Goal: Task Accomplishment & Management: Complete application form

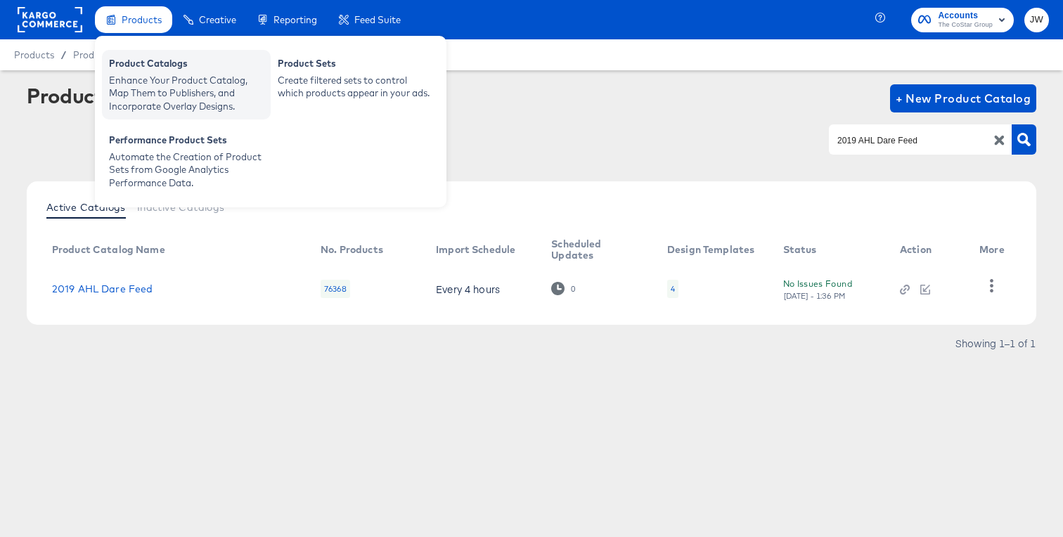
click at [132, 77] on div "Enhance Your Product Catalog, Map Them to Publishers, and Incorporate Overlay D…" at bounding box center [186, 93] width 155 height 39
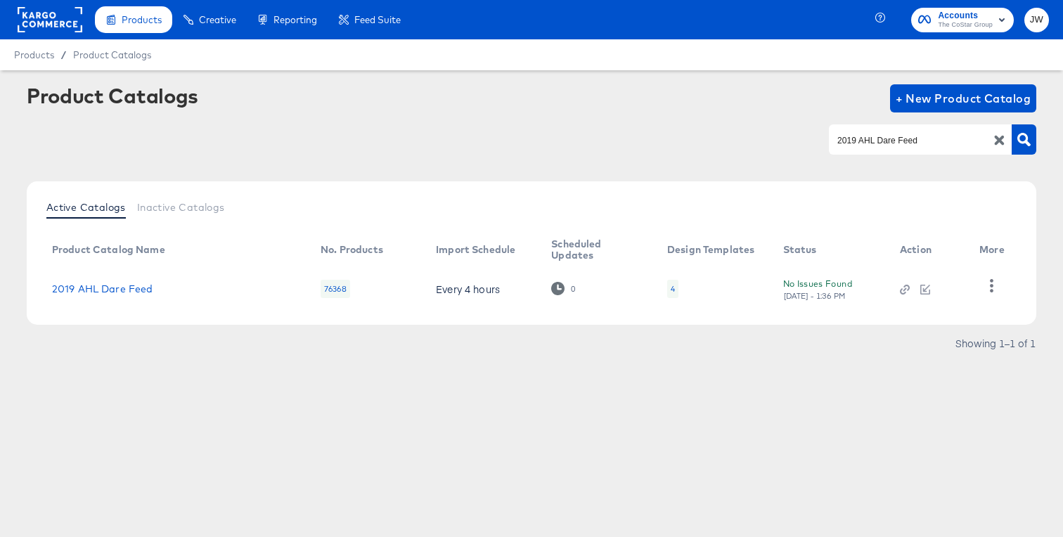
click at [47, 11] on rect at bounding box center [50, 19] width 65 height 25
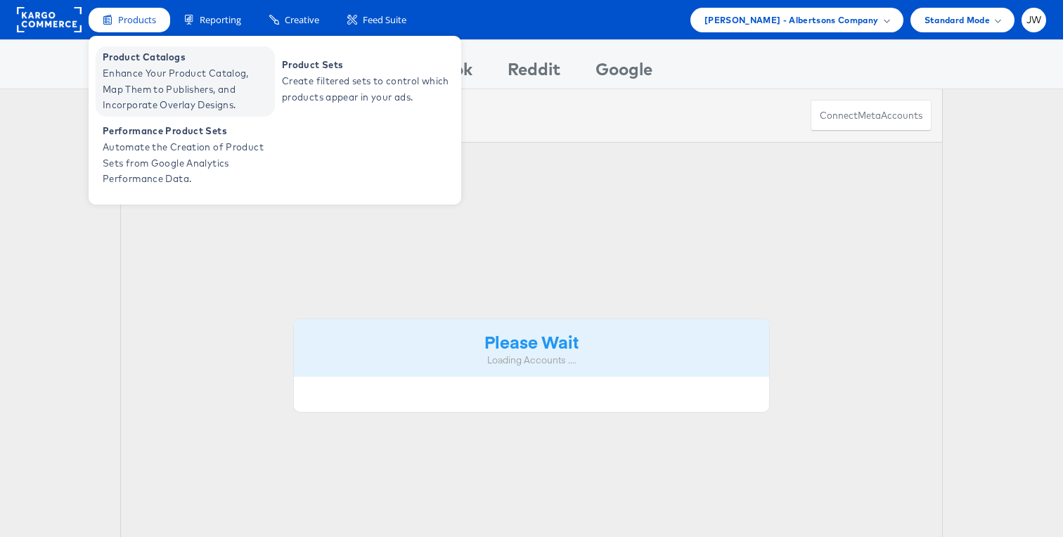
click at [126, 67] on span "Enhance Your Product Catalog, Map Them to Publishers, and Incorporate Overlay D…" at bounding box center [187, 89] width 169 height 48
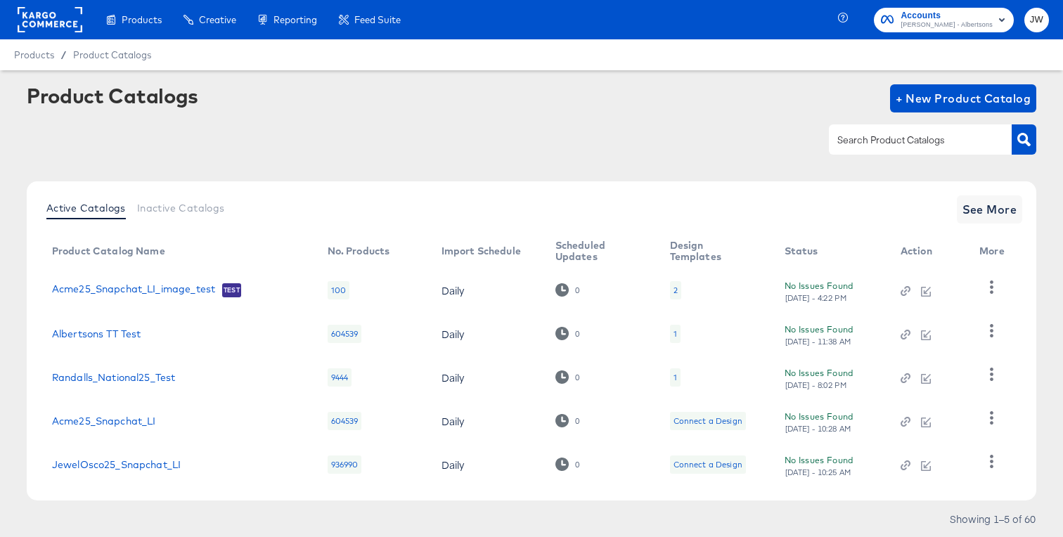
click at [843, 141] on input "text" at bounding box center [909, 140] width 150 height 16
type input "snap"
click at [995, 202] on span "See More" at bounding box center [989, 210] width 55 height 20
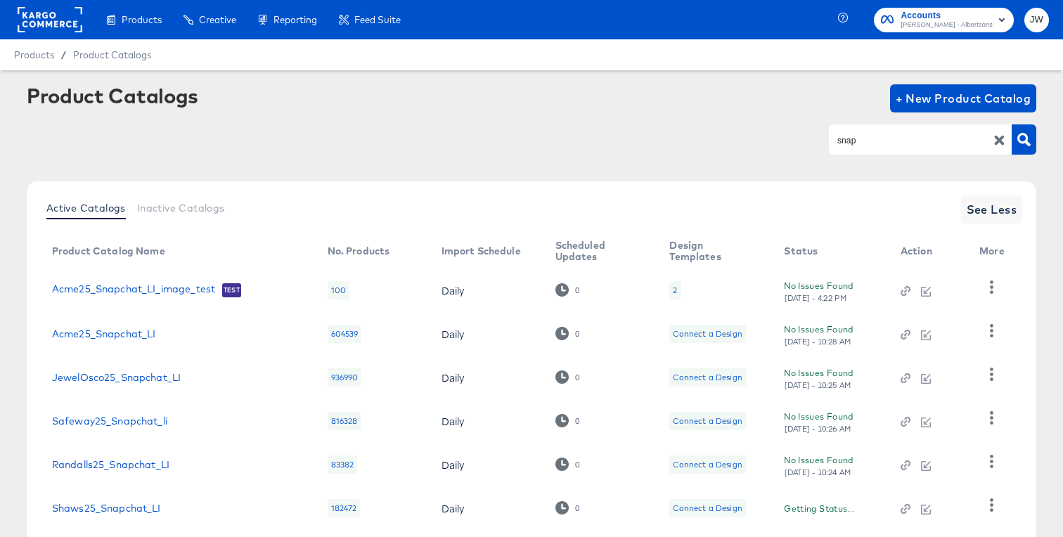
scroll to position [260, 0]
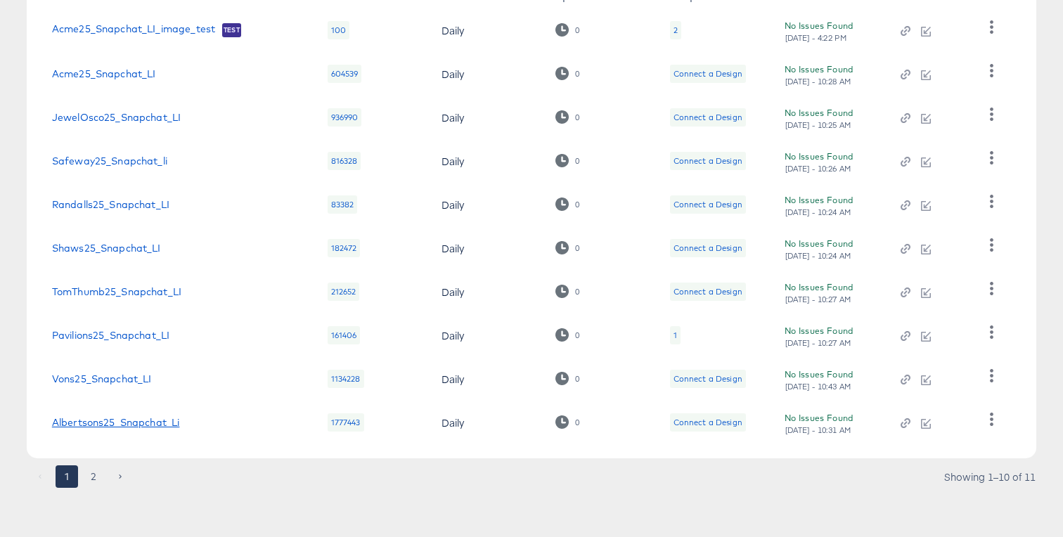
click at [139, 422] on link "Albertsons25_Snapchat_Li" at bounding box center [116, 422] width 128 height 11
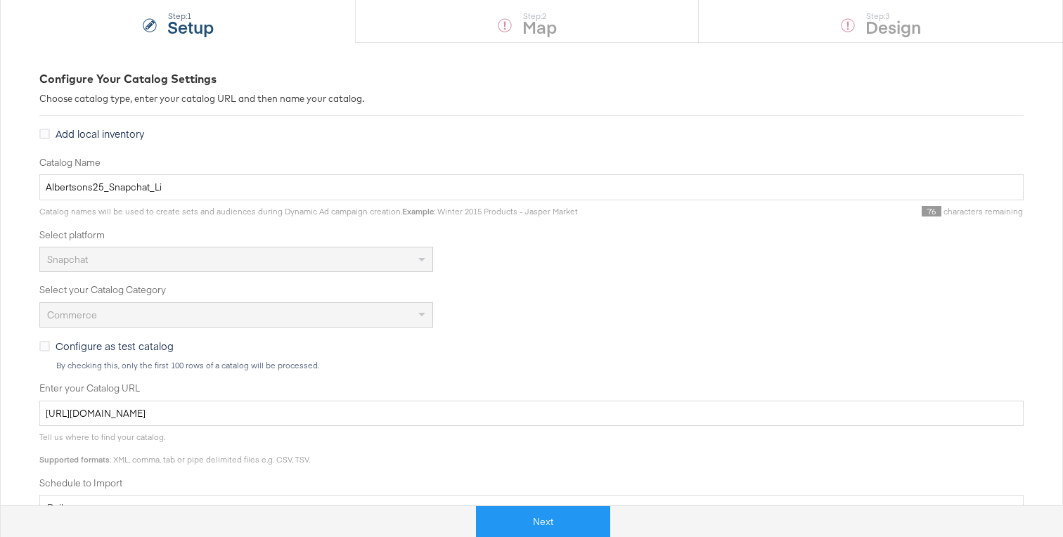
scroll to position [135, 0]
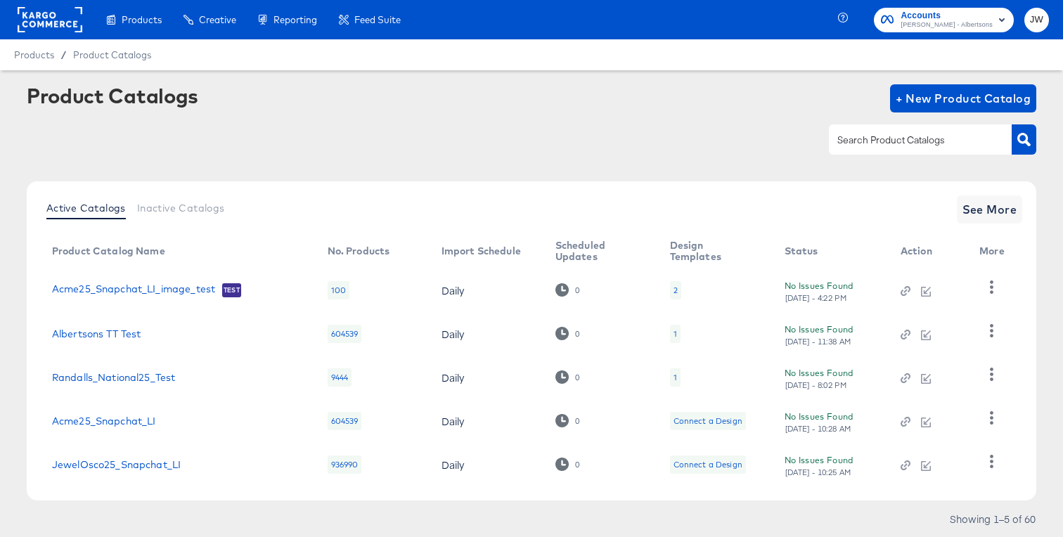
click at [839, 143] on input "text" at bounding box center [909, 140] width 150 height 16
type input "snap"
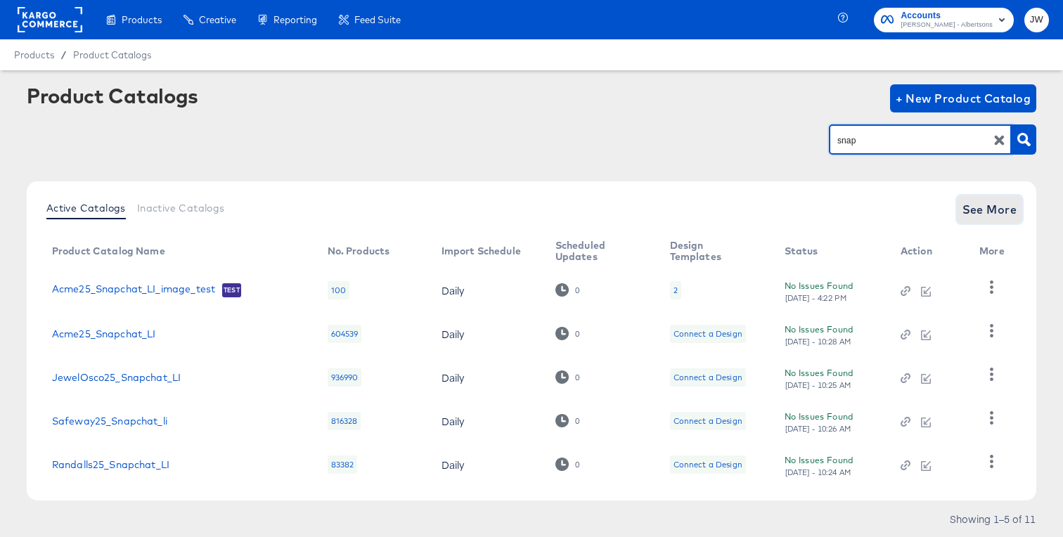
click at [1000, 207] on span "See More" at bounding box center [989, 210] width 55 height 20
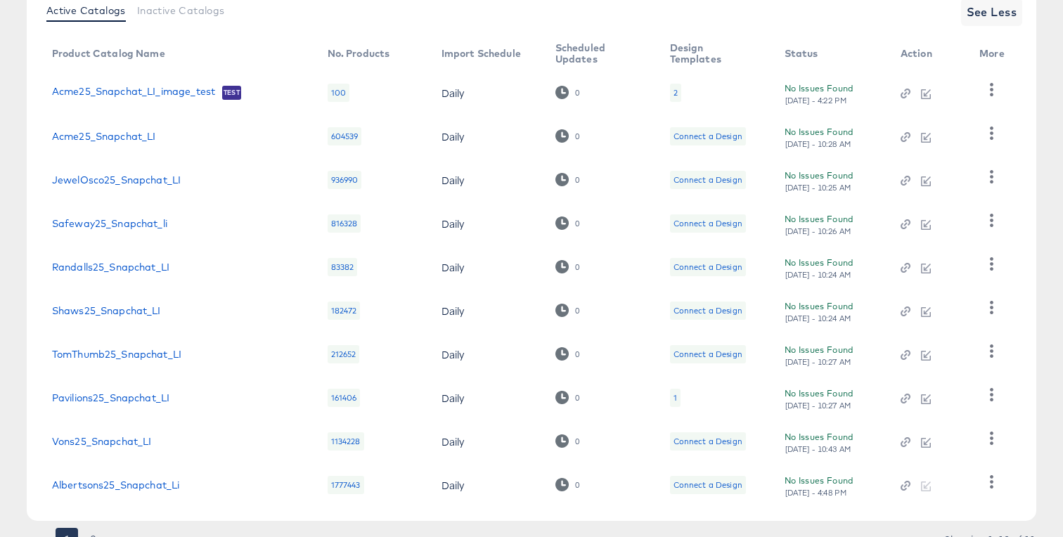
scroll to position [260, 0]
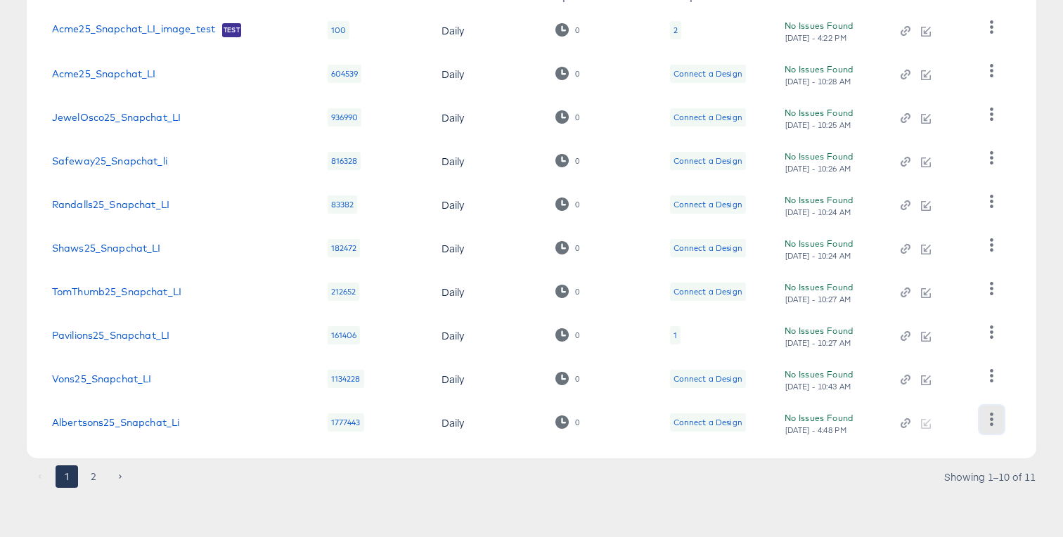
click at [992, 421] on icon "button" at bounding box center [991, 419] width 13 height 13
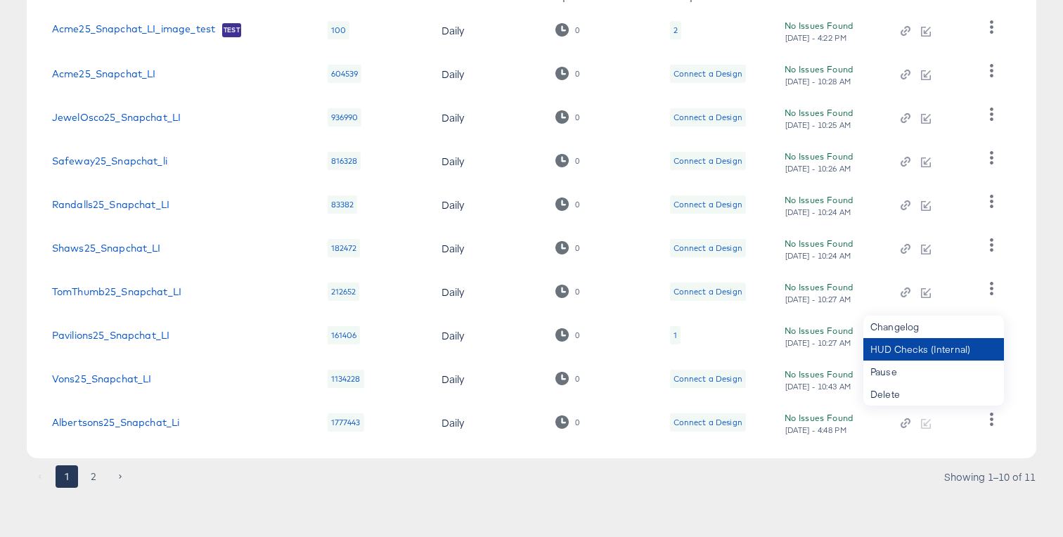
click at [905, 345] on div "HUD Checks (Internal)" at bounding box center [933, 349] width 141 height 22
click at [150, 419] on link "Albertsons25_Snapchat_Li" at bounding box center [116, 422] width 128 height 11
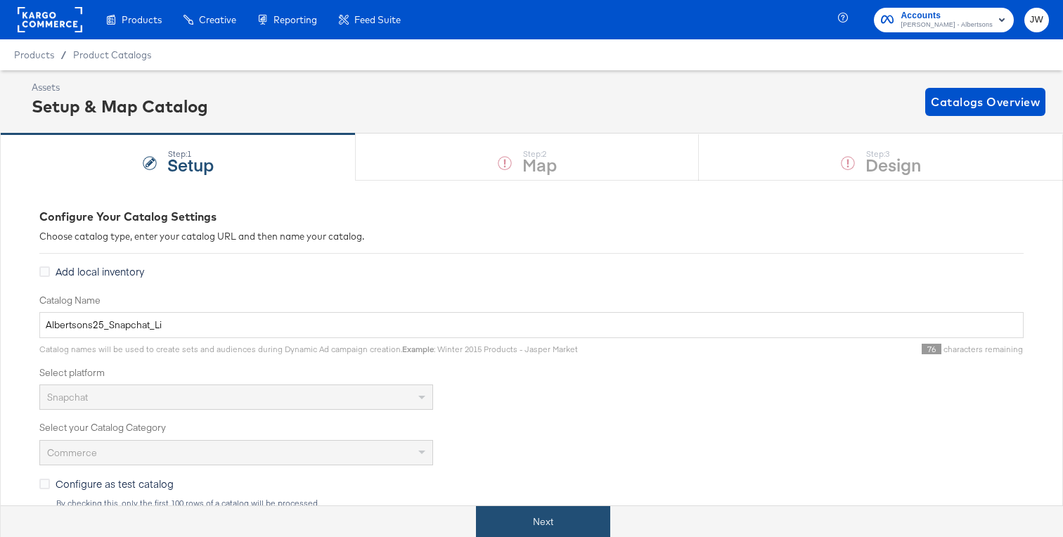
click at [506, 521] on button "Next" at bounding box center [543, 522] width 134 height 32
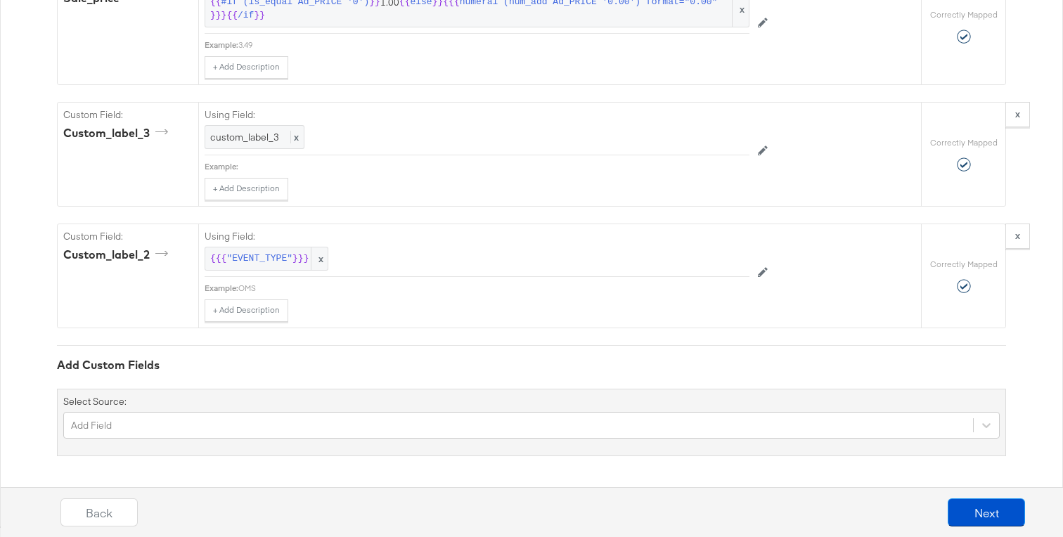
scroll to position [5022, 0]
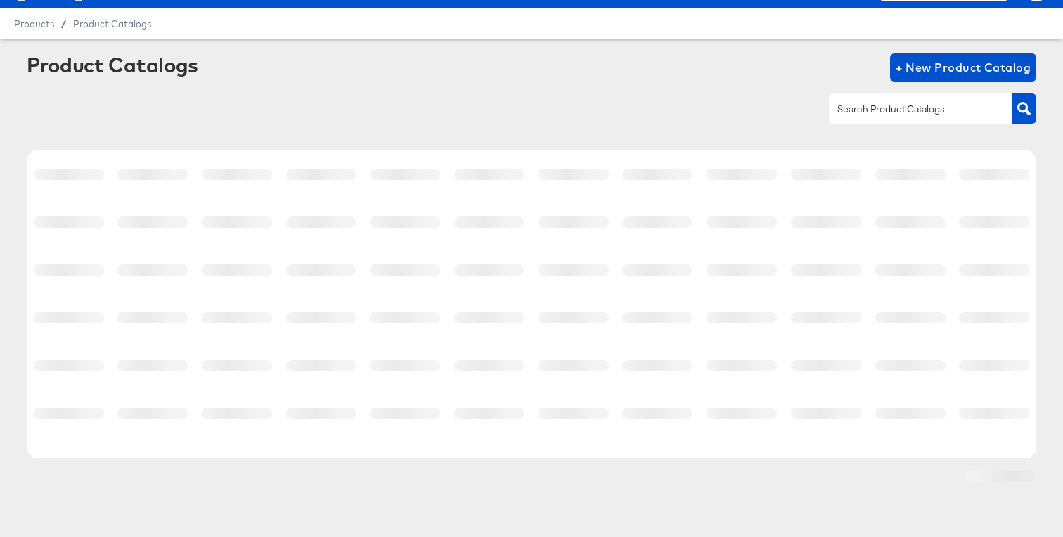
scroll to position [31, 0]
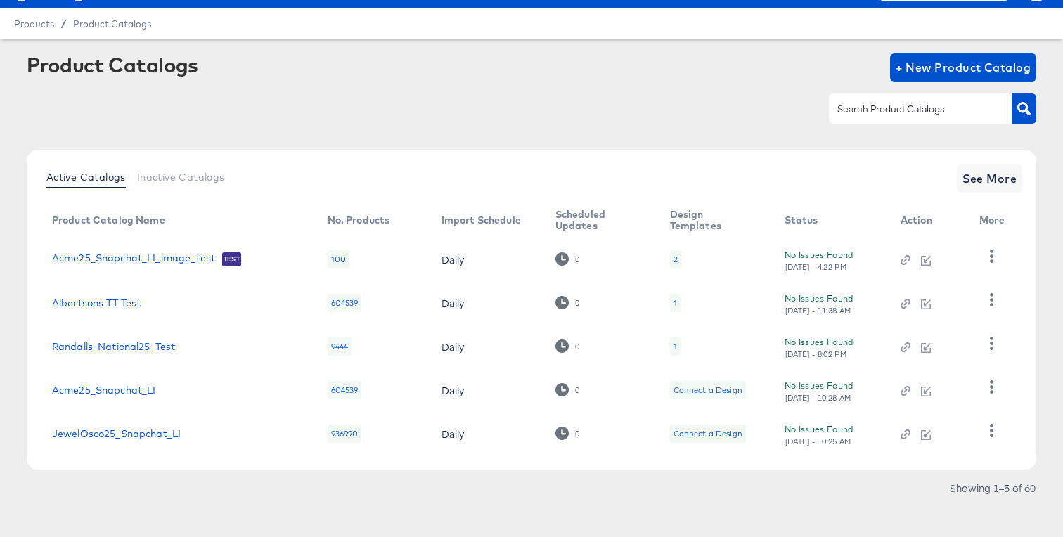
click at [879, 110] on input "text" at bounding box center [909, 109] width 150 height 16
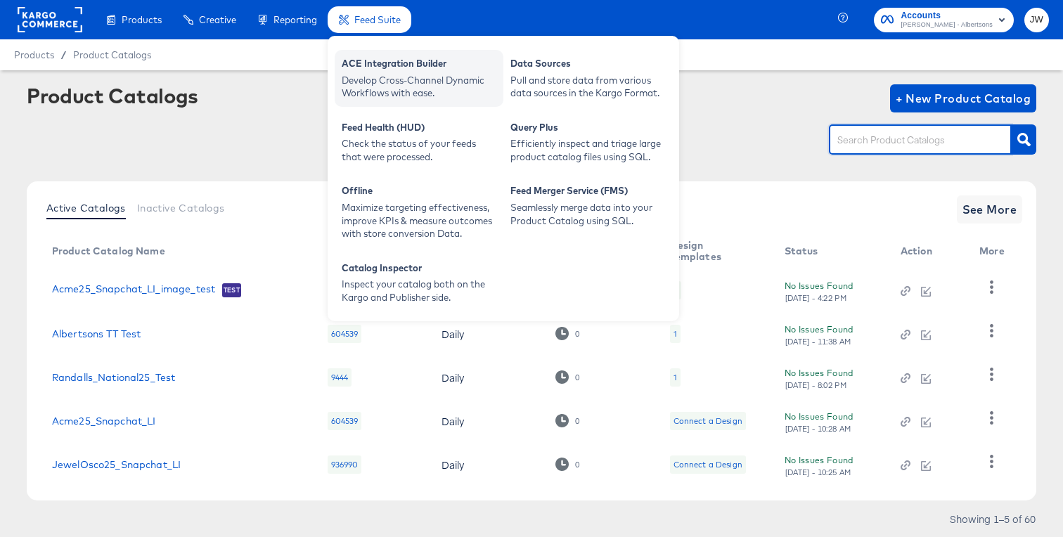
click at [403, 79] on div "Develop Cross-Channel Dynamic Workflows with ease." at bounding box center [419, 87] width 155 height 26
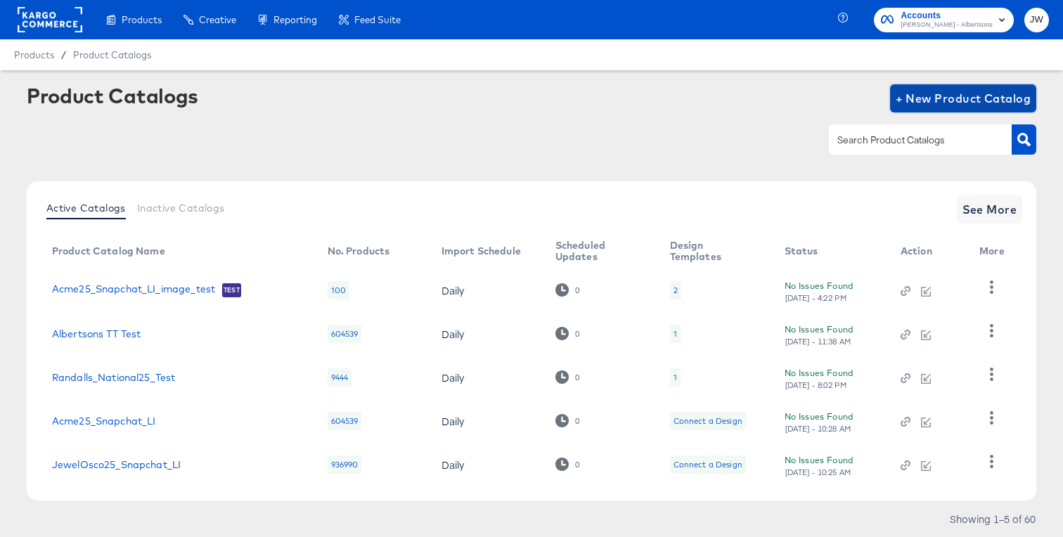
click at [957, 97] on span "+ New Product Catalog" at bounding box center [963, 99] width 136 height 20
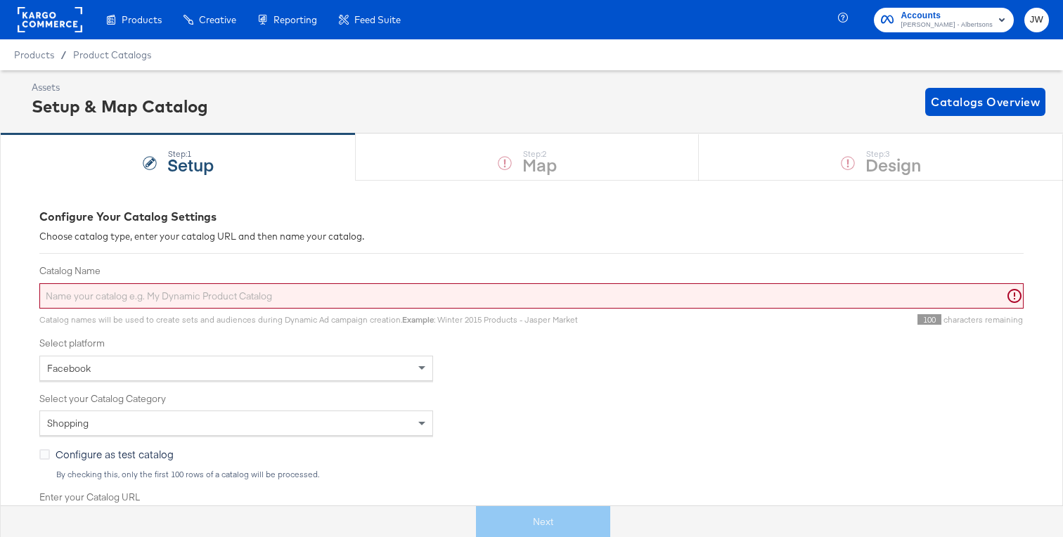
click at [270, 294] on input "Catalog Name" at bounding box center [531, 296] width 984 height 26
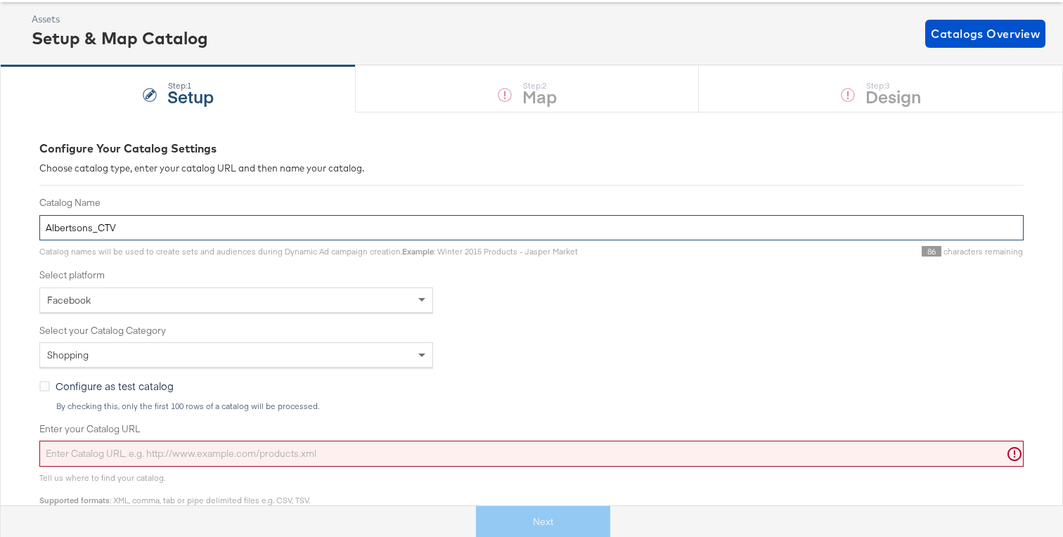
scroll to position [74, 0]
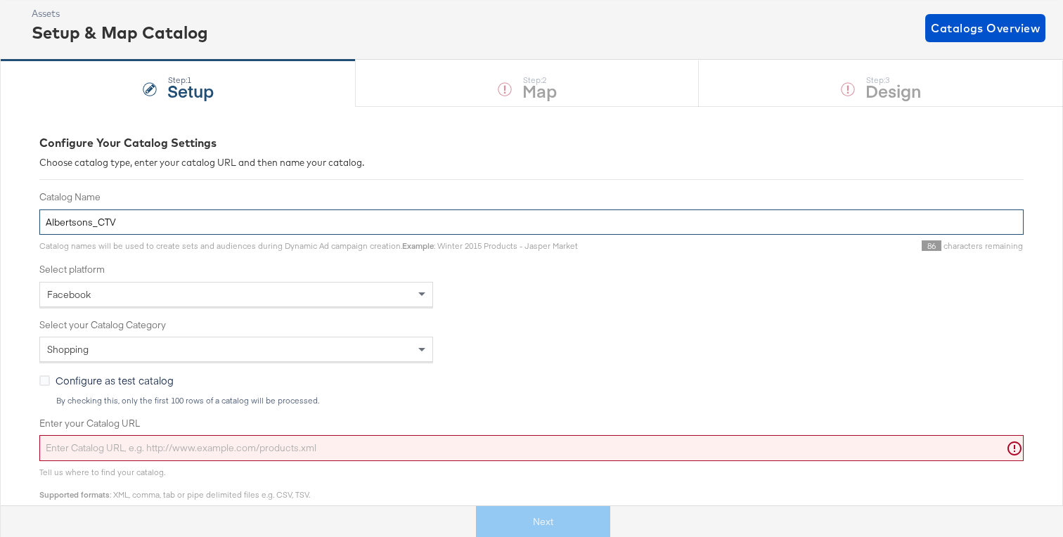
type input "Albertsons_CTV"
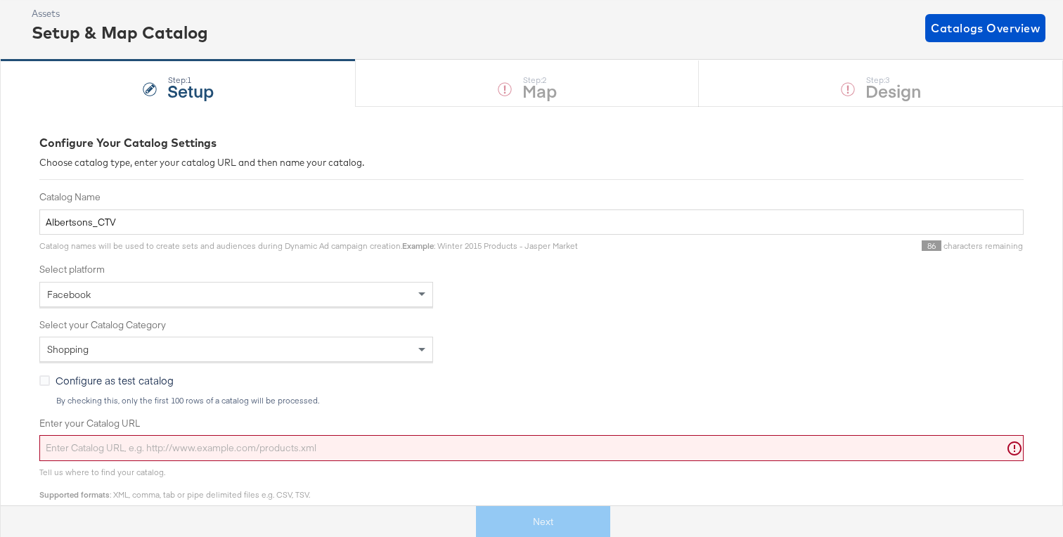
click at [223, 278] on div "Select platform Facebook" at bounding box center [531, 285] width 984 height 44
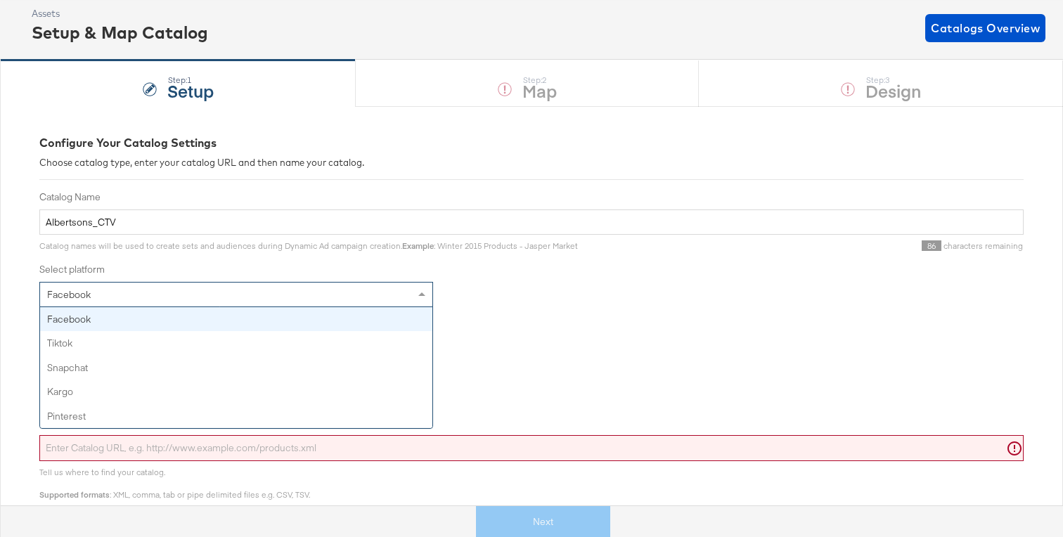
click at [223, 289] on div "Facebook" at bounding box center [236, 295] width 392 height 24
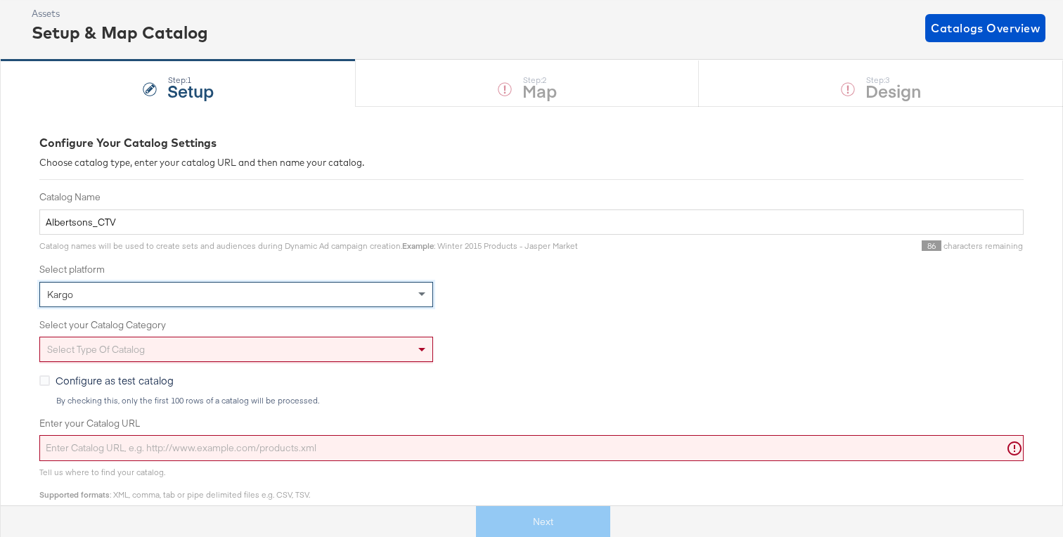
click at [188, 341] on div "Select type of catalog" at bounding box center [236, 349] width 392 height 24
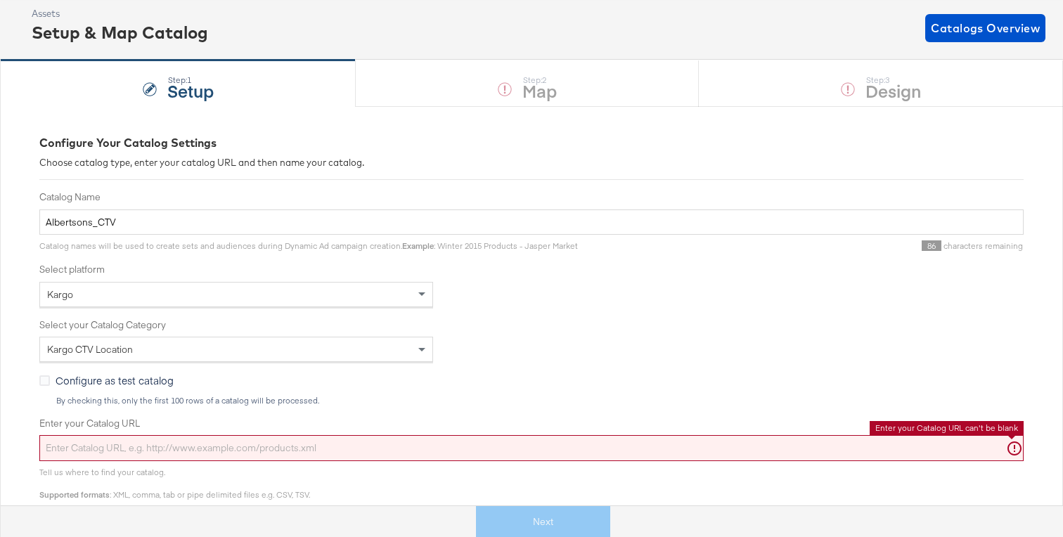
click at [167, 440] on input "Enter your Catalog URL" at bounding box center [531, 448] width 984 height 26
paste input "[URL][DOMAIN_NAME]"
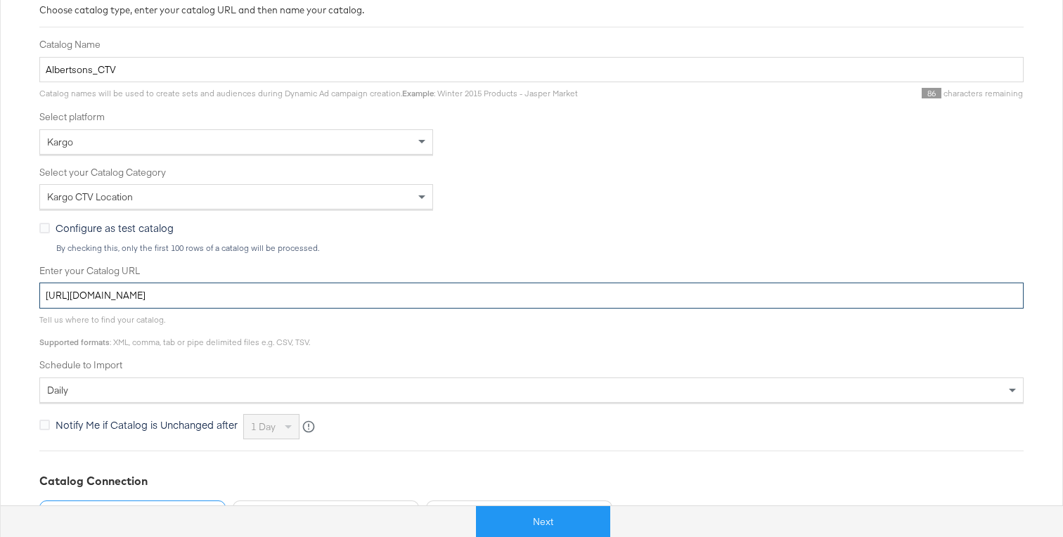
scroll to position [312, 0]
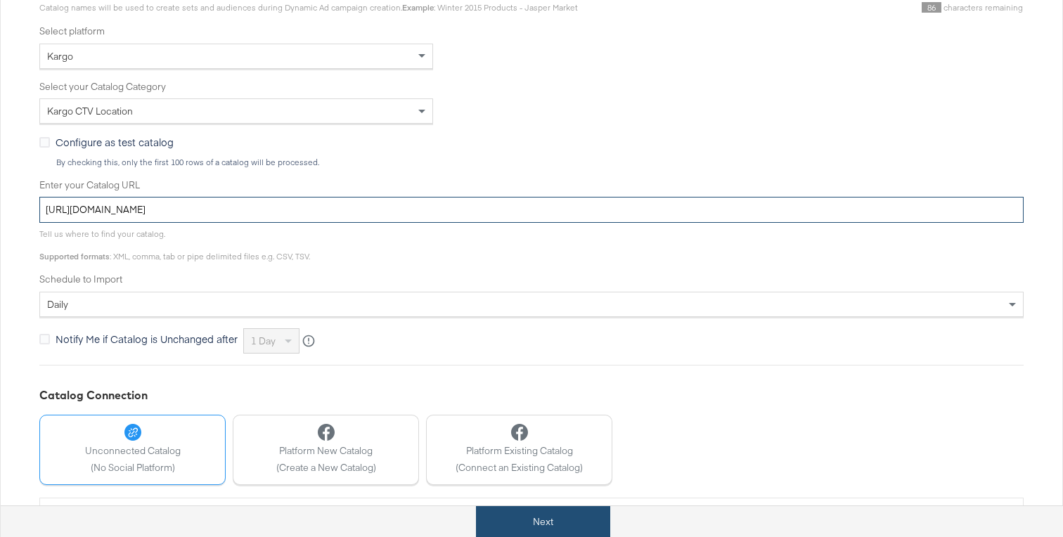
type input "[URL][DOMAIN_NAME]"
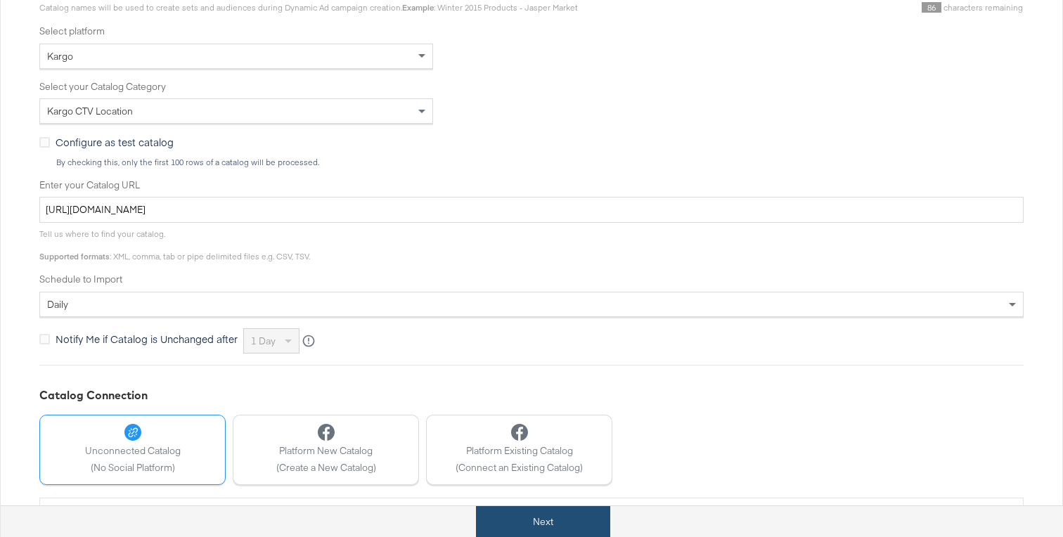
click at [514, 525] on button "Next" at bounding box center [543, 522] width 134 height 32
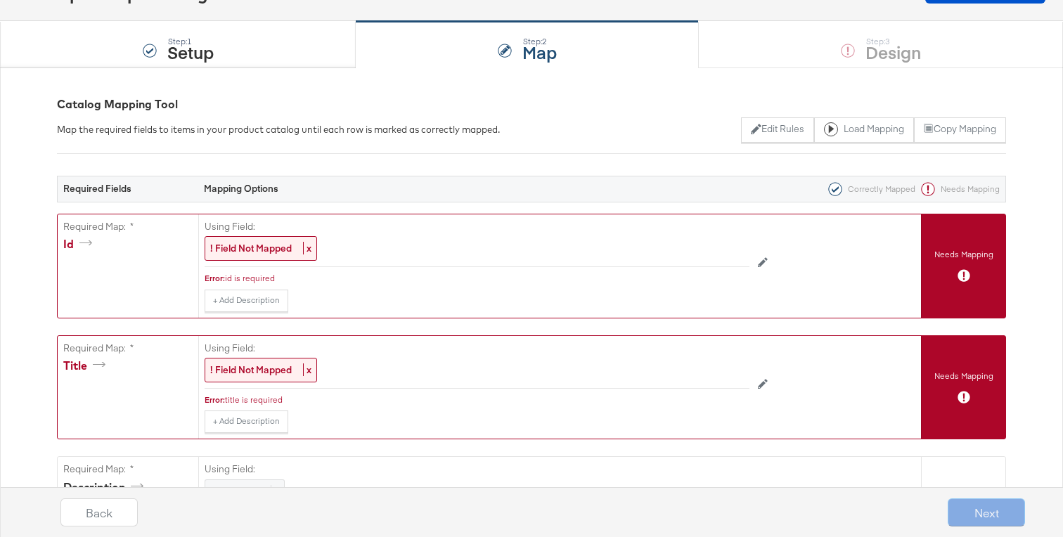
scroll to position [127, 0]
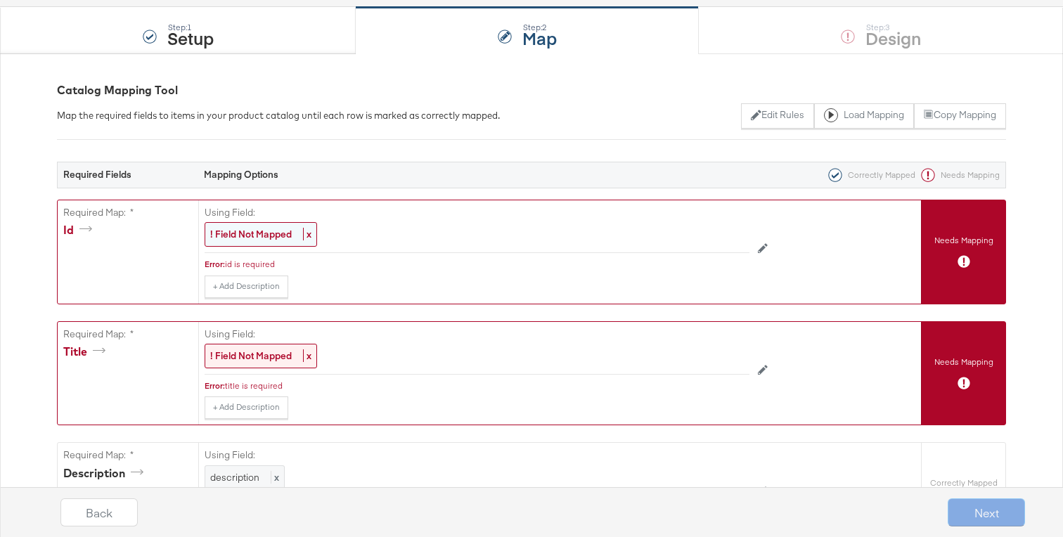
click at [290, 233] on strong "! Field Not Mapped" at bounding box center [251, 234] width 82 height 13
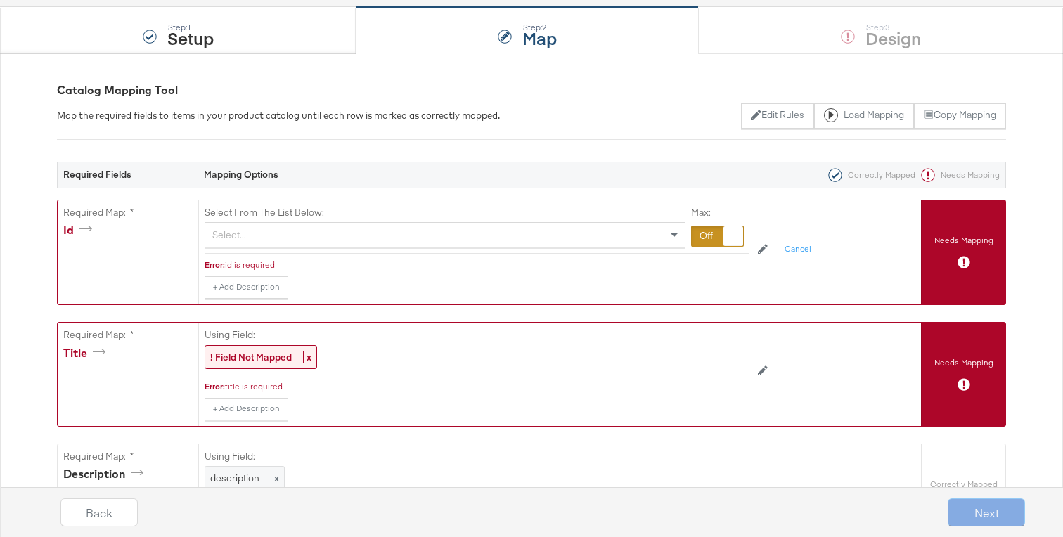
click at [290, 233] on div "Select..." at bounding box center [444, 235] width 479 height 24
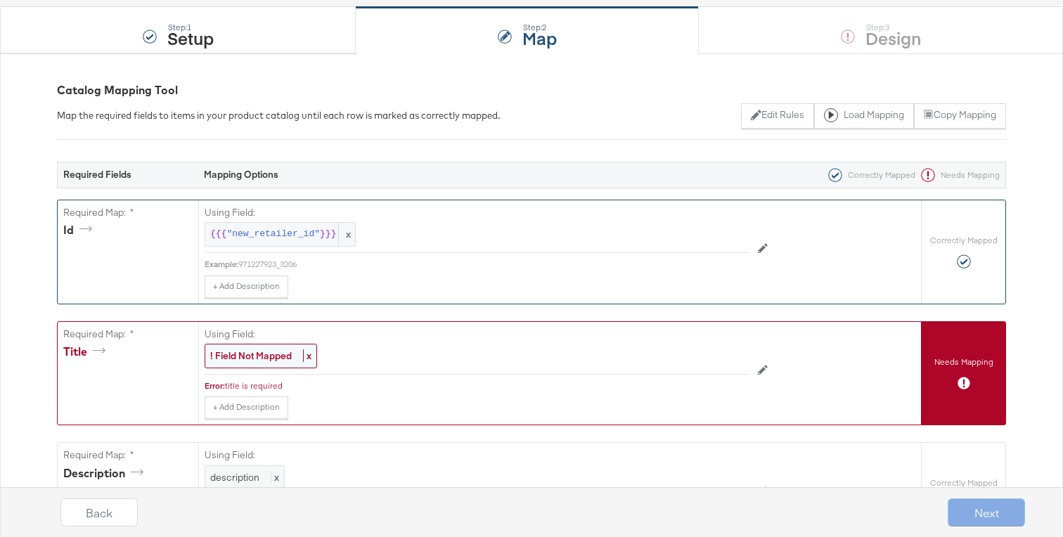
click at [250, 359] on strong "! Field Not Mapped" at bounding box center [251, 355] width 82 height 13
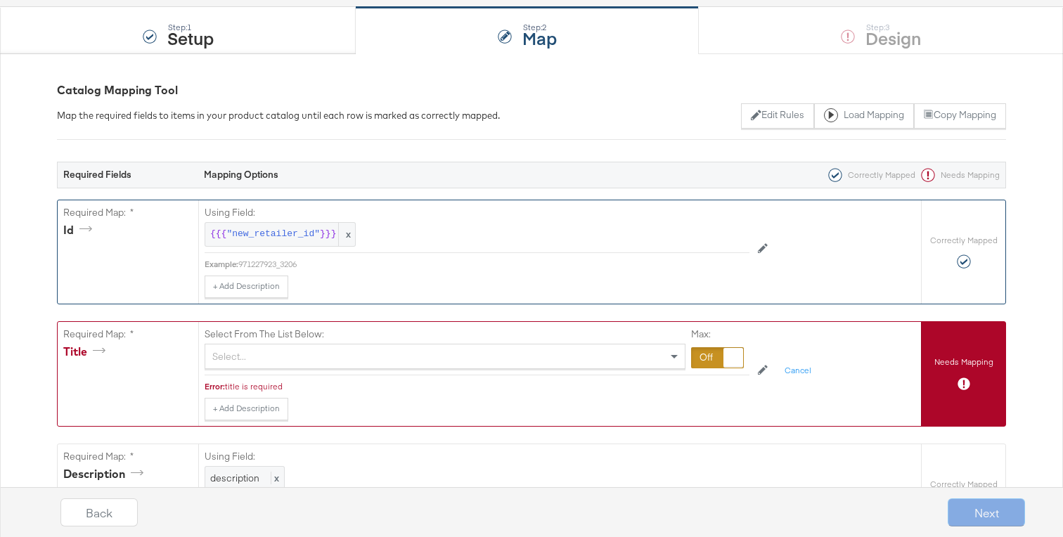
click at [250, 359] on div "Select..." at bounding box center [444, 356] width 479 height 24
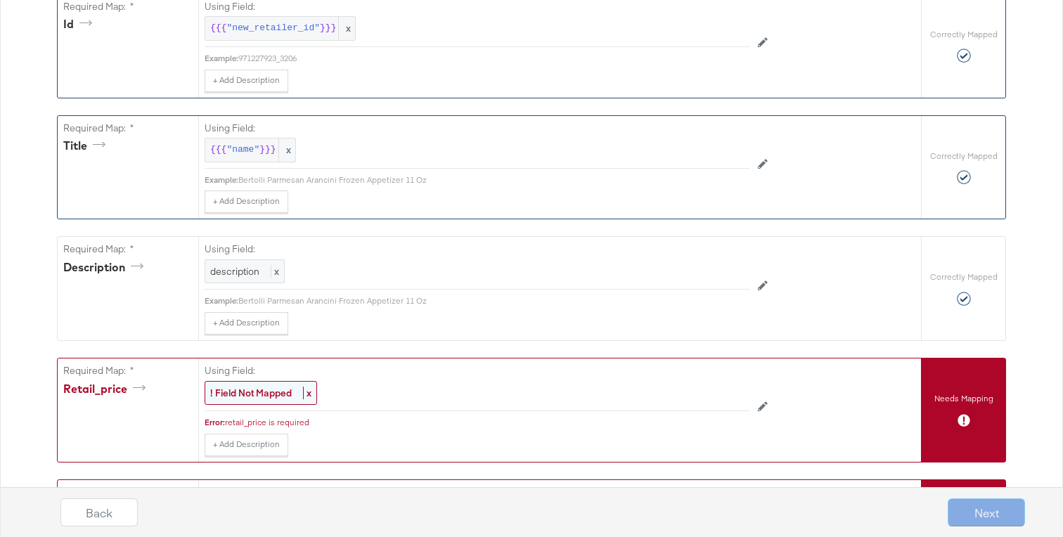
click at [247, 397] on strong "! Field Not Mapped" at bounding box center [251, 393] width 82 height 13
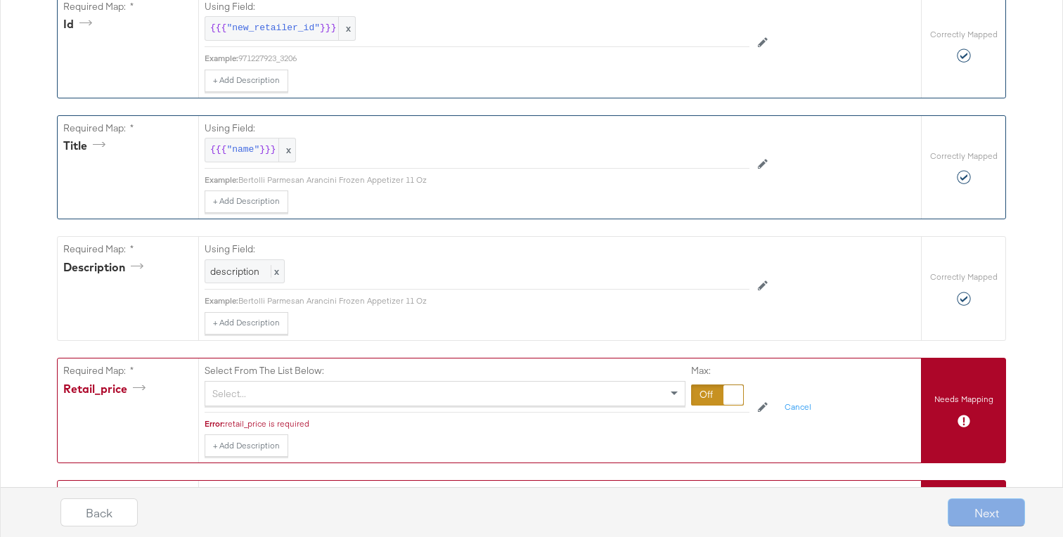
scroll to position [342, 0]
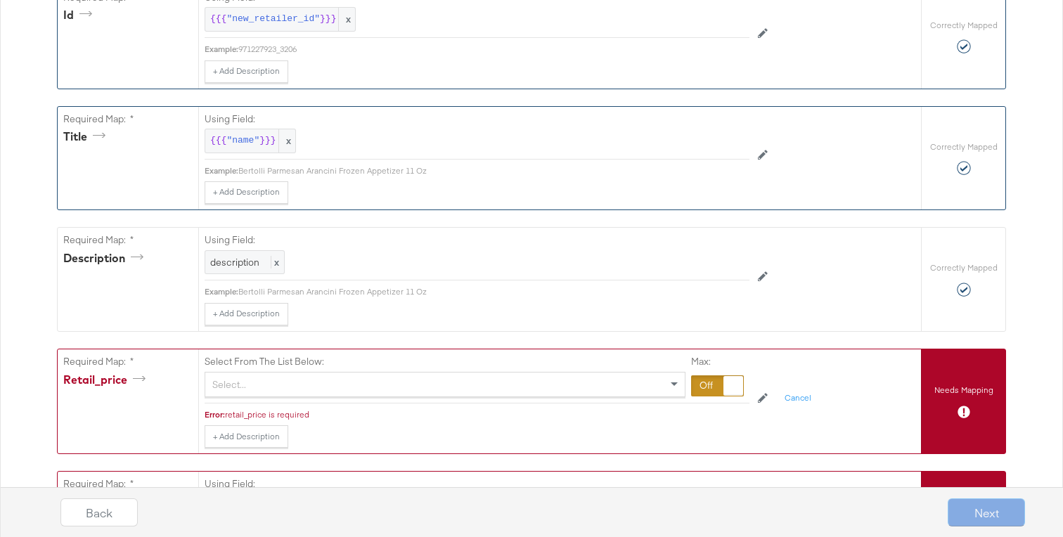
click at [247, 397] on div "Select..." at bounding box center [445, 384] width 481 height 25
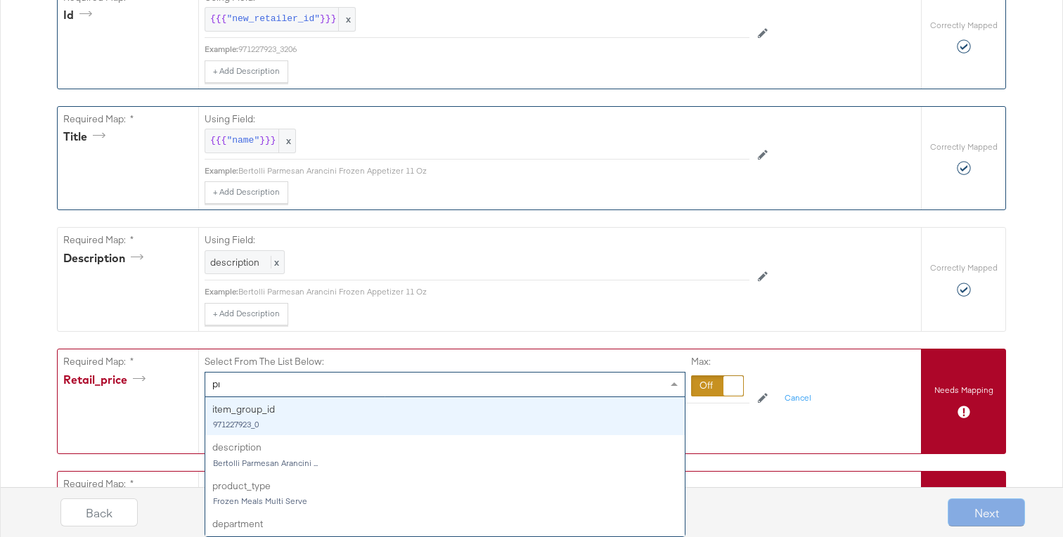
type input "pri"
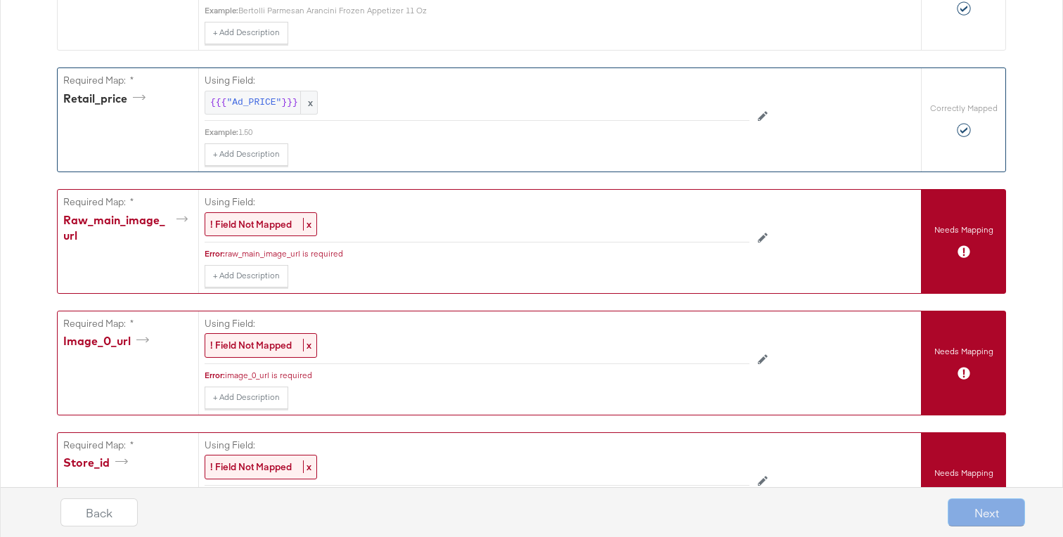
scroll to position [633, 0]
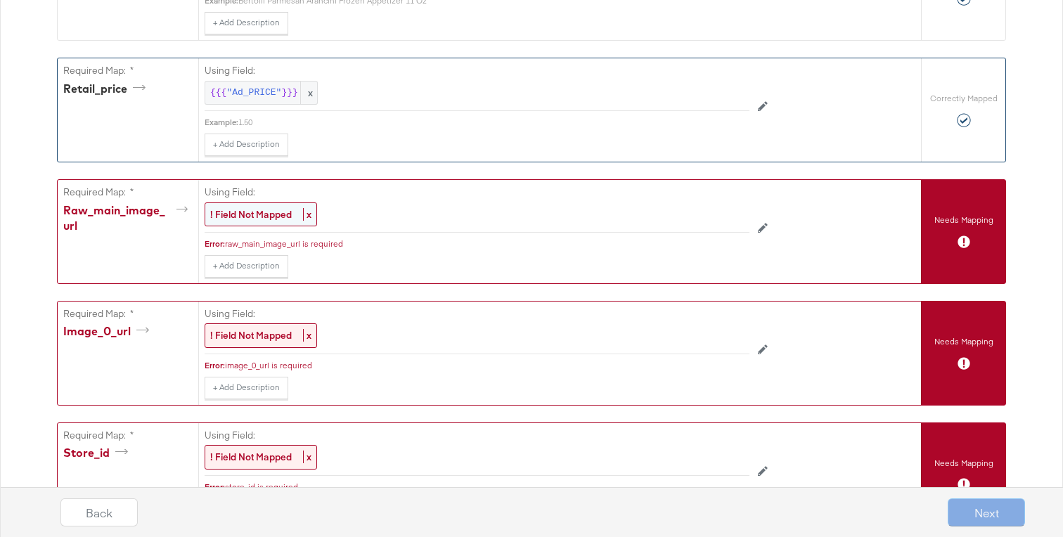
click at [252, 221] on div "! Field Not Mapped x" at bounding box center [261, 214] width 112 height 25
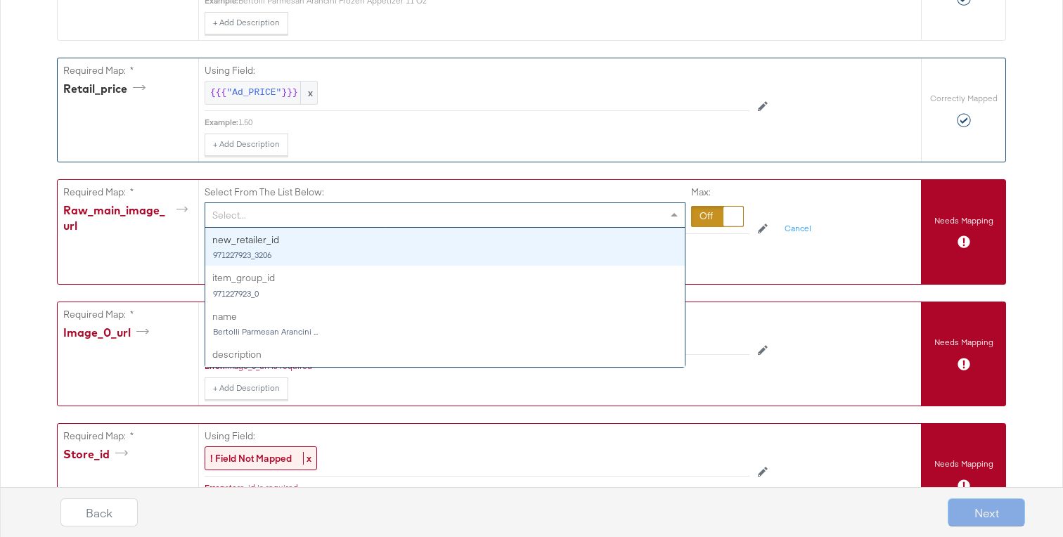
click at [254, 220] on div "Select..." at bounding box center [444, 215] width 479 height 24
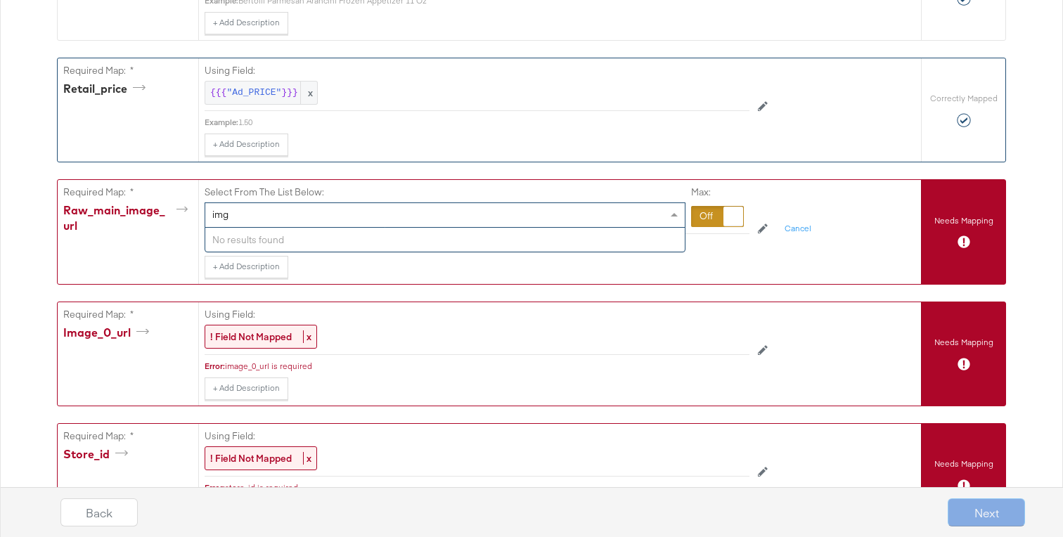
type input "im"
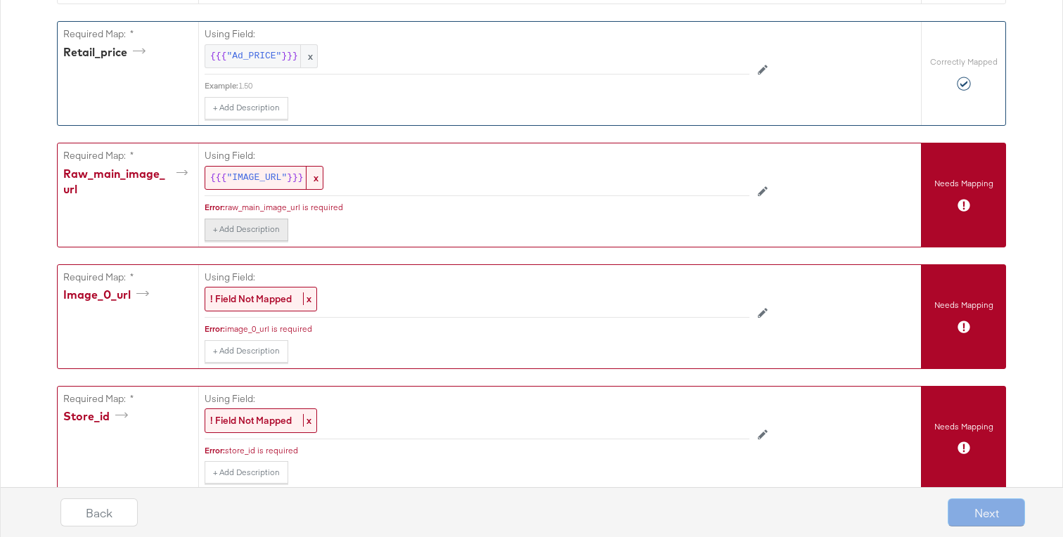
scroll to position [673, 0]
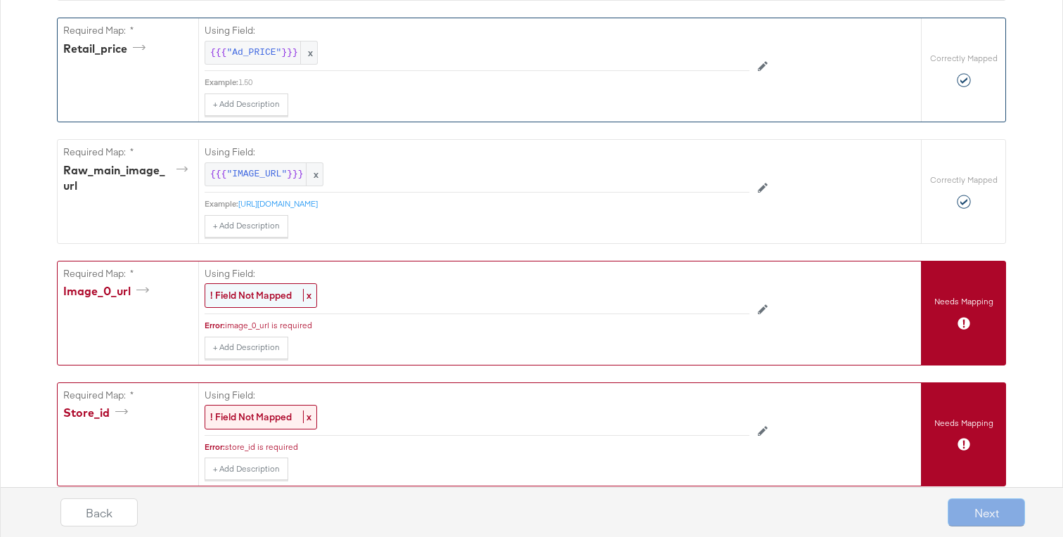
click at [261, 290] on strong "! Field Not Mapped" at bounding box center [251, 295] width 82 height 13
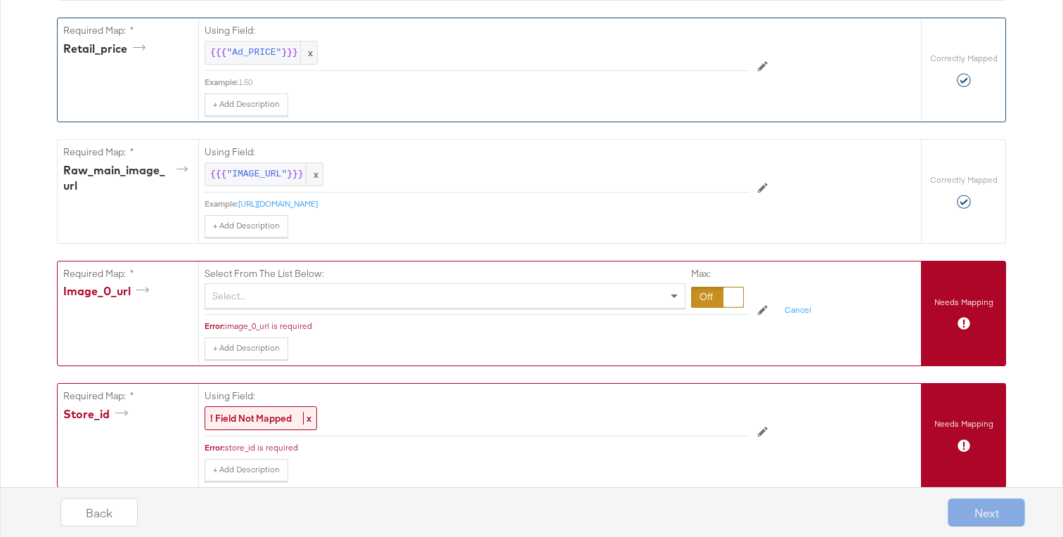
click at [261, 296] on div "Select..." at bounding box center [444, 296] width 479 height 24
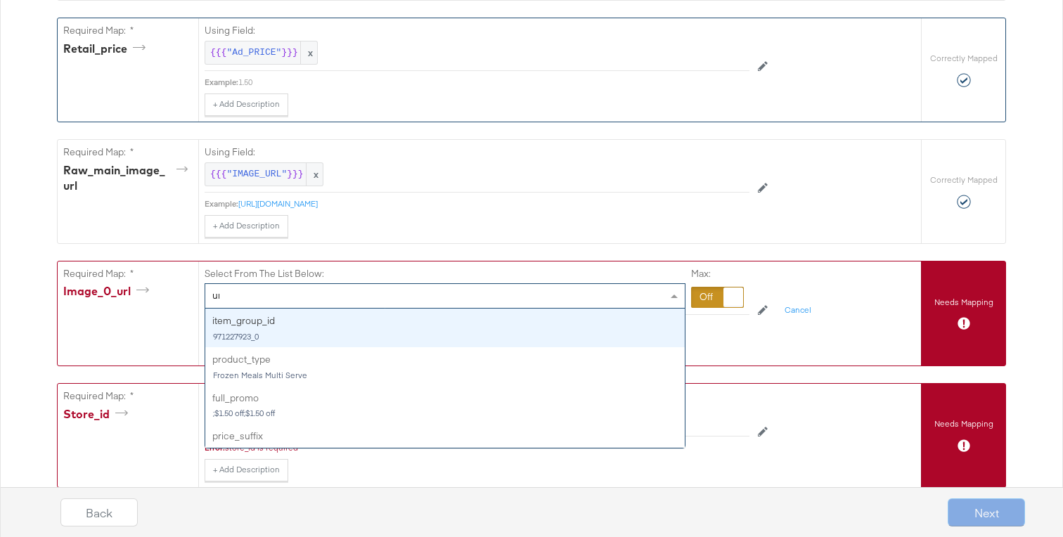
type input "url"
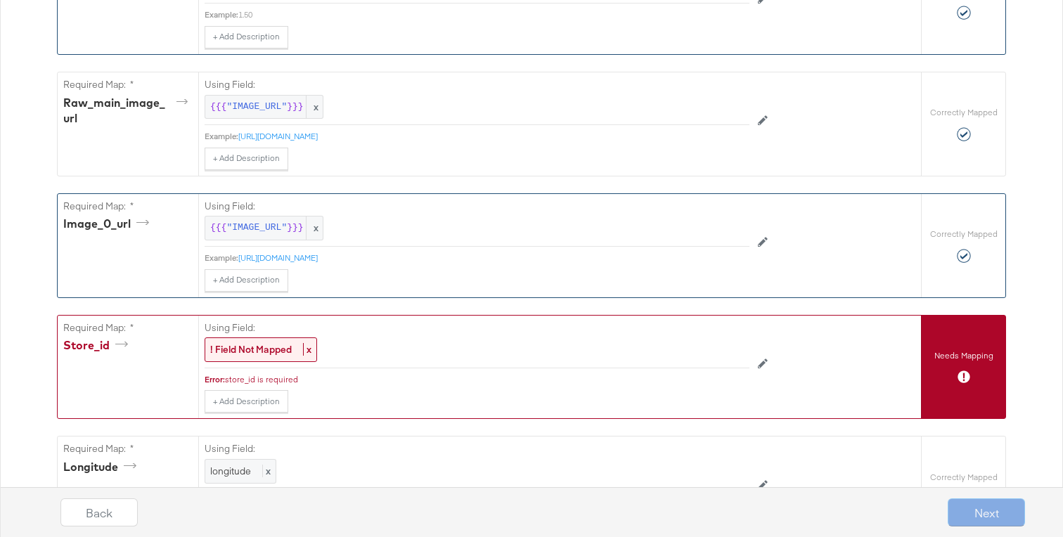
scroll to position [754, 0]
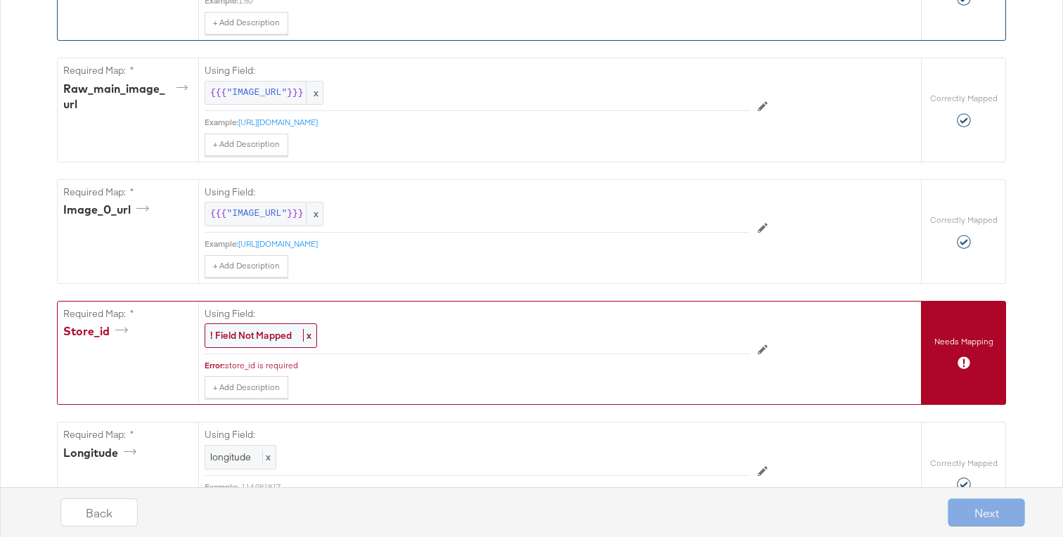
click at [263, 342] on div "! Field Not Mapped x" at bounding box center [261, 335] width 112 height 25
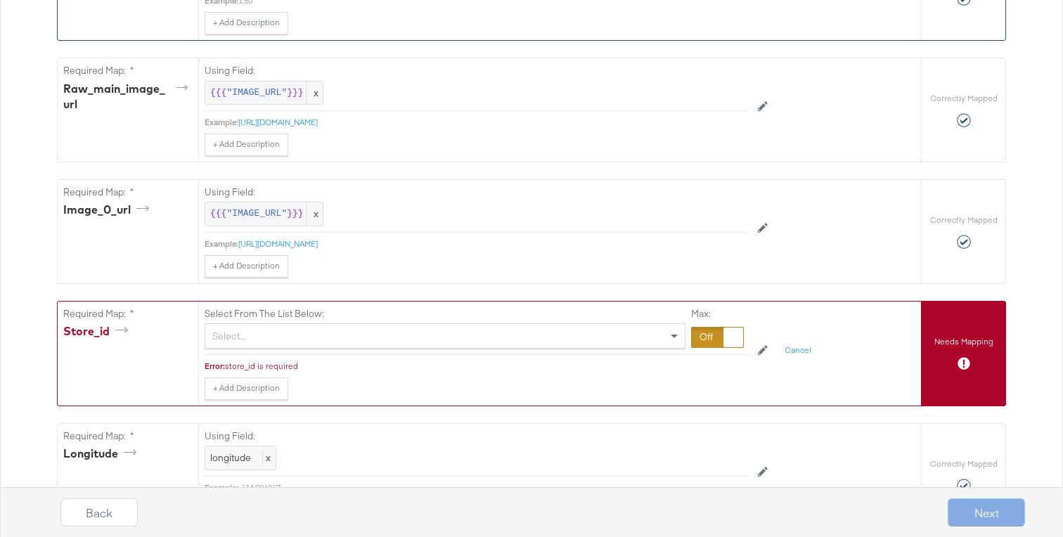
click at [263, 342] on div "Select..." at bounding box center [444, 336] width 479 height 24
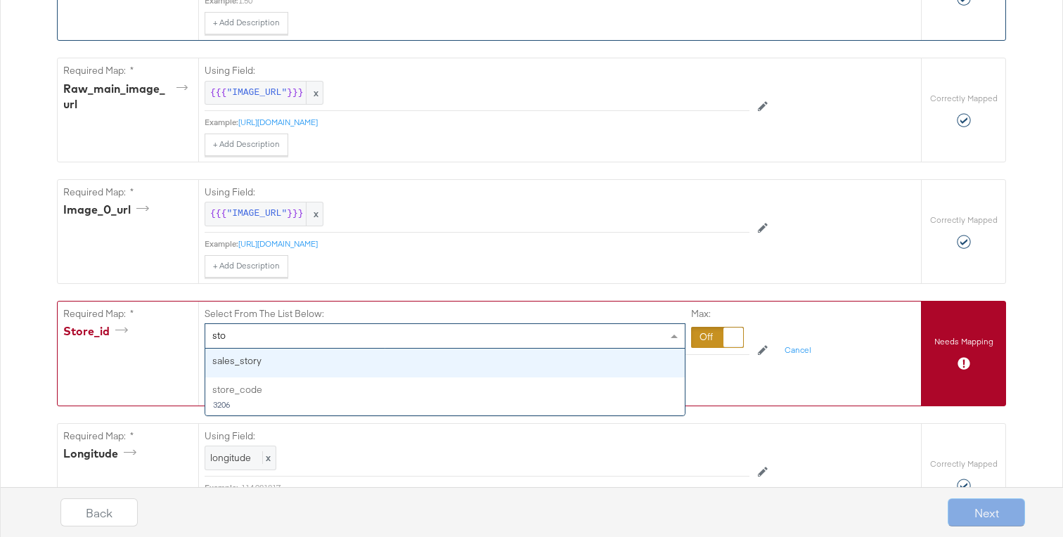
type input "stor"
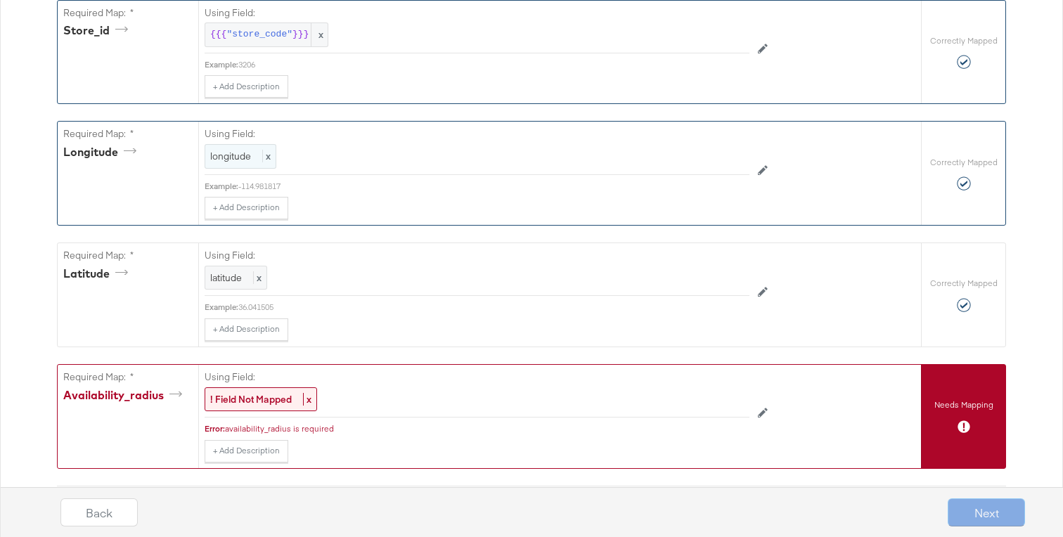
scroll to position [1067, 0]
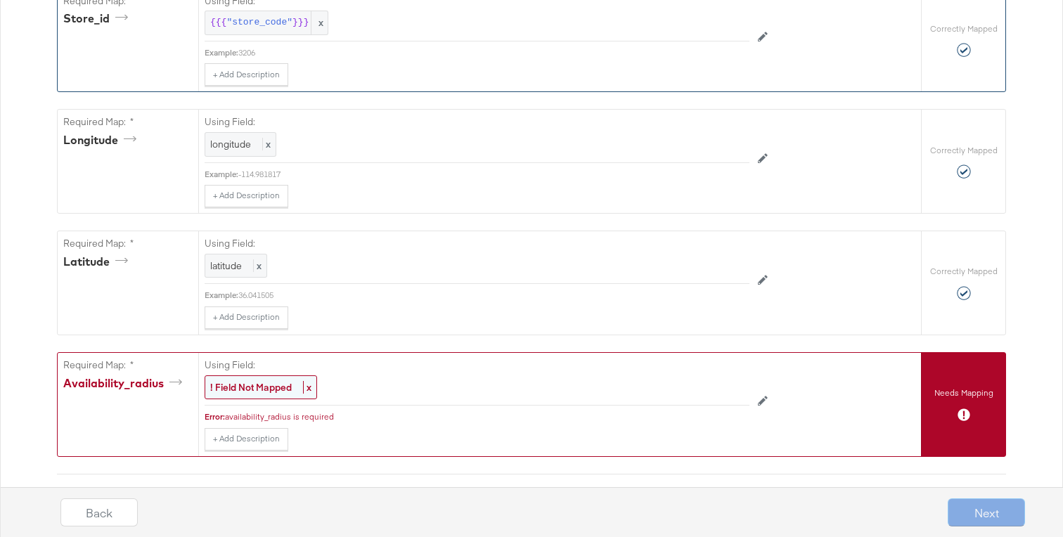
click at [253, 389] on strong "! Field Not Mapped" at bounding box center [251, 387] width 82 height 13
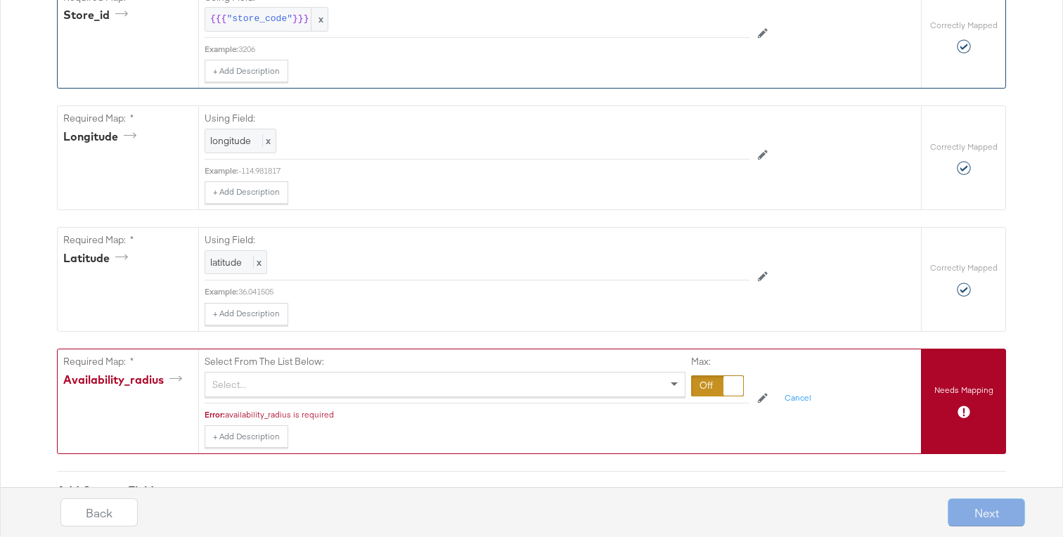
click at [253, 389] on div "Select..." at bounding box center [444, 385] width 479 height 24
type input "s"
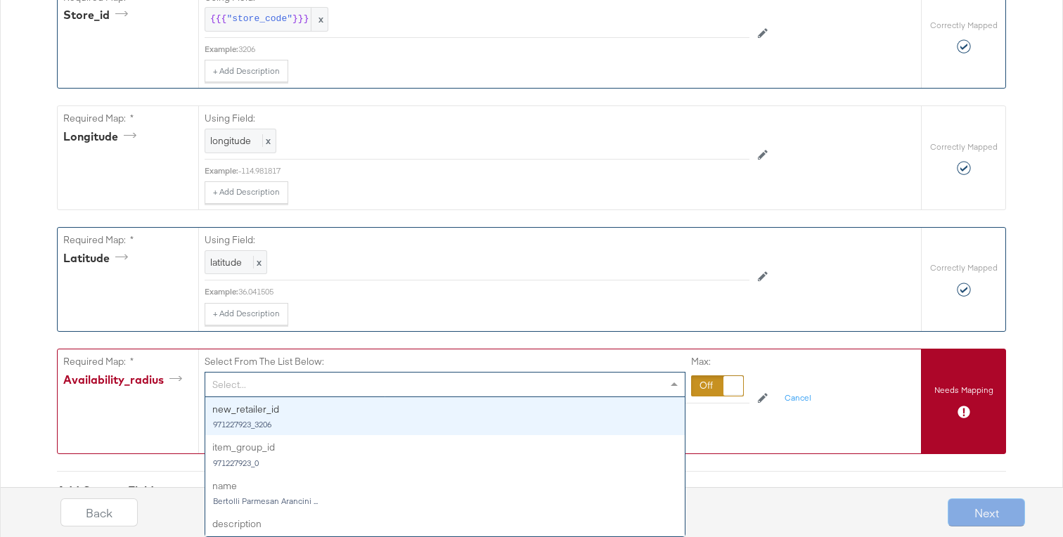
click at [358, 307] on div "+ Add Description Add Note" at bounding box center [477, 314] width 545 height 22
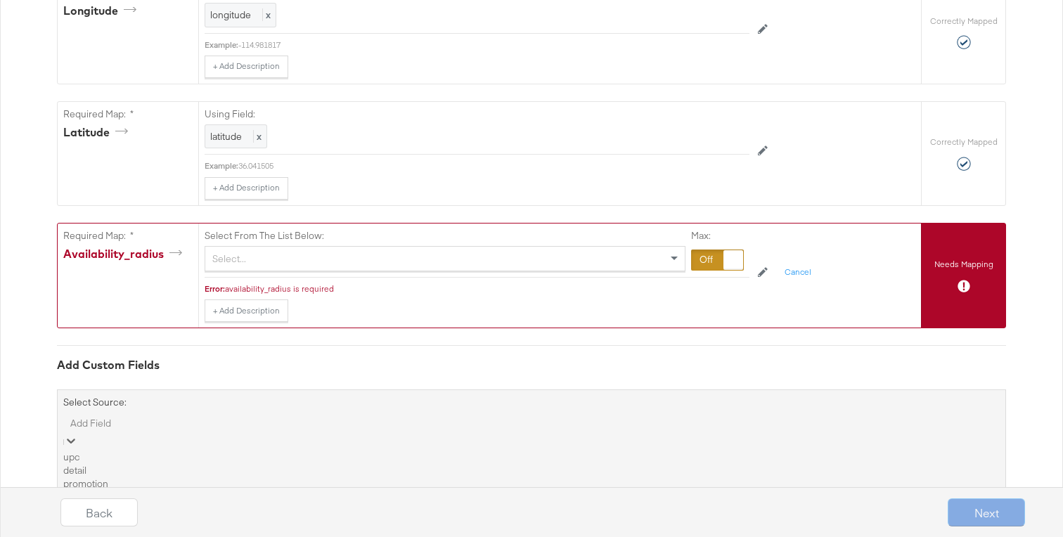
scroll to position [1314, 0]
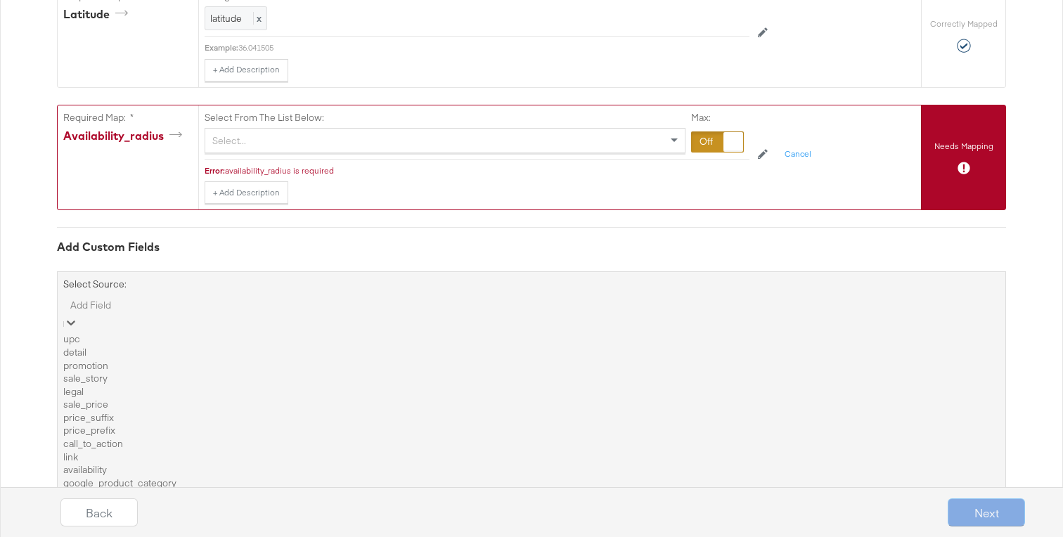
type input "s"
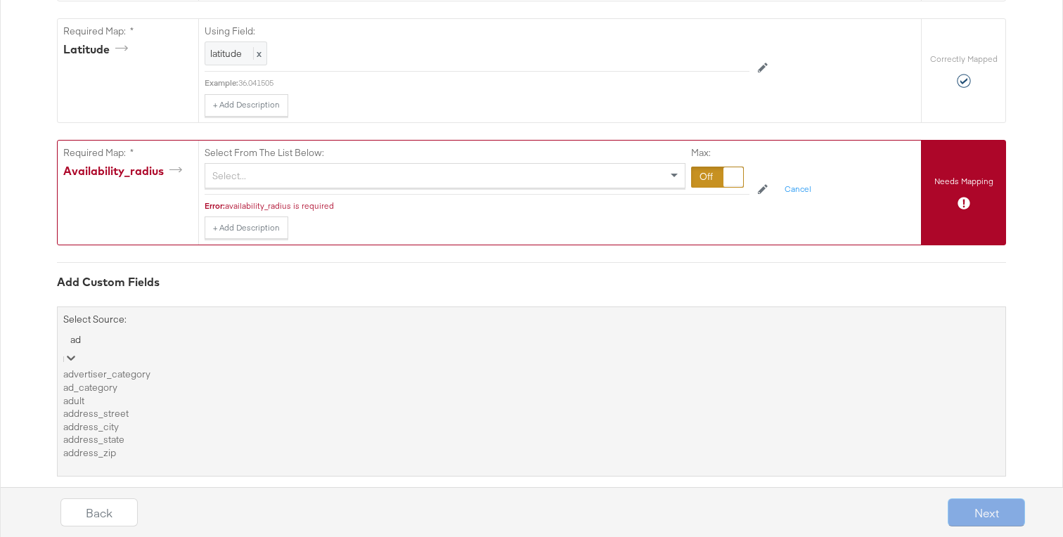
type input "add"
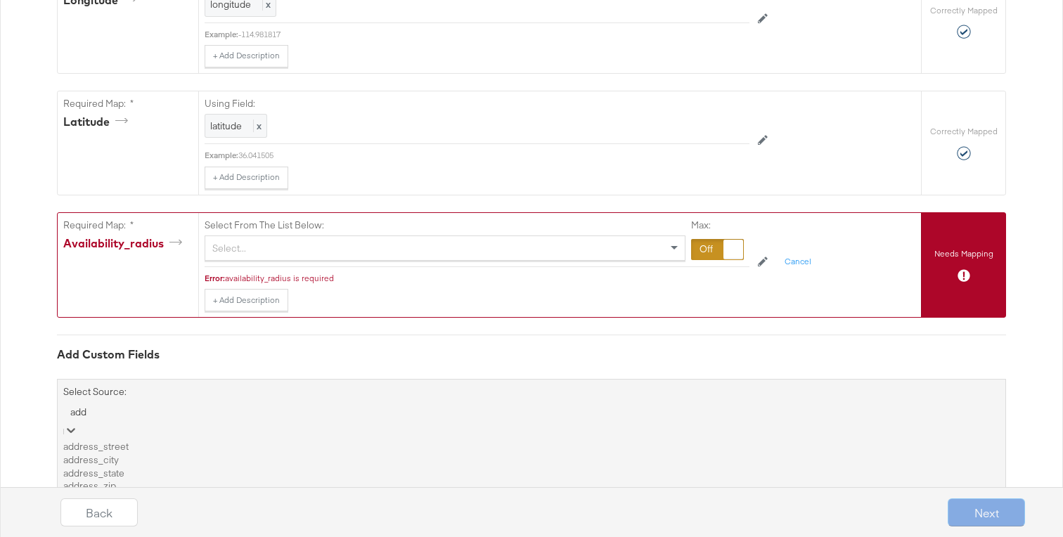
click at [210, 453] on div "address_street" at bounding box center [531, 446] width 936 height 13
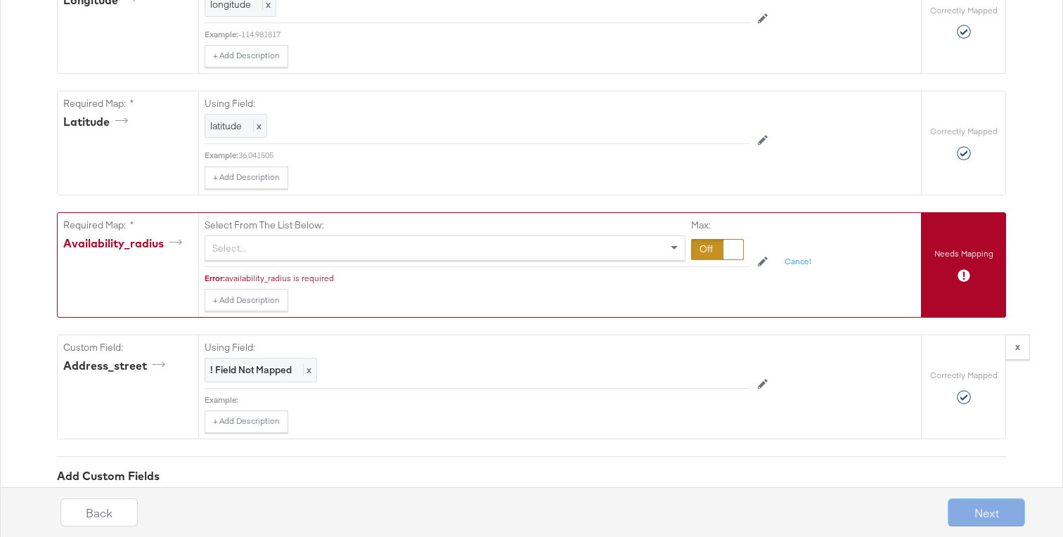
scroll to position [1314, 0]
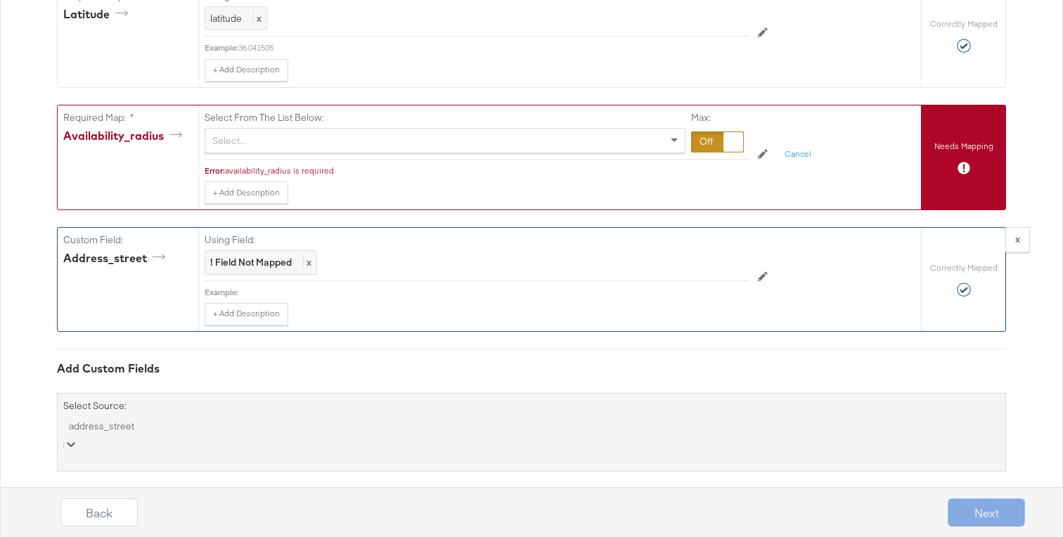
click at [238, 274] on div "Using Field: ! Field Not Mapped x" at bounding box center [477, 254] width 545 height 53
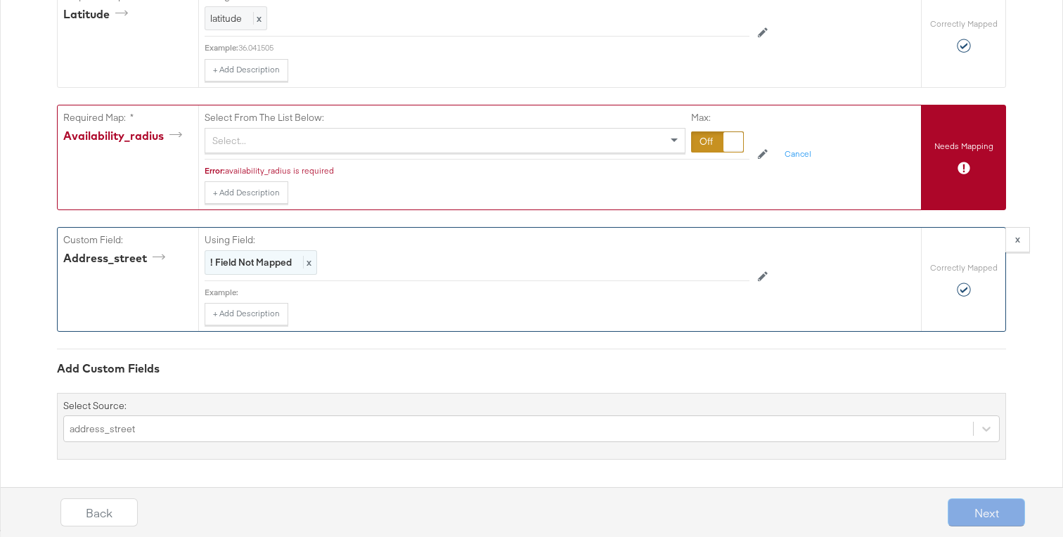
click at [238, 266] on strong "! Field Not Mapped" at bounding box center [251, 262] width 82 height 13
click at [238, 266] on div "Select..." at bounding box center [444, 263] width 479 height 24
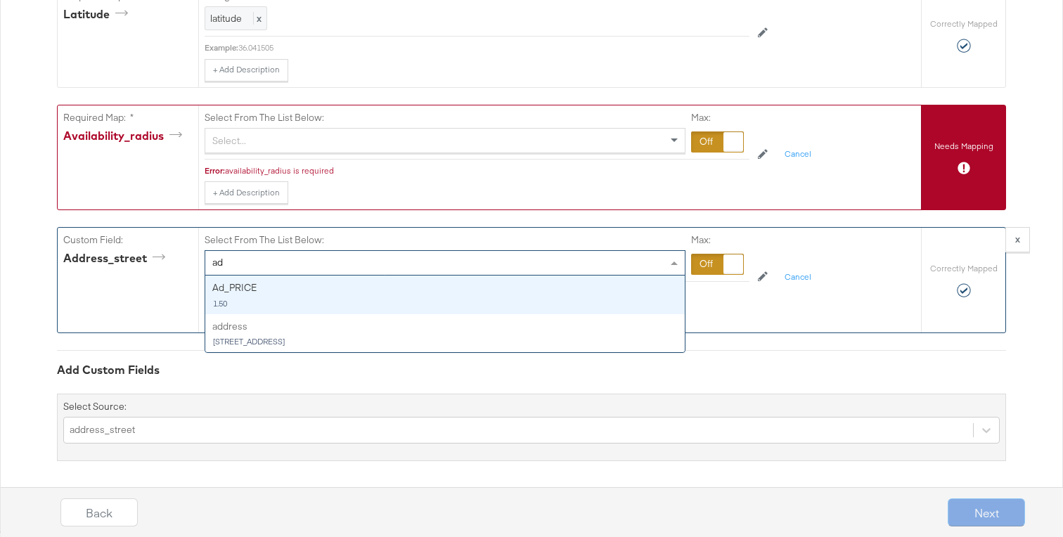
type input "add"
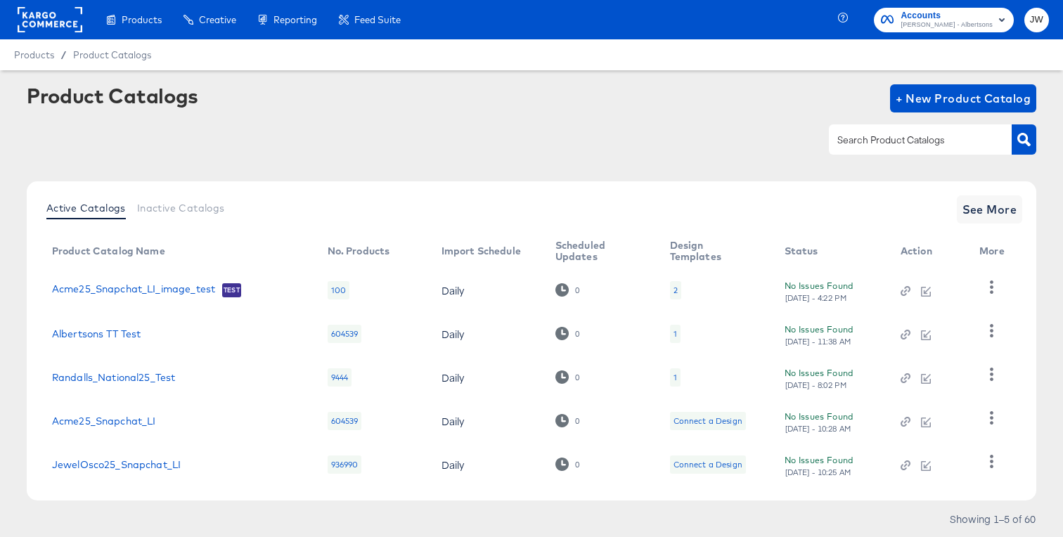
click at [934, 27] on span "Accounts Merkle - Albertsons" at bounding box center [944, 19] width 126 height 22
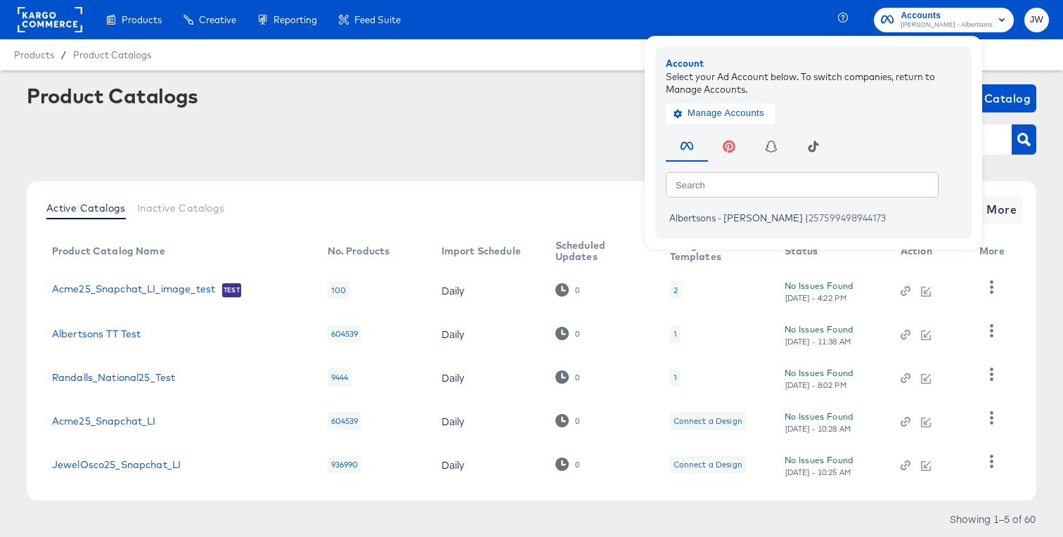
click at [35, 19] on rect at bounding box center [50, 19] width 65 height 25
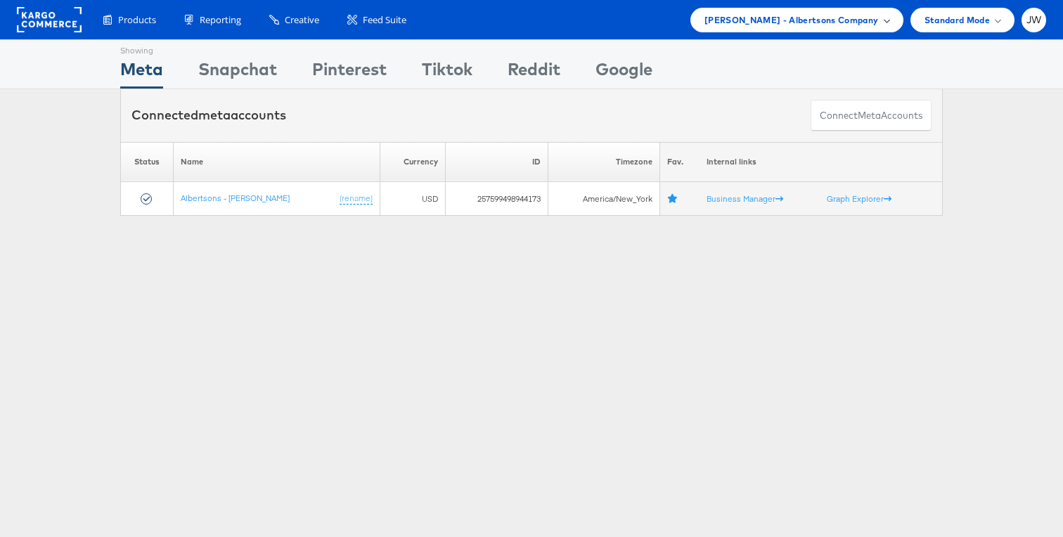
click at [843, 22] on span "Merkle - Albertsons Company" at bounding box center [791, 20] width 174 height 15
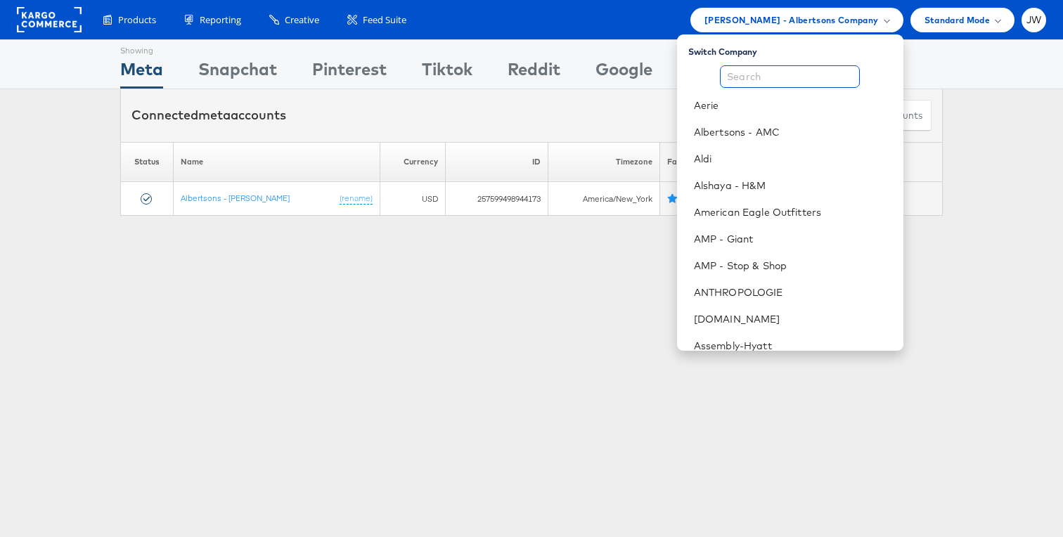
click at [775, 77] on input "text" at bounding box center [790, 76] width 140 height 22
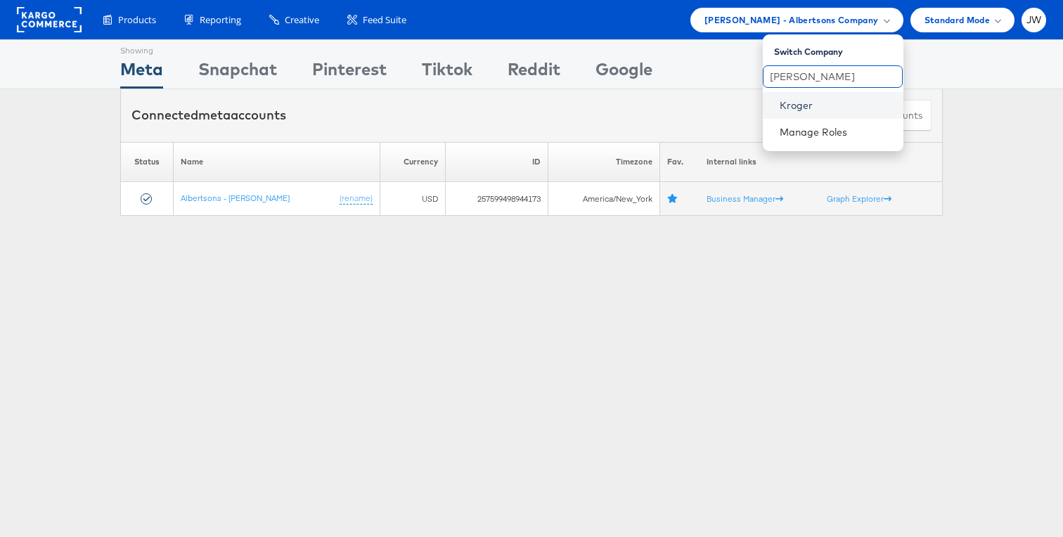
type input "krog"
click at [786, 104] on link "Kroger" at bounding box center [835, 105] width 112 height 14
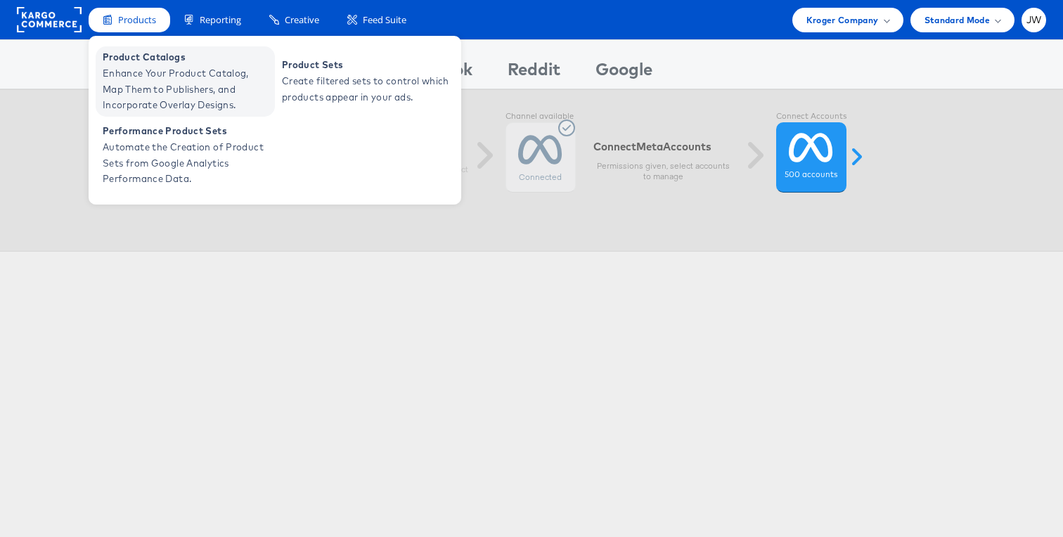
click at [138, 65] on link "Product Catalogs Enhance Your Product Catalog, Map Them to Publishers, and Inco…" at bounding box center [185, 81] width 179 height 70
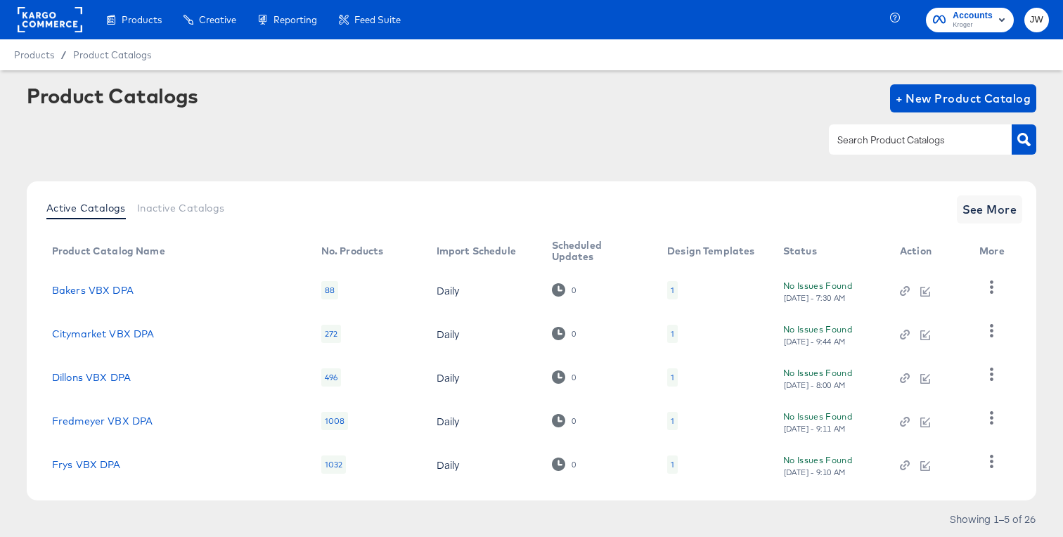
click at [118, 296] on td "Bakers VBX DPA" at bounding box center [175, 290] width 269 height 44
click at [118, 292] on link "Bakers VBX DPA" at bounding box center [93, 290] width 82 height 11
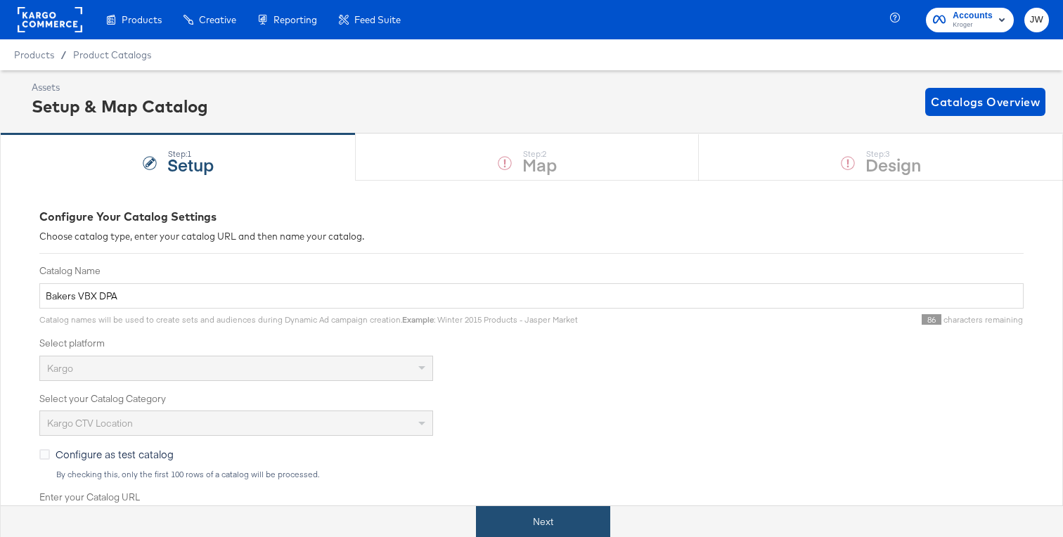
click at [534, 519] on button "Next" at bounding box center [543, 522] width 134 height 32
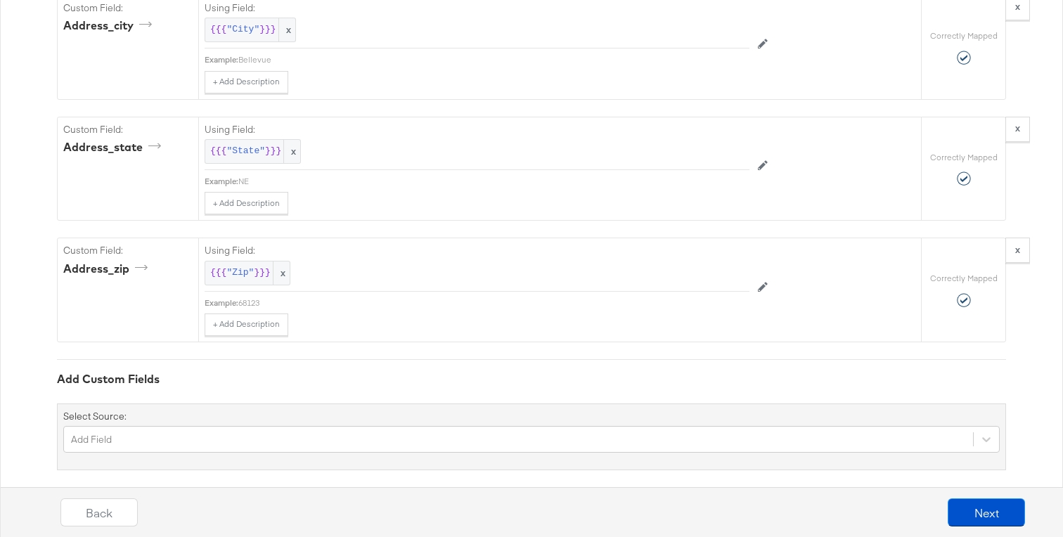
scroll to position [2410, 0]
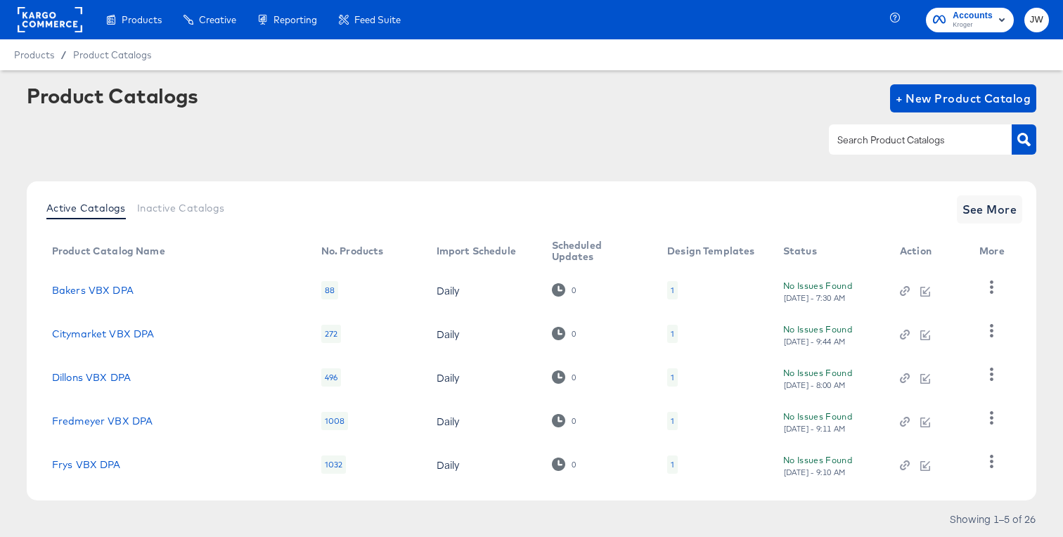
click at [41, 20] on rect at bounding box center [50, 19] width 65 height 25
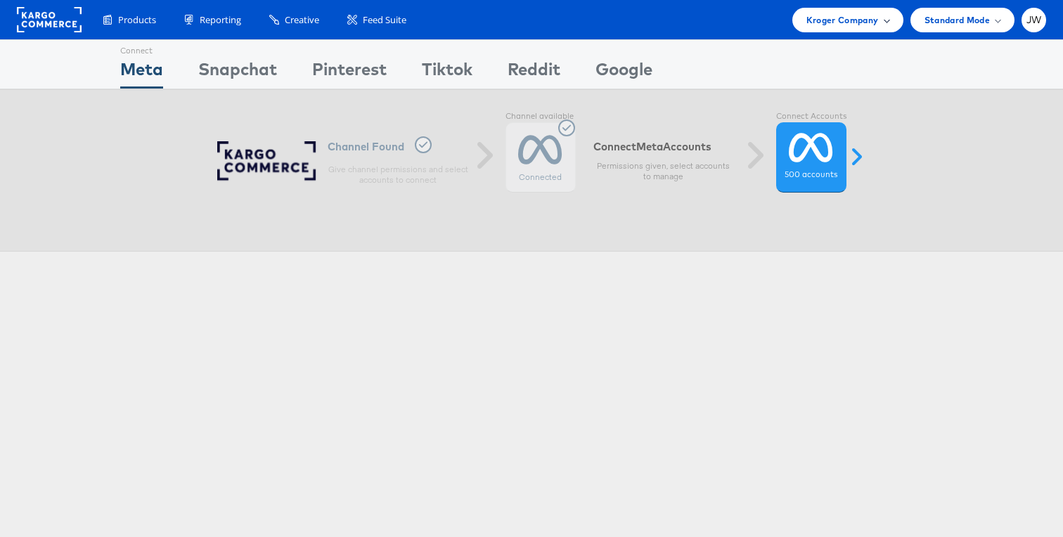
click at [838, 19] on span "Kroger Company" at bounding box center [842, 20] width 72 height 15
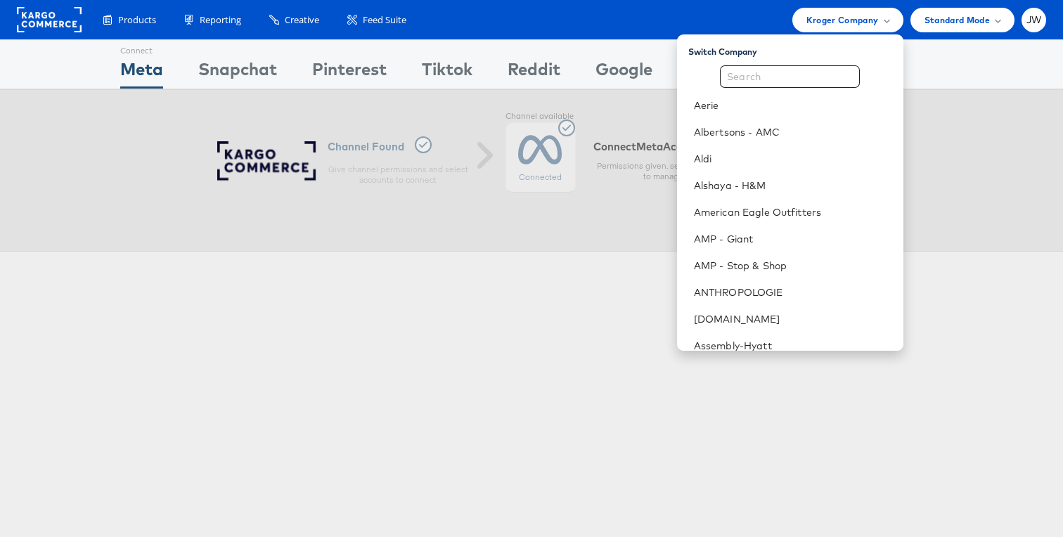
click at [809, 60] on div "Switch Company Aerie Albertsons - AMC Aldi Alshaya - H&M American Eagle Outfitt…" at bounding box center [790, 192] width 226 height 316
click at [809, 70] on input "text" at bounding box center [790, 76] width 140 height 22
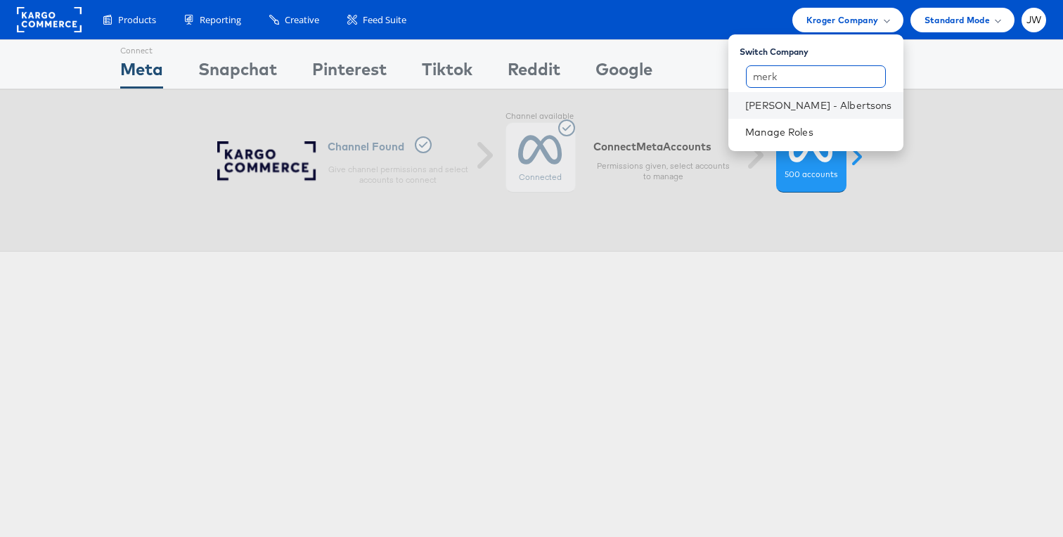
type input "merk"
click at [817, 97] on li "[PERSON_NAME] - Albertsons" at bounding box center [815, 105] width 174 height 27
click at [816, 108] on link "Merkle - Albertsons" at bounding box center [818, 105] width 146 height 14
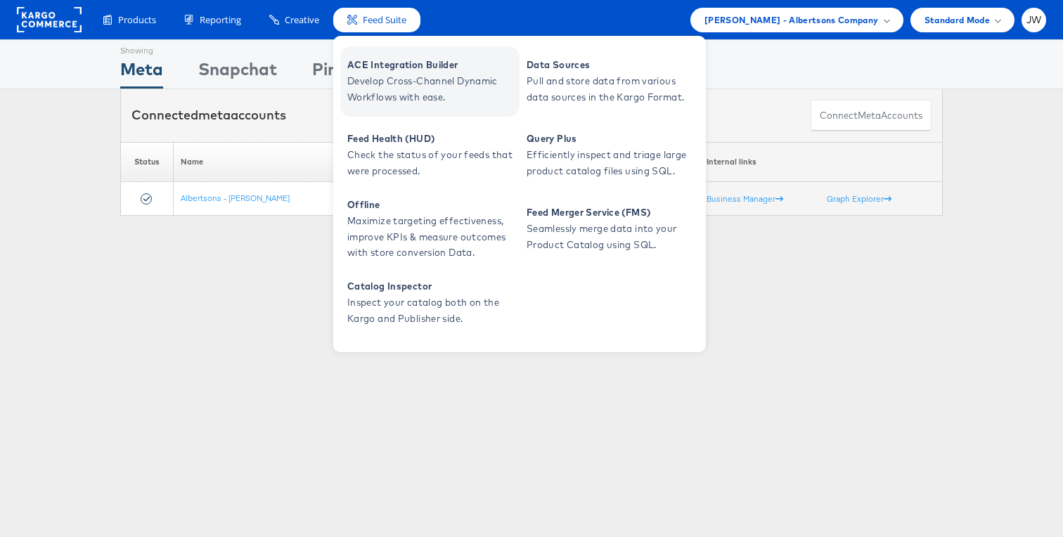
click at [387, 71] on span "ACE Integration Builder" at bounding box center [431, 65] width 169 height 16
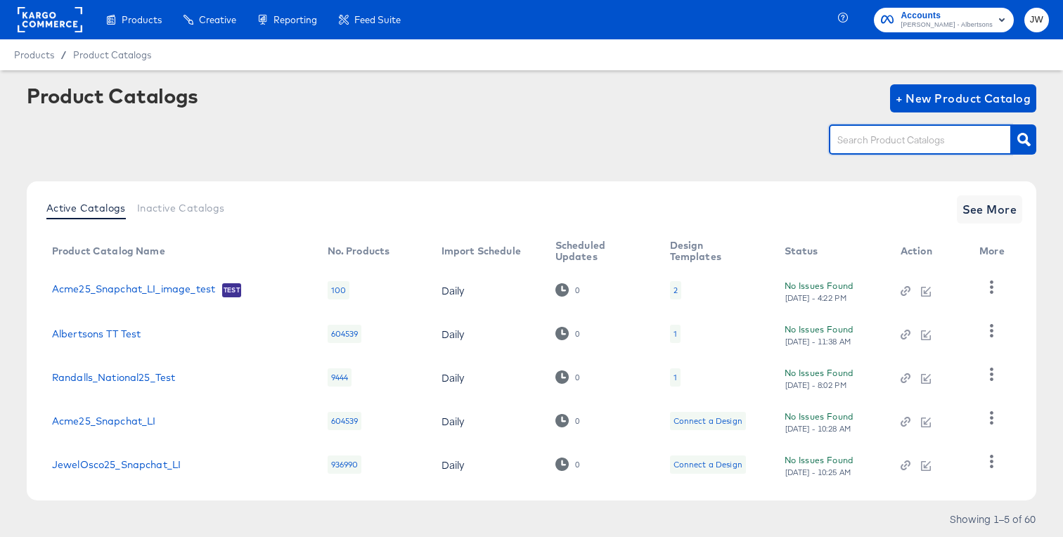
click at [888, 134] on input "text" at bounding box center [909, 140] width 150 height 16
click at [928, 101] on span "+ New Product Catalog" at bounding box center [963, 99] width 136 height 20
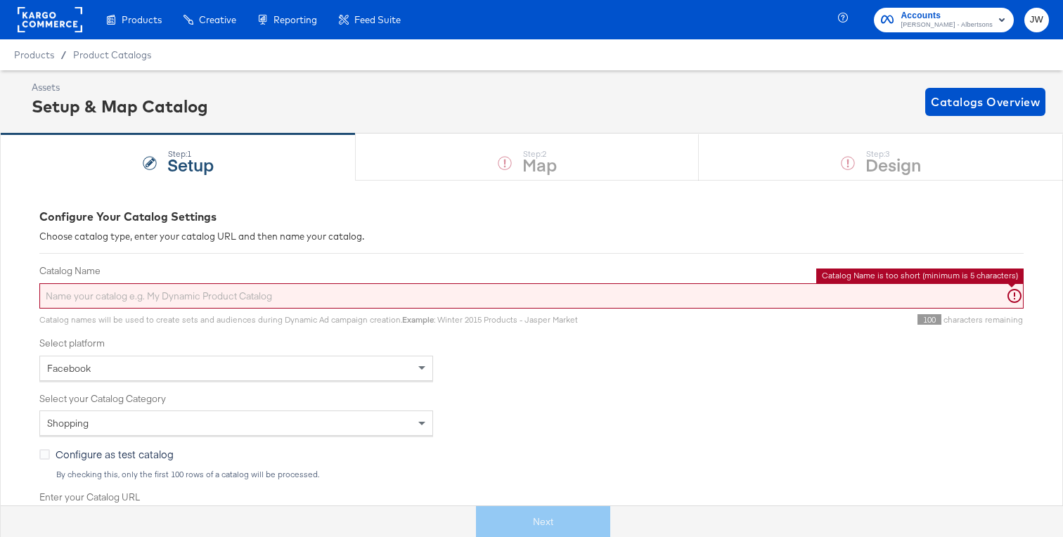
click at [216, 291] on input "Catalog Name" at bounding box center [531, 296] width 984 height 26
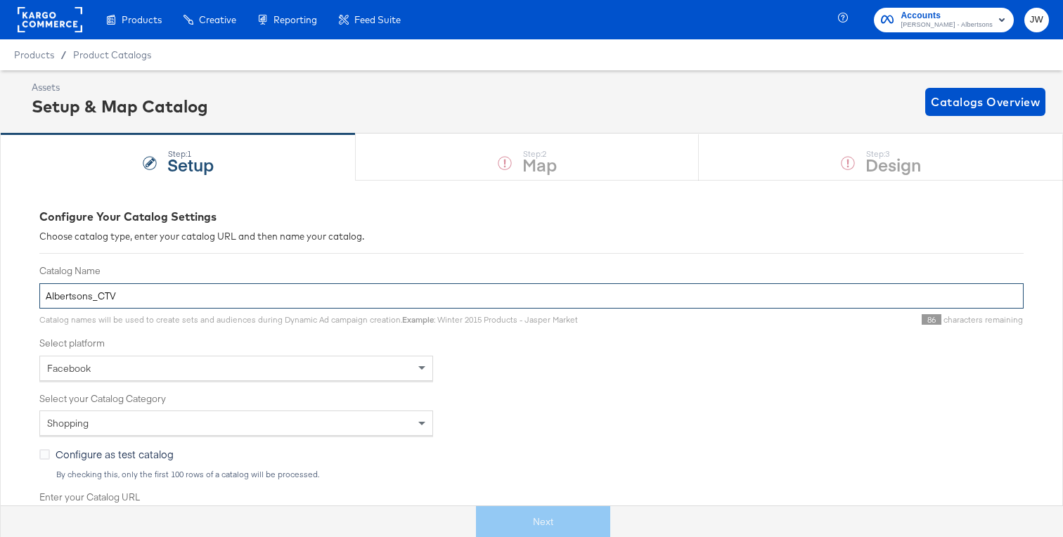
type input "Albertsons_CTV"
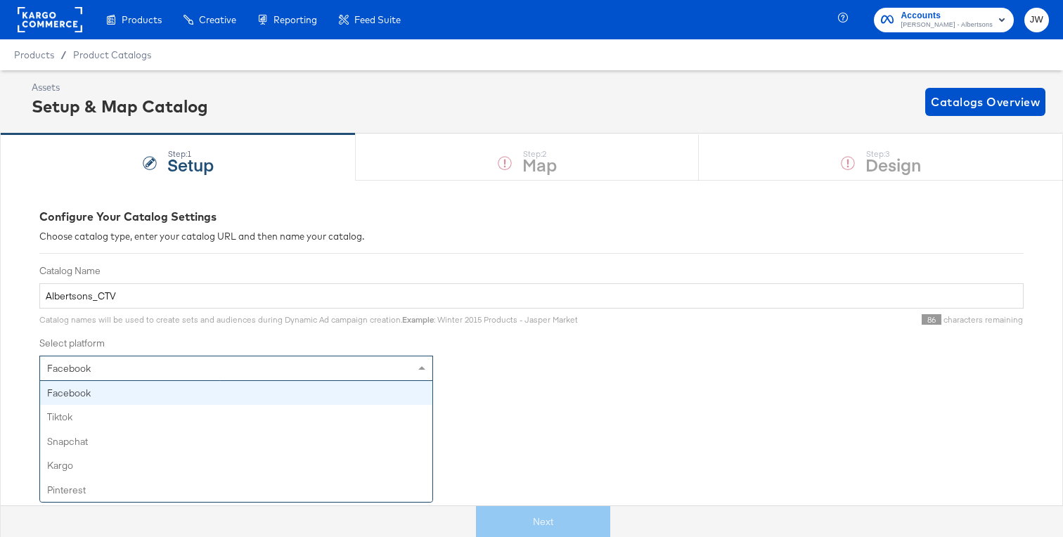
click at [134, 366] on div "Facebook" at bounding box center [236, 368] width 392 height 24
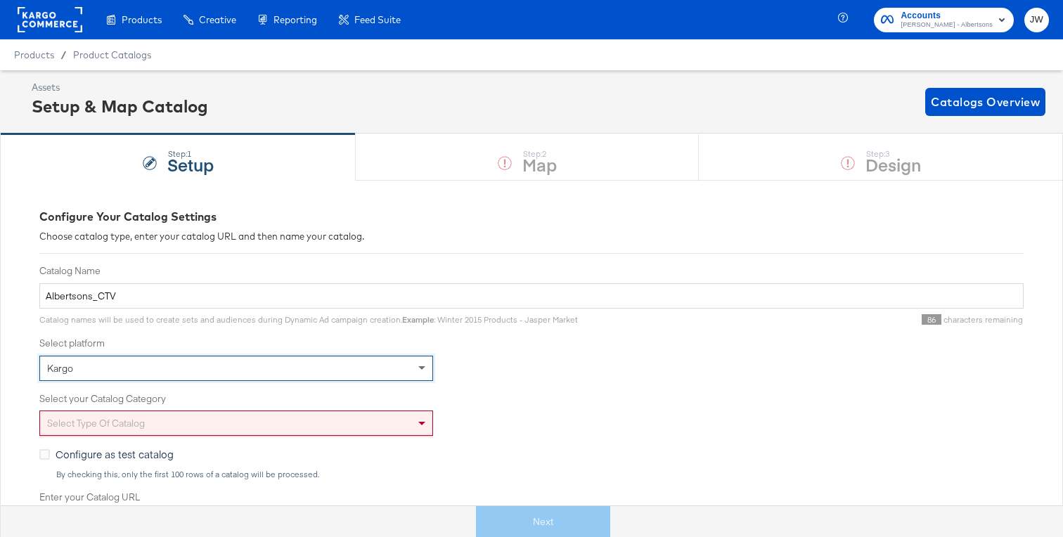
click at [102, 406] on div "Select your Catalog Category Select type of catalog" at bounding box center [531, 414] width 984 height 44
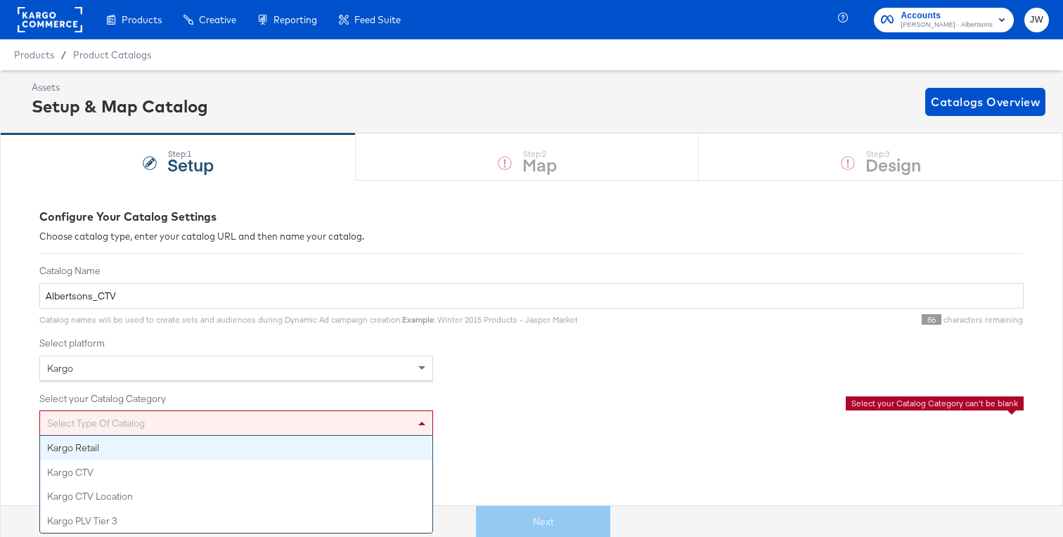
click at [102, 415] on div "Select type of catalog" at bounding box center [236, 423] width 392 height 24
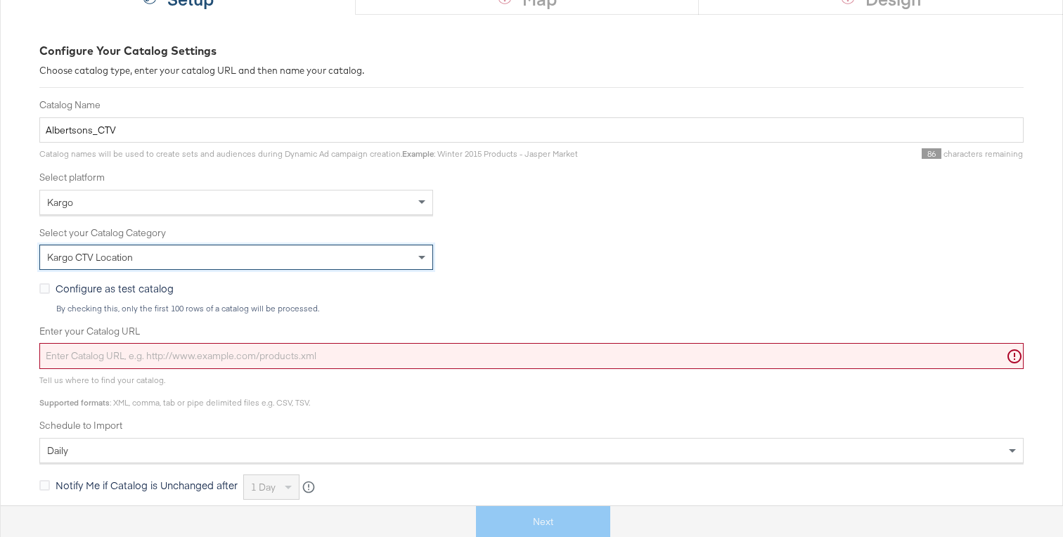
scroll to position [172, 0]
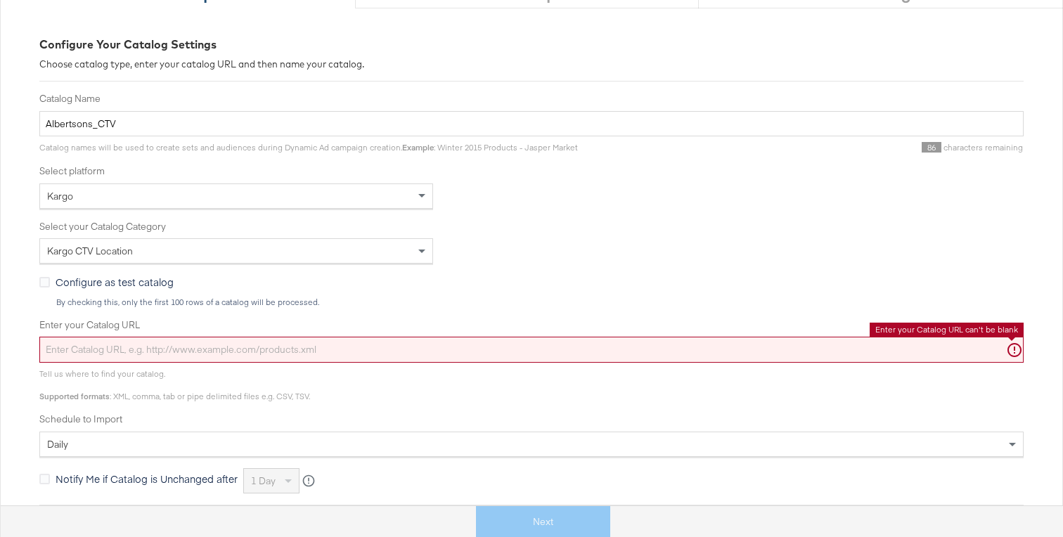
click at [129, 349] on input "Enter your Catalog URL" at bounding box center [531, 350] width 984 height 26
paste input "[URL][DOMAIN_NAME]"
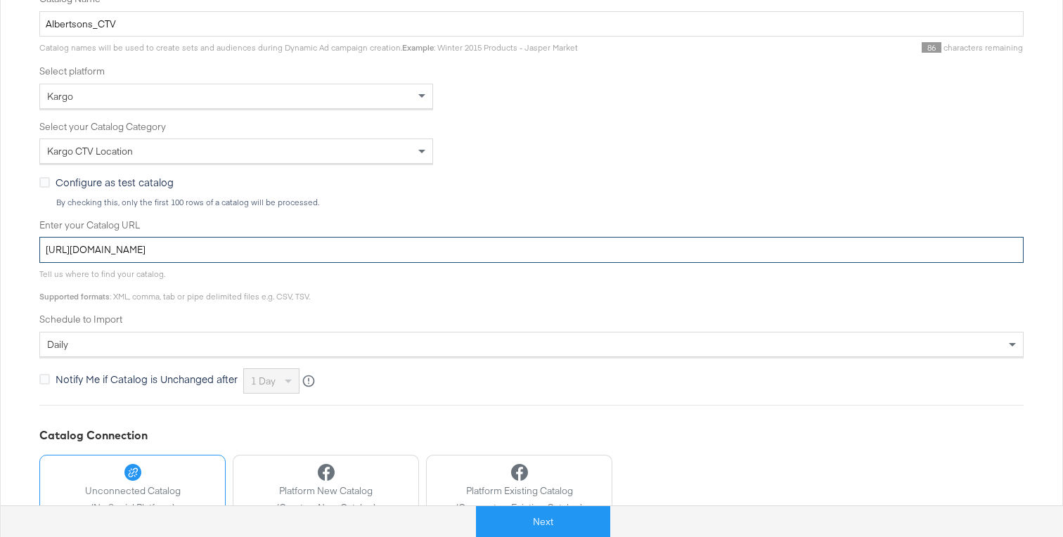
scroll to position [358, 0]
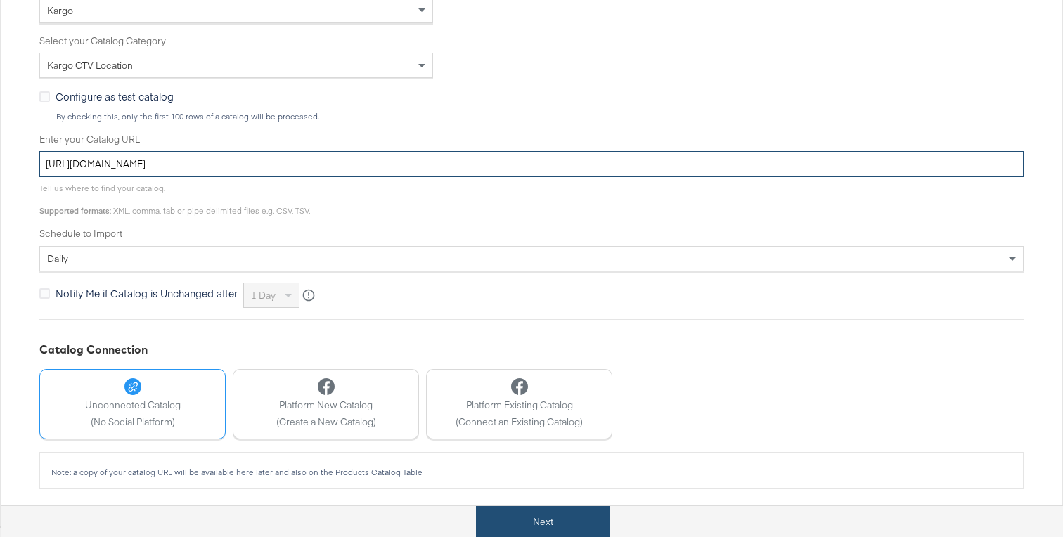
type input "[URL][DOMAIN_NAME]"
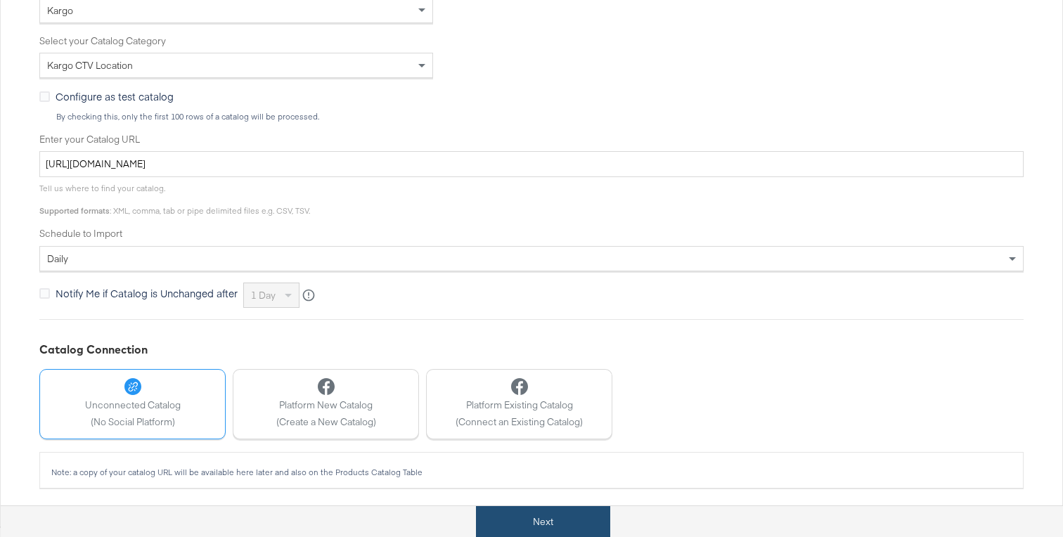
click at [514, 514] on button "Next" at bounding box center [543, 522] width 134 height 32
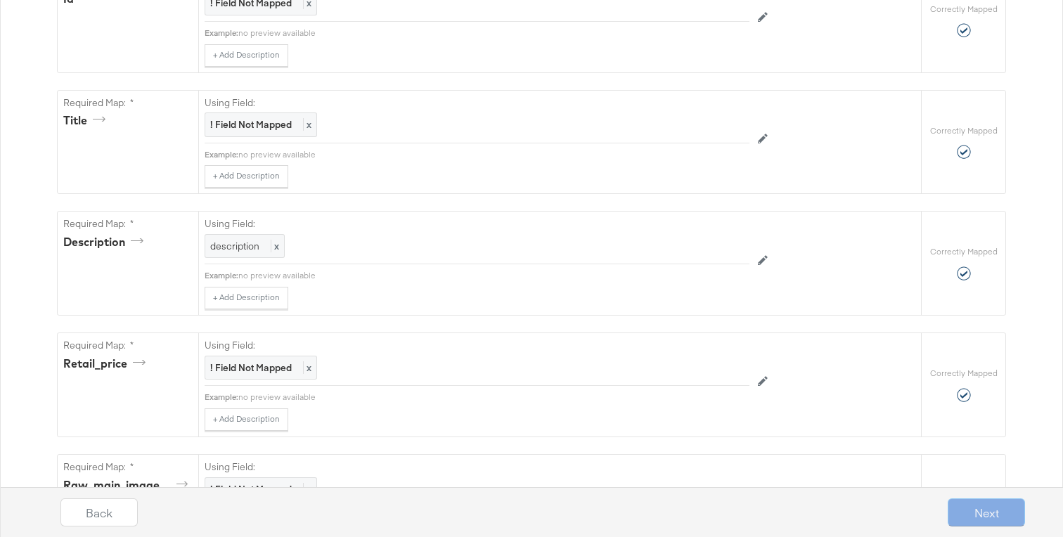
scroll to position [0, 0]
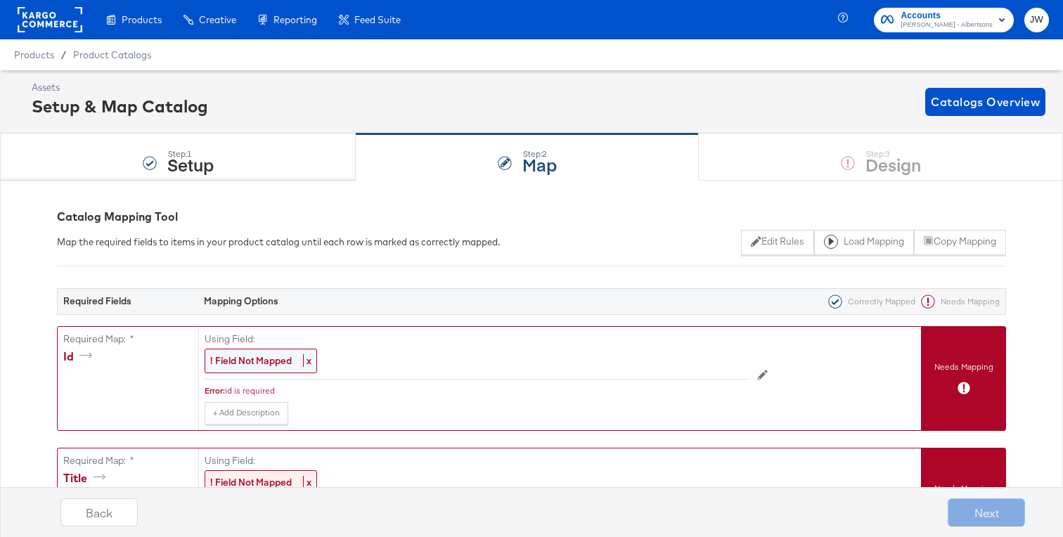
click at [278, 359] on strong "! Field Not Mapped" at bounding box center [251, 360] width 82 height 13
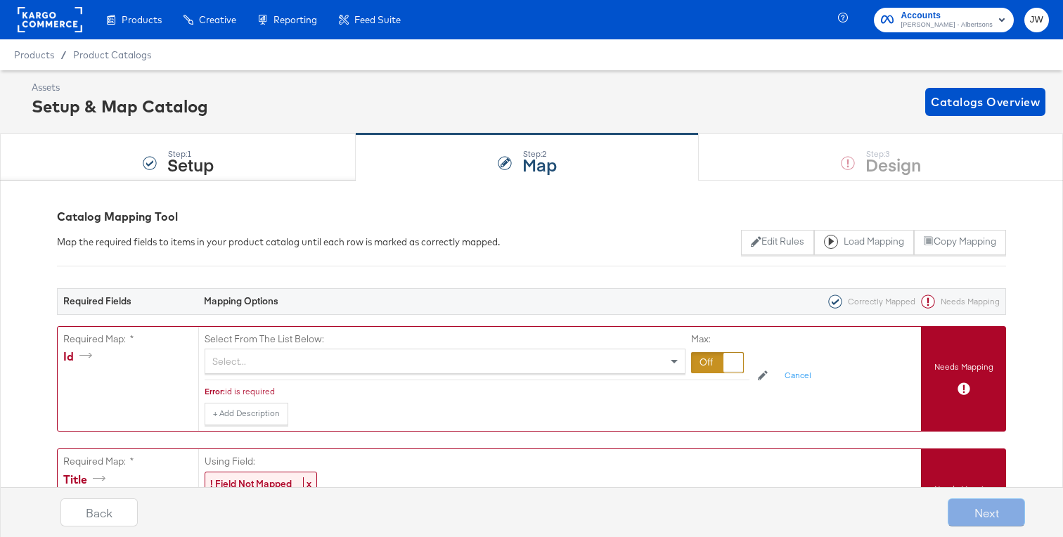
click at [278, 359] on div "Select..." at bounding box center [444, 361] width 479 height 24
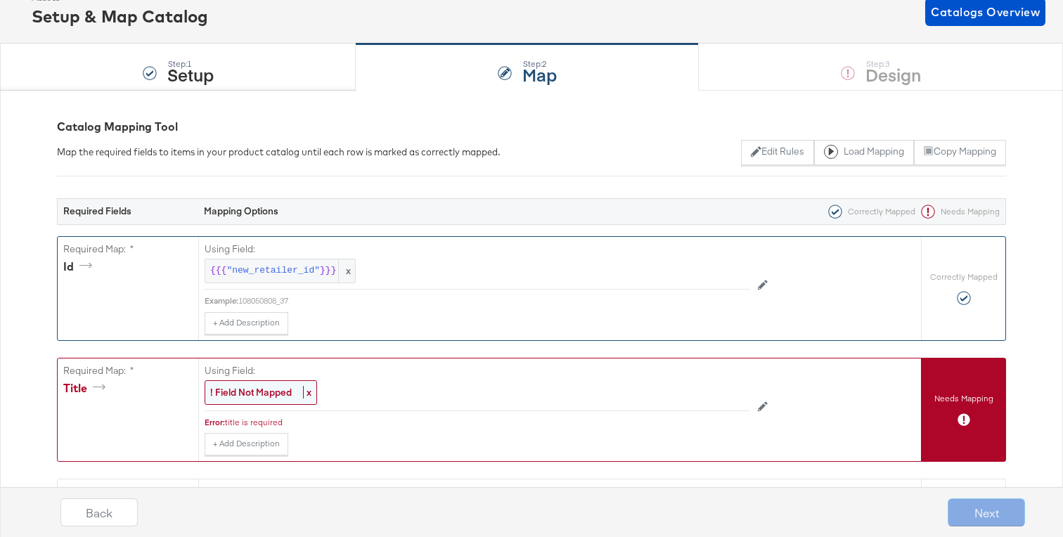
click at [276, 389] on strong "! Field Not Mapped" at bounding box center [251, 392] width 82 height 13
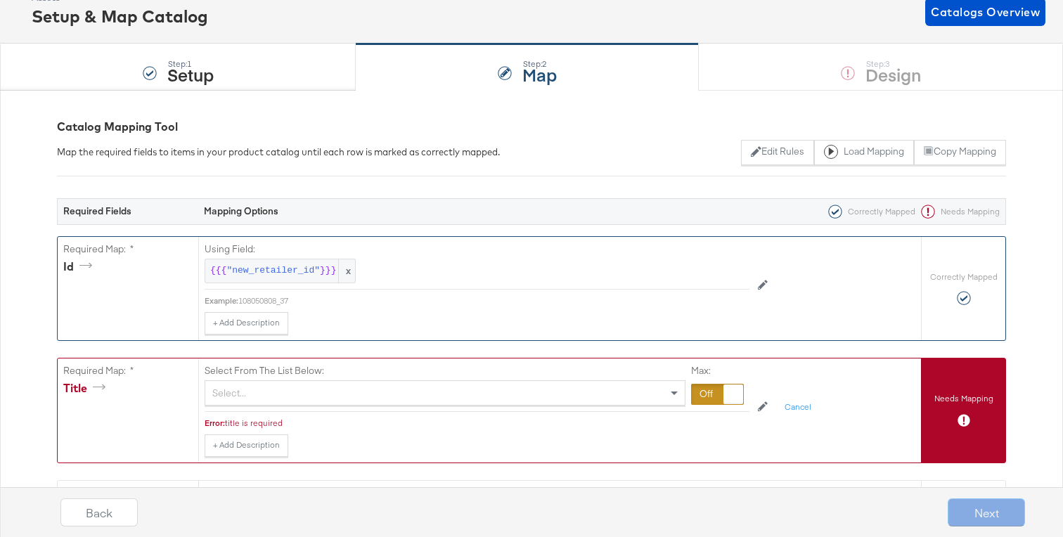
scroll to position [98, 0]
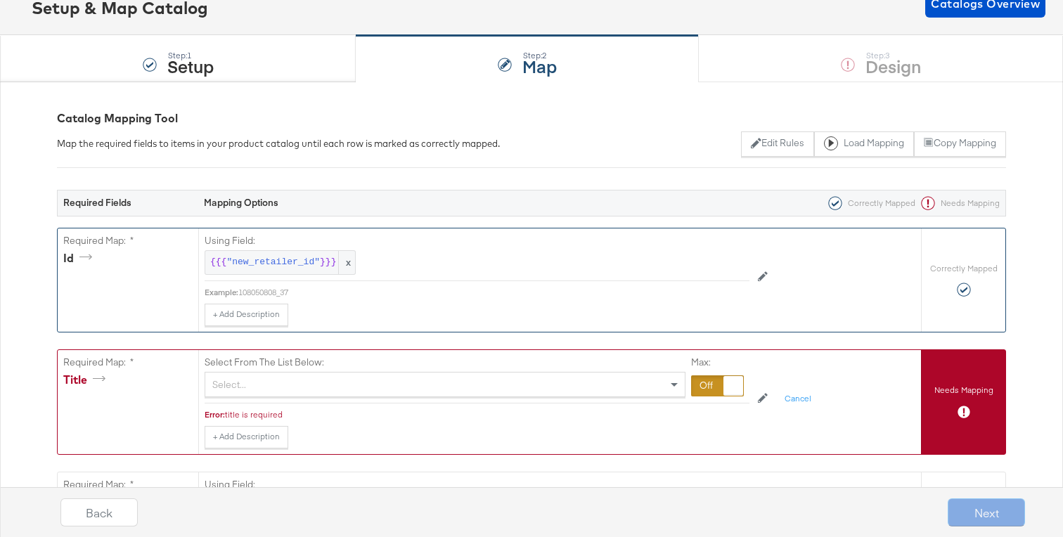
click at [276, 389] on div "Select..." at bounding box center [444, 385] width 479 height 24
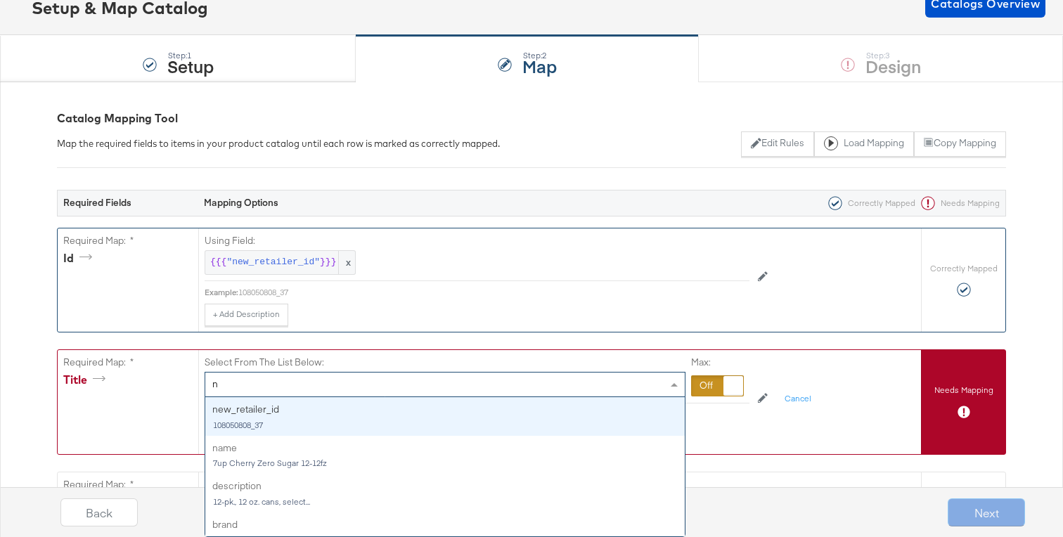
type input "na"
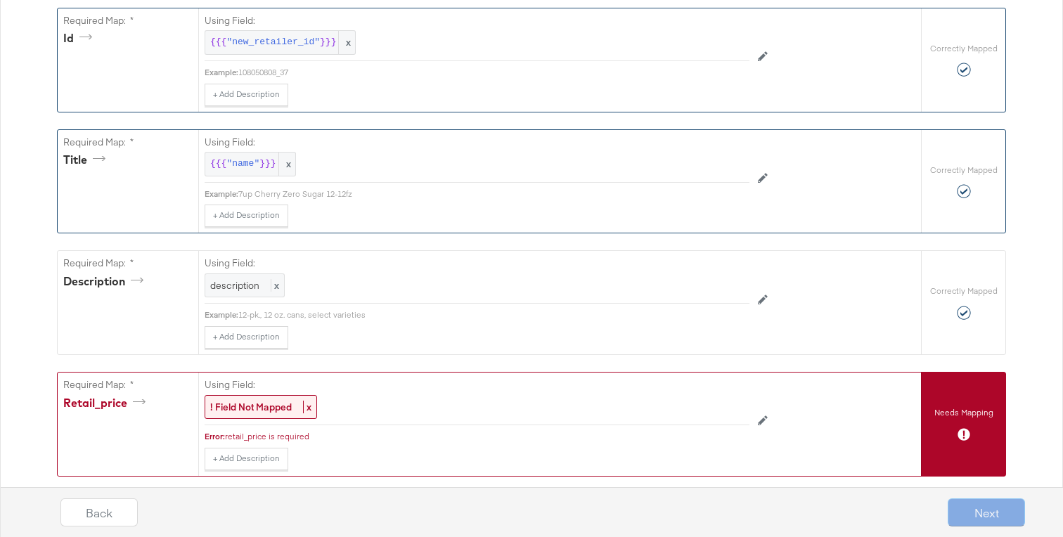
scroll to position [380, 0]
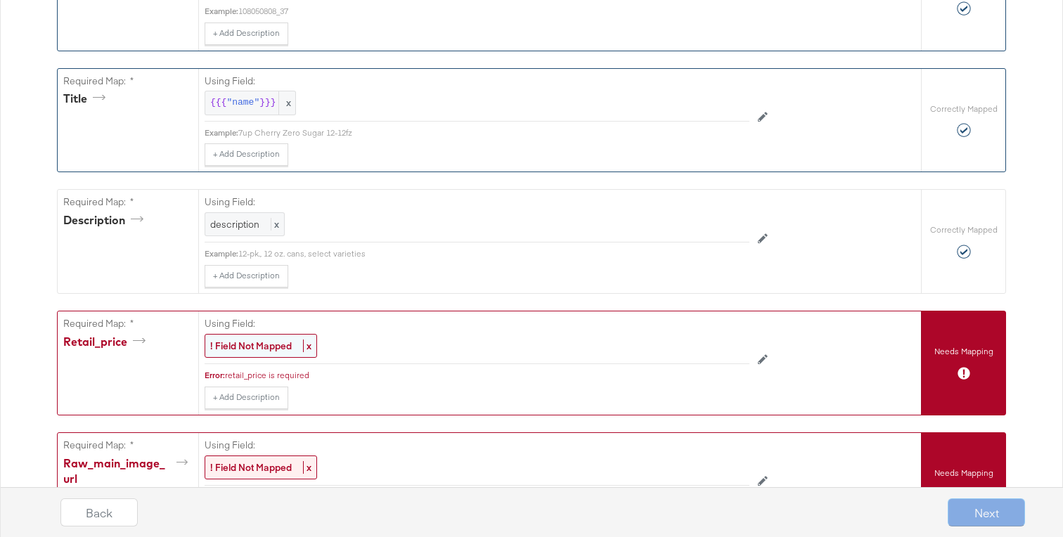
click at [267, 354] on div "! Field Not Mapped x" at bounding box center [261, 346] width 112 height 25
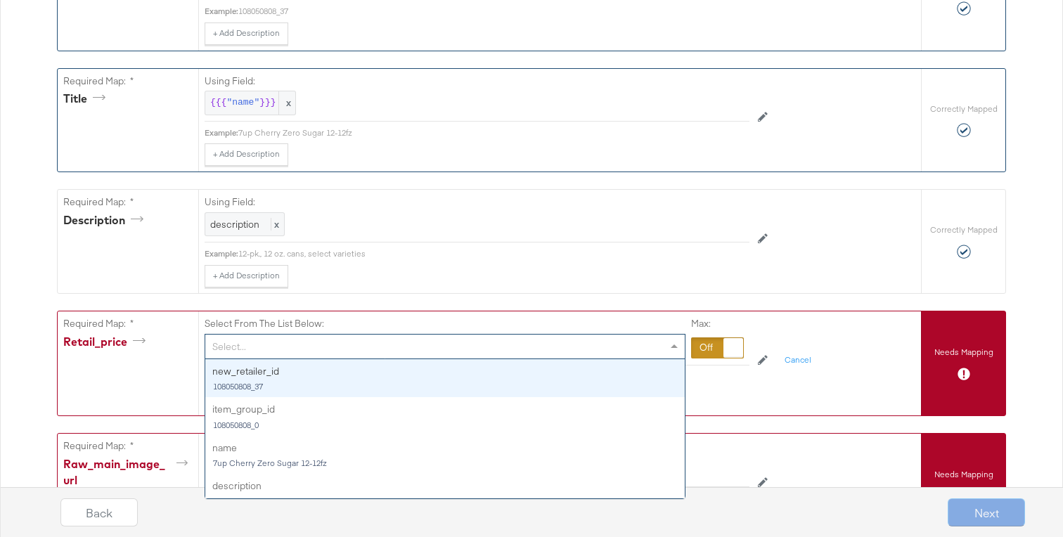
click at [267, 353] on div "Select..." at bounding box center [444, 347] width 479 height 24
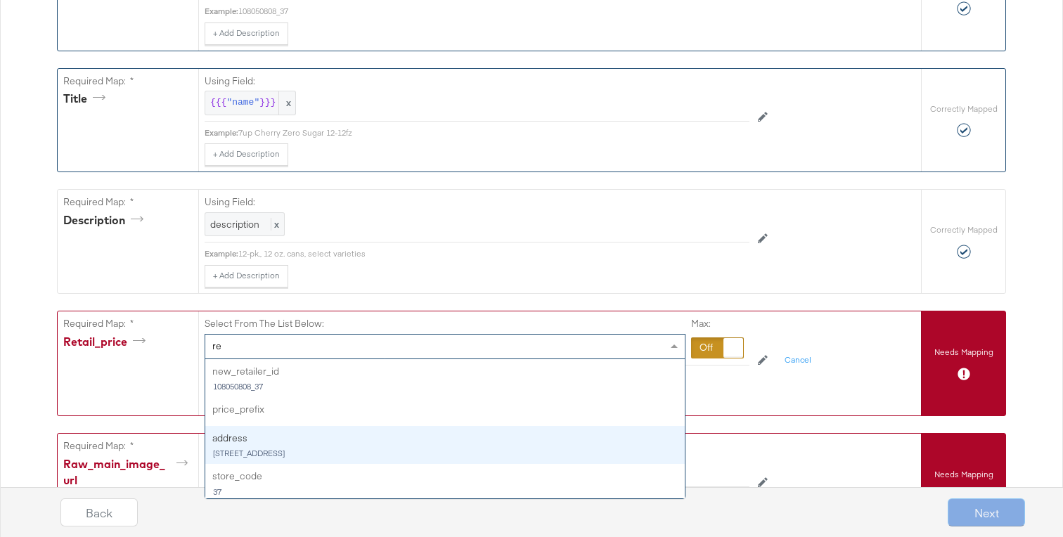
type input "r"
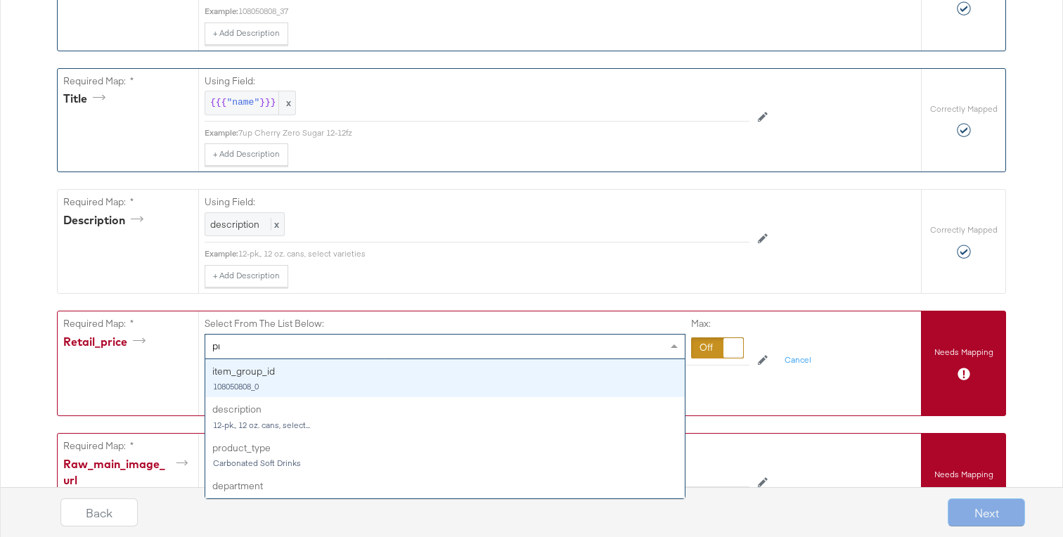
type input "pri"
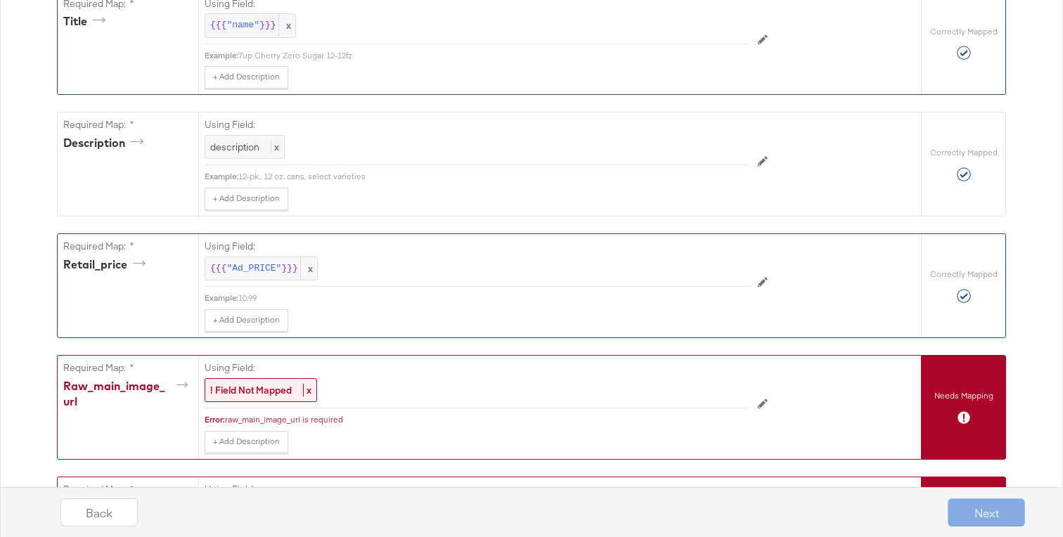
scroll to position [495, 0]
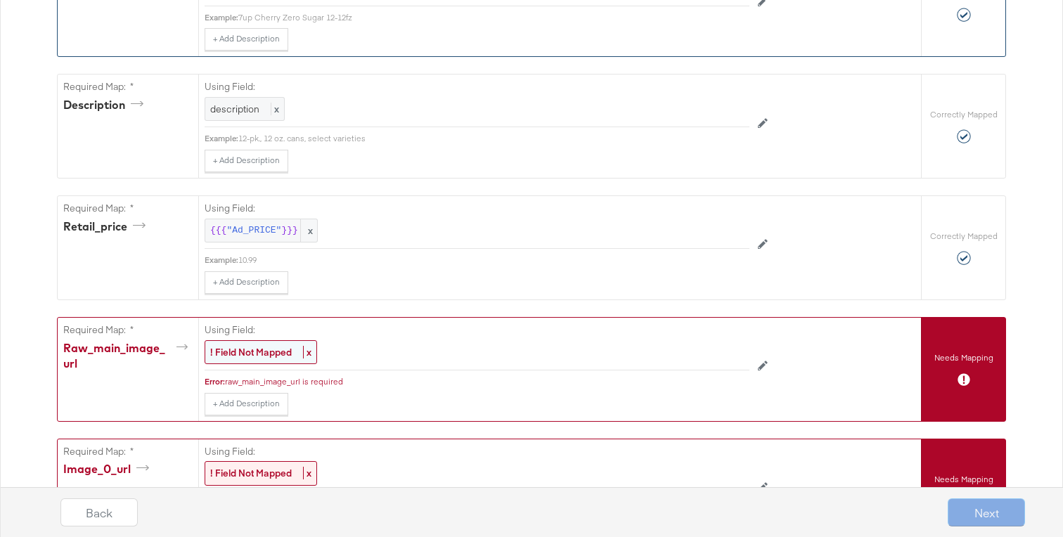
click at [268, 350] on strong "! Field Not Mapped" at bounding box center [251, 352] width 82 height 13
click at [268, 358] on div "Select..." at bounding box center [444, 353] width 479 height 24
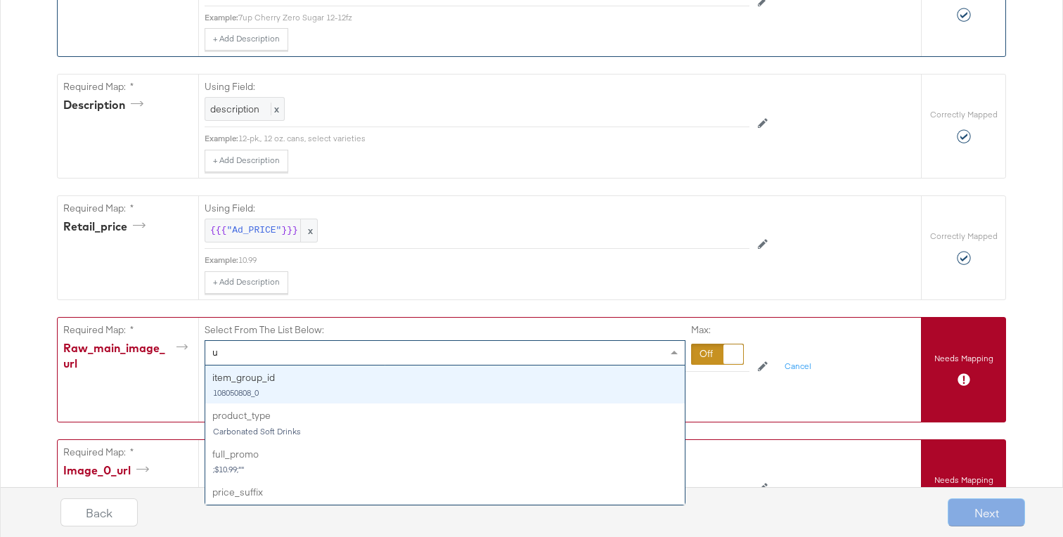
type input "ur"
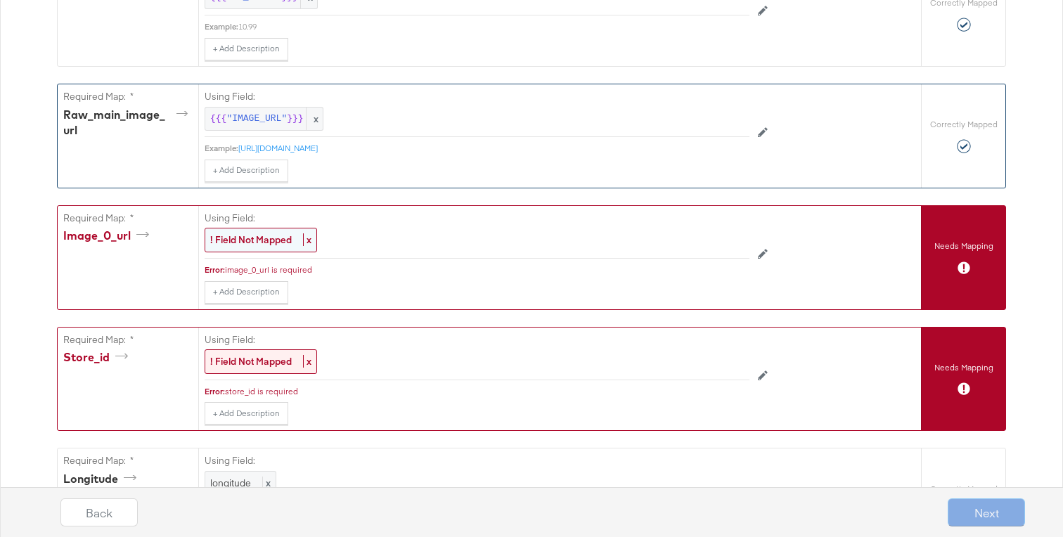
scroll to position [730, 0]
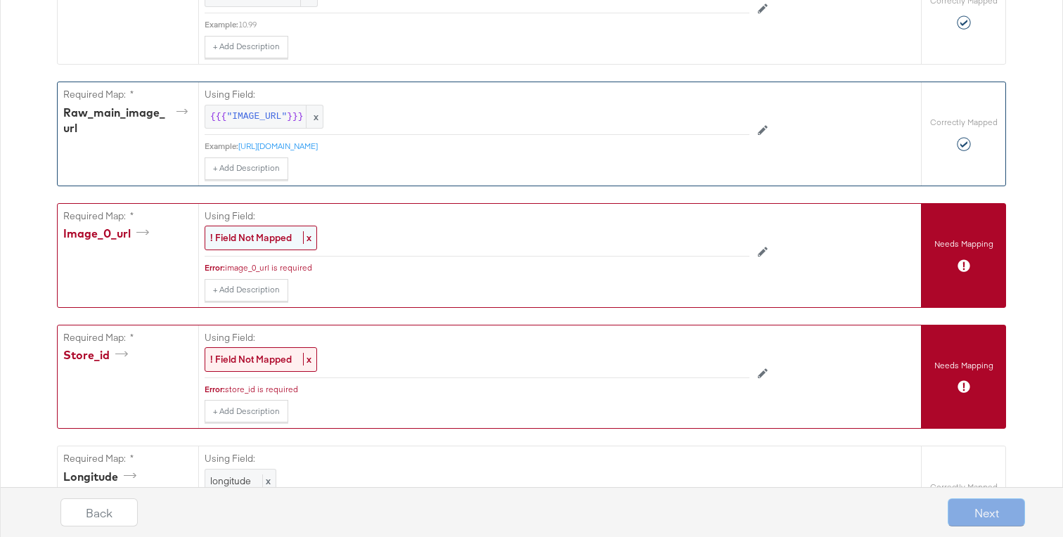
click at [264, 240] on strong "! Field Not Mapped" at bounding box center [251, 237] width 82 height 13
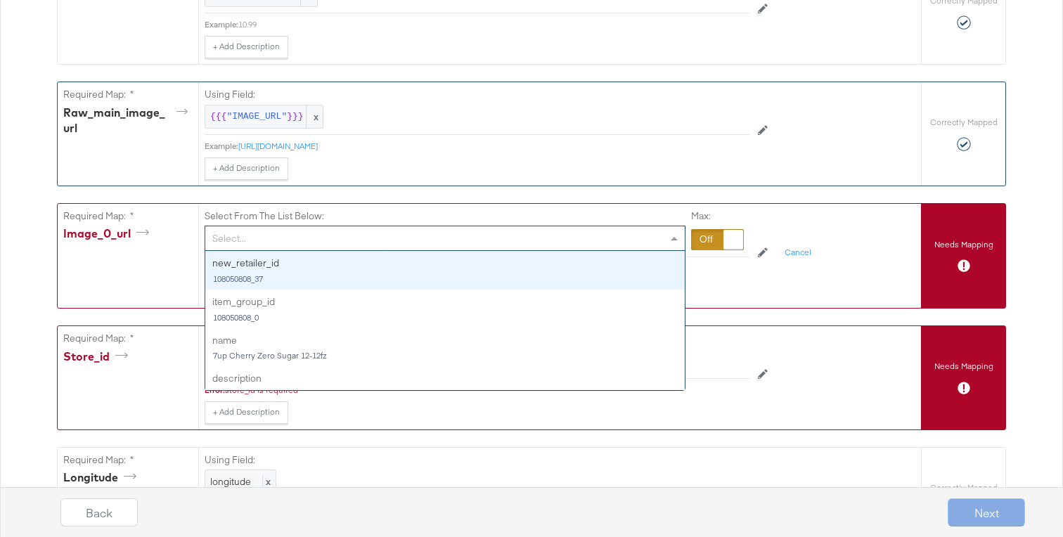
click at [265, 234] on div "Select..." at bounding box center [444, 238] width 479 height 24
type input "im"
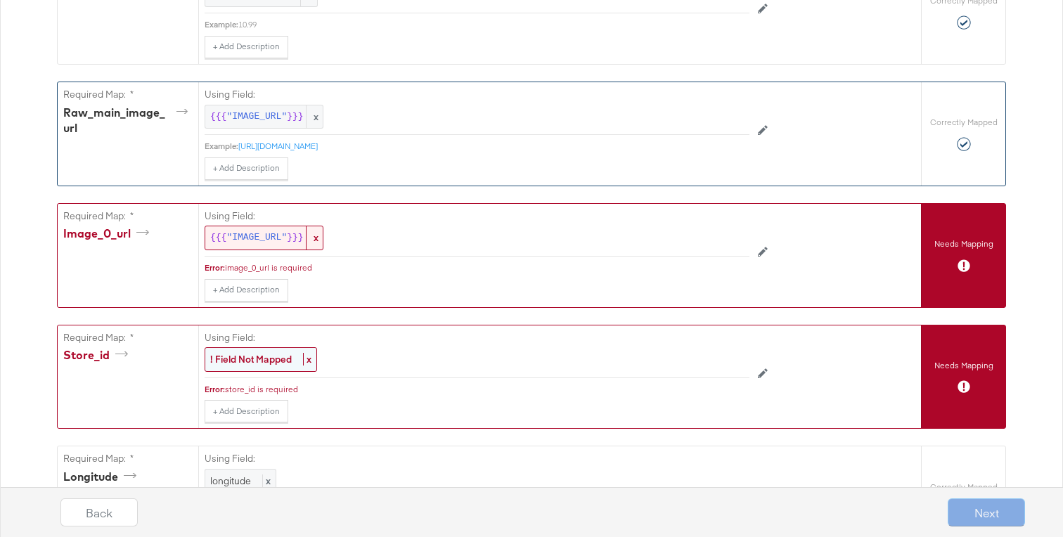
click at [247, 361] on strong "! Field Not Mapped" at bounding box center [251, 359] width 82 height 13
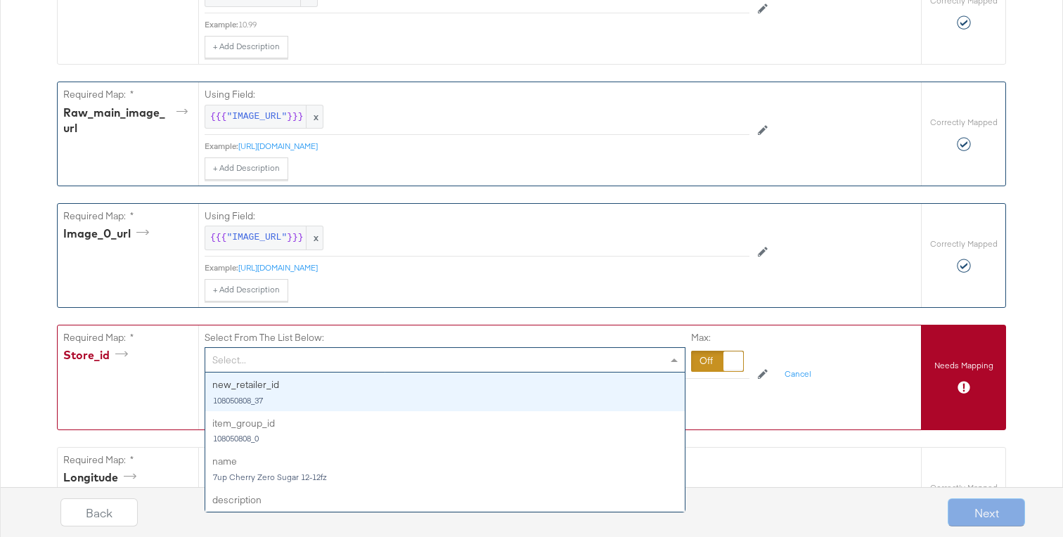
click at [247, 360] on div "Select..." at bounding box center [444, 360] width 479 height 24
type input "st"
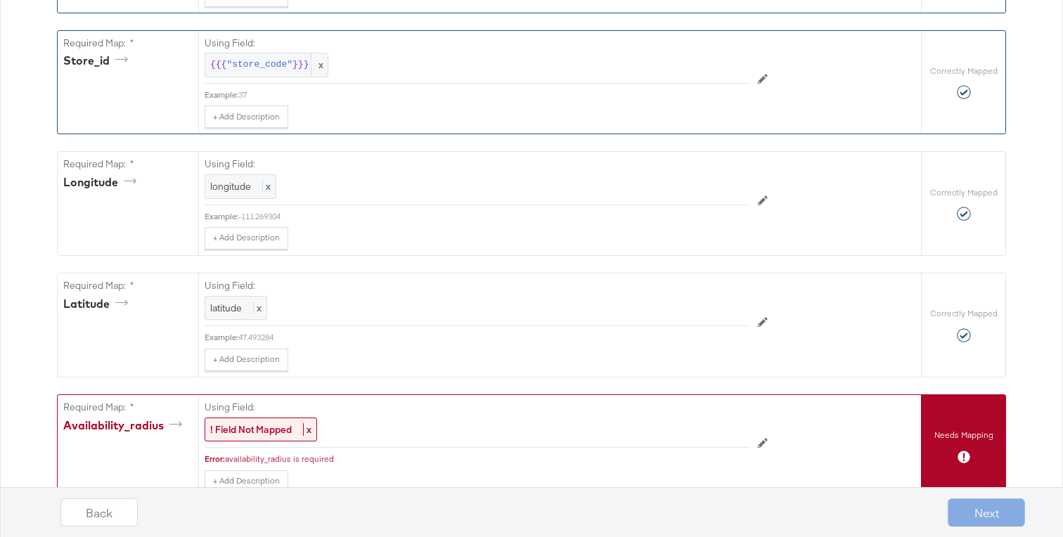
scroll to position [1062, 0]
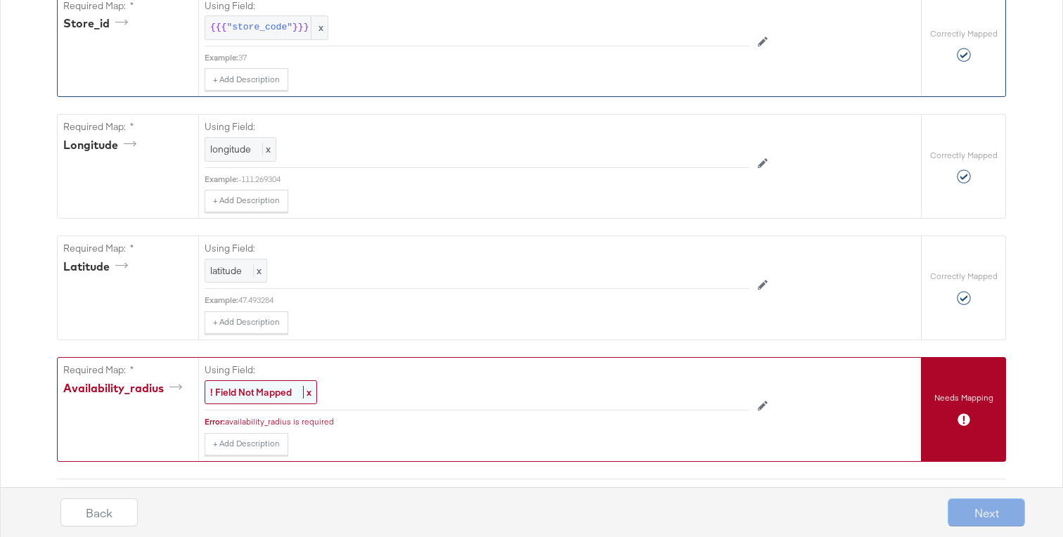
click at [240, 396] on strong "! Field Not Mapped" at bounding box center [251, 392] width 82 height 13
click at [713, 385] on div at bounding box center [717, 394] width 53 height 21
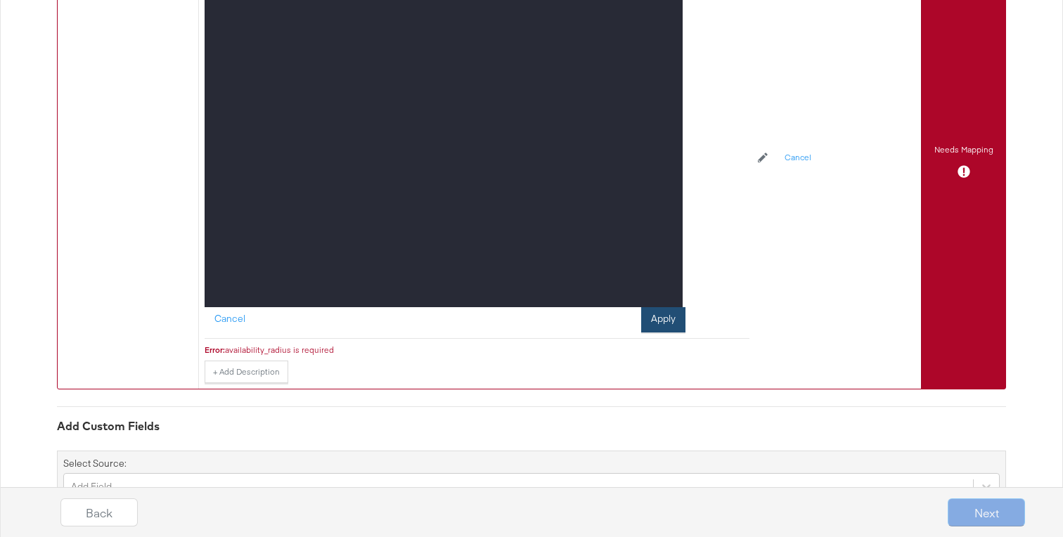
click at [675, 321] on button "Apply" at bounding box center [663, 319] width 44 height 25
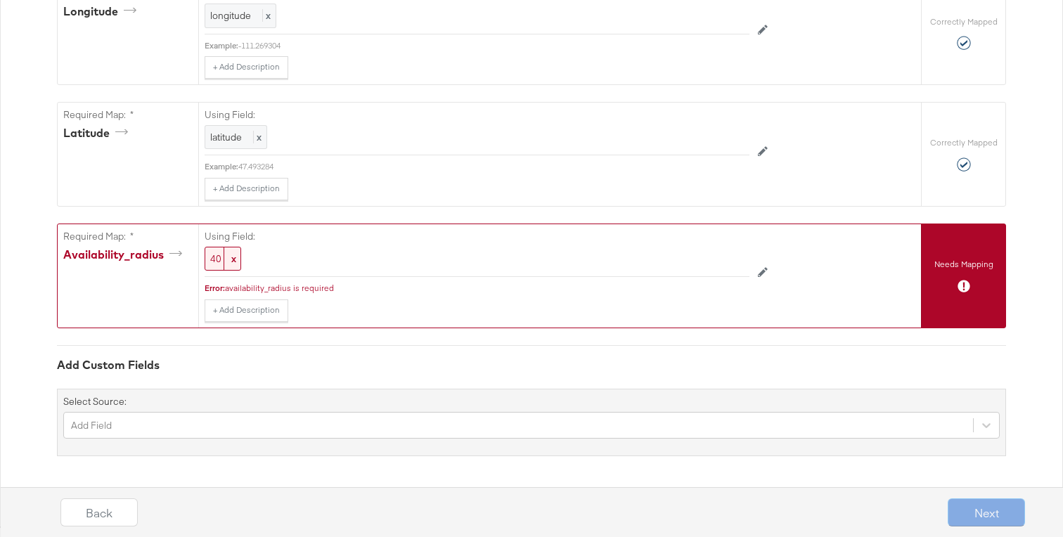
scroll to position [1196, 0]
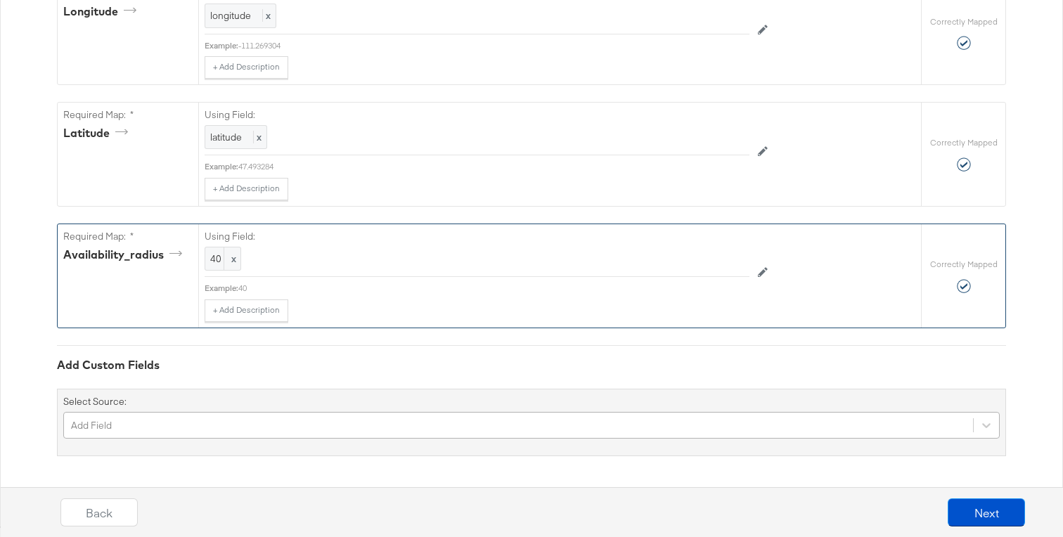
click at [294, 420] on div "Add Field" at bounding box center [531, 425] width 936 height 27
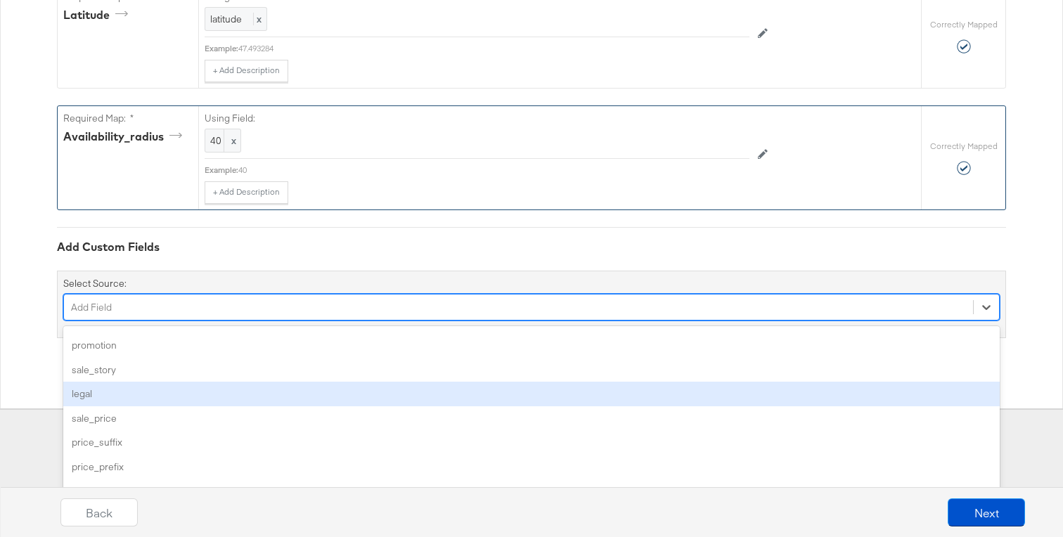
scroll to position [47, 0]
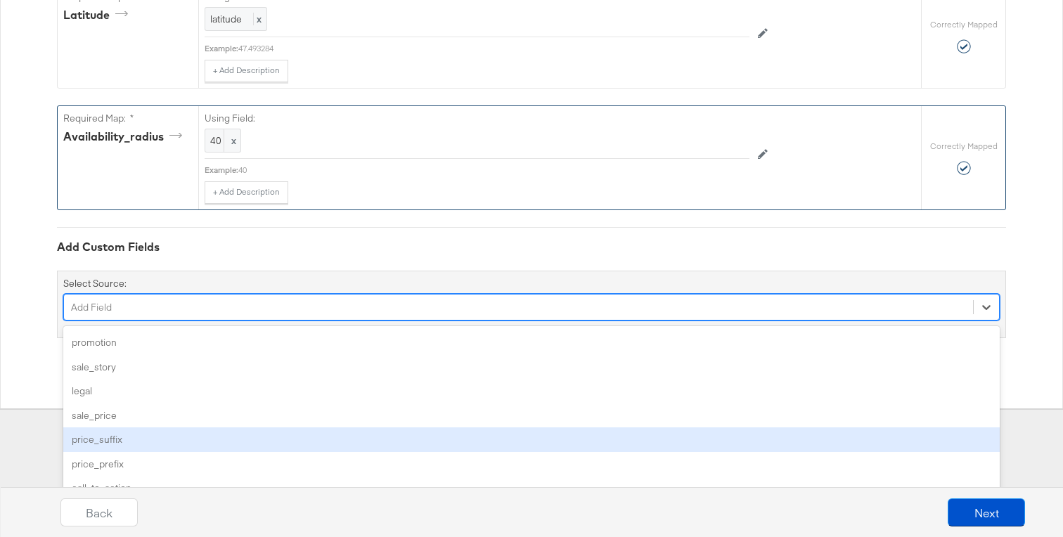
click at [260, 436] on div "price_suffix" at bounding box center [531, 439] width 936 height 25
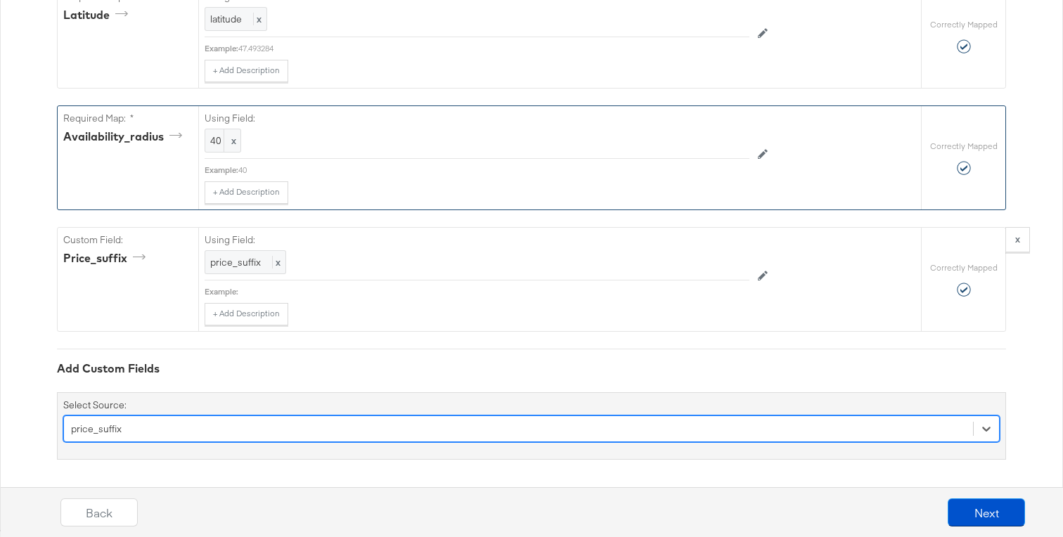
click at [249, 425] on div "option price_suffix, selected. Select is focused ,type to refine list, press Do…" at bounding box center [531, 428] width 936 height 27
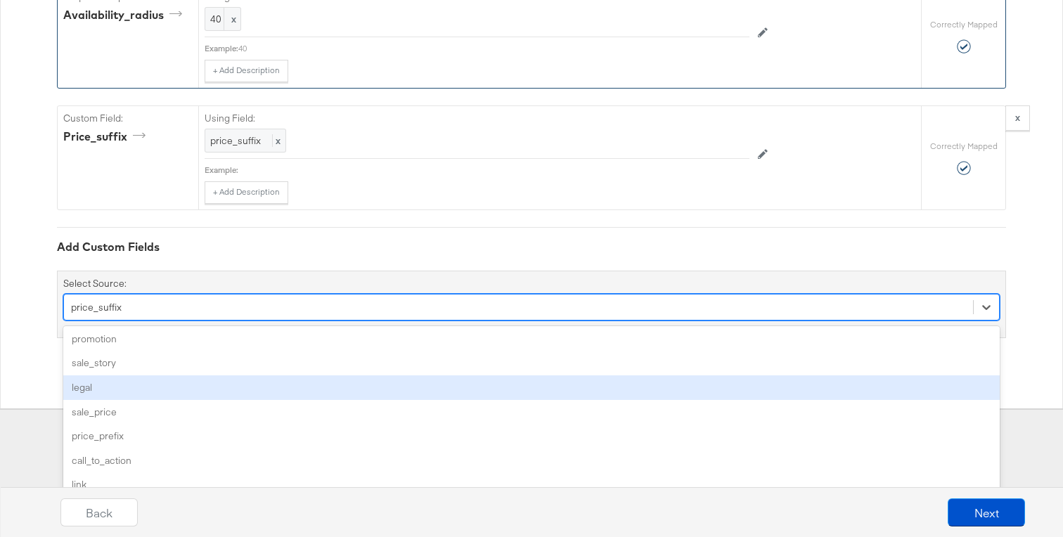
scroll to position [53, 0]
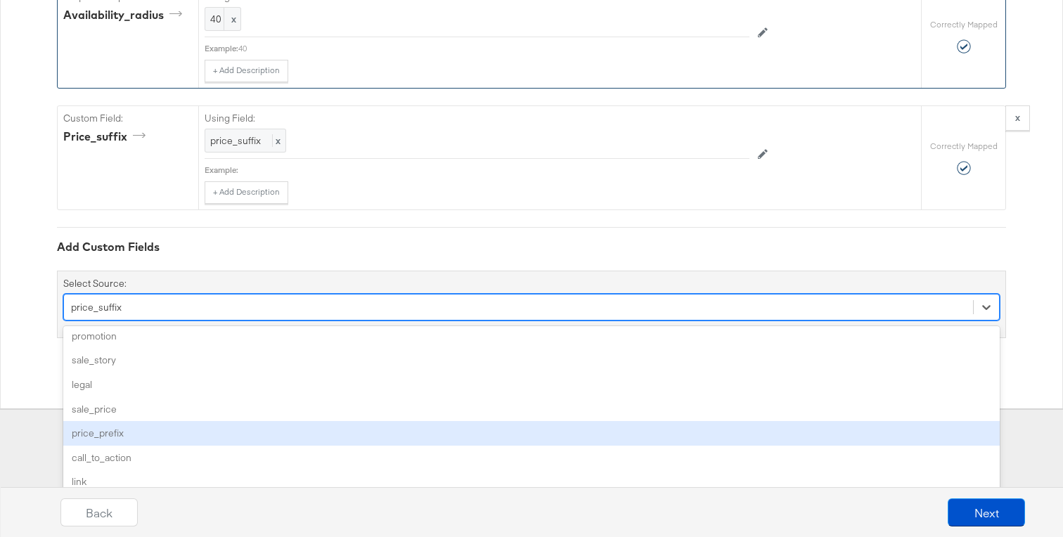
click at [242, 434] on div "price_prefix" at bounding box center [531, 433] width 936 height 25
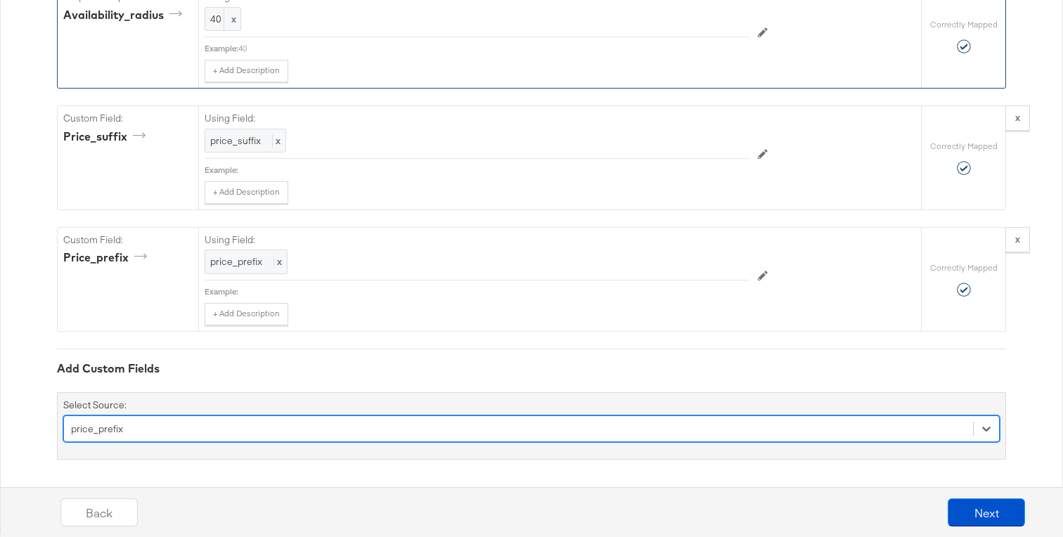
click at [240, 425] on div "option price_prefix, selected. Select is focused ,type to refine list, press Do…" at bounding box center [531, 428] width 936 height 27
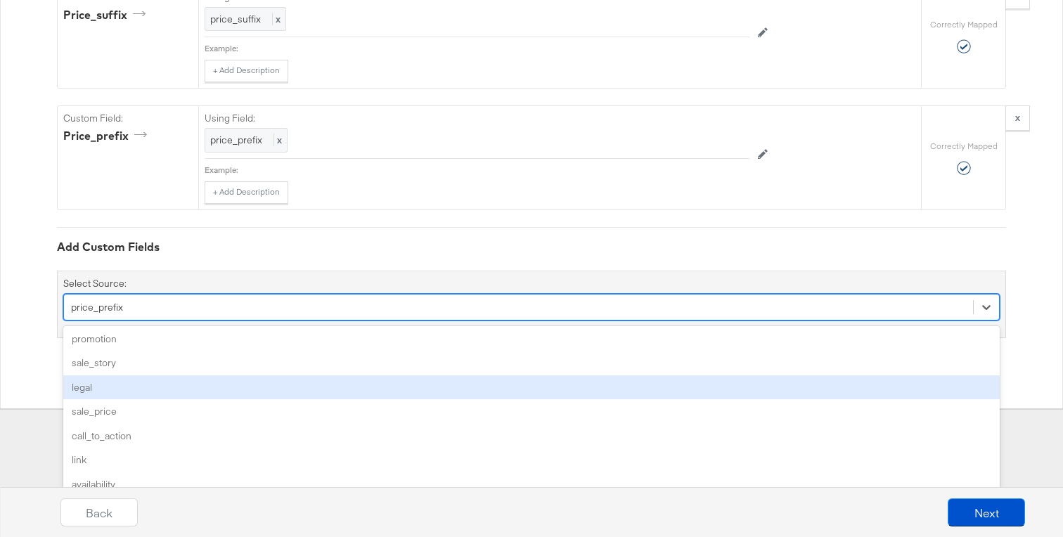
scroll to position [60, 0]
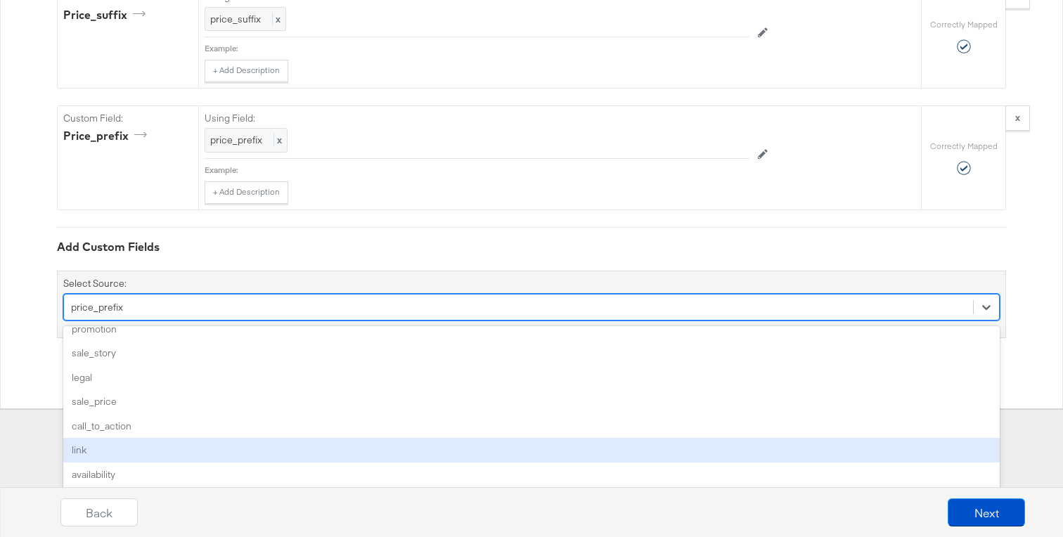
click at [216, 448] on div "link" at bounding box center [531, 450] width 936 height 25
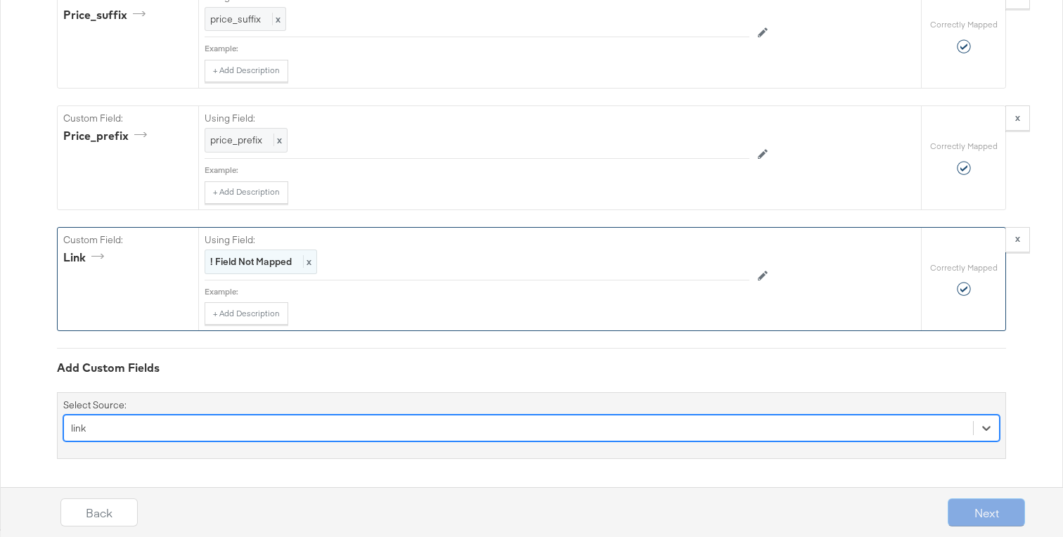
click at [237, 266] on strong "! Field Not Mapped" at bounding box center [251, 261] width 82 height 13
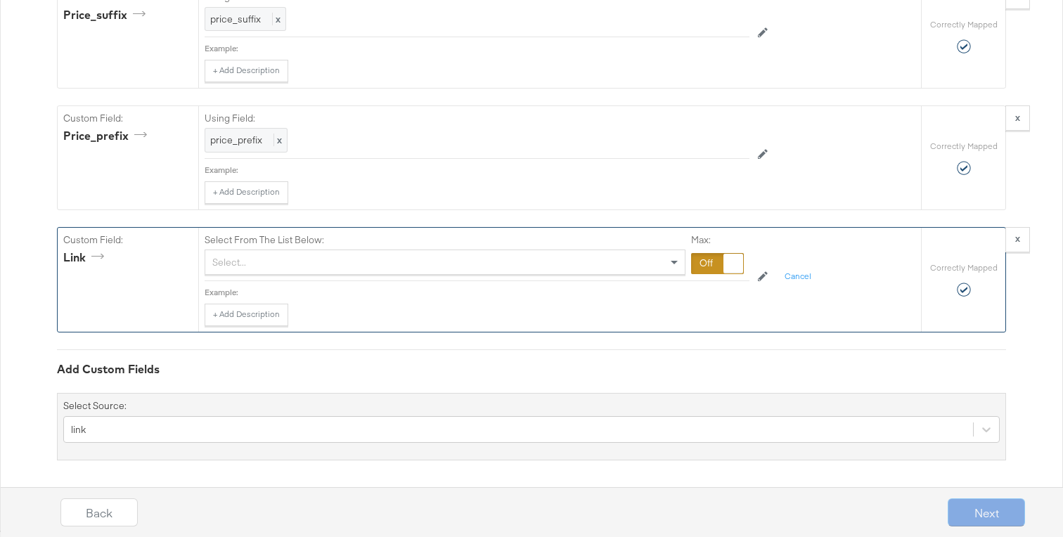
click at [237, 266] on div "Select..." at bounding box center [444, 262] width 479 height 24
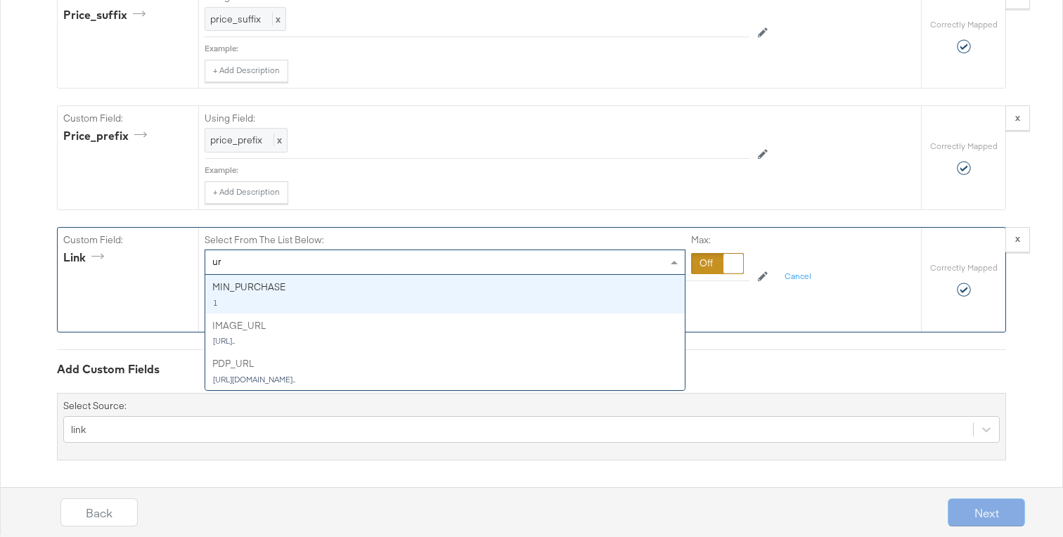
type input "url"
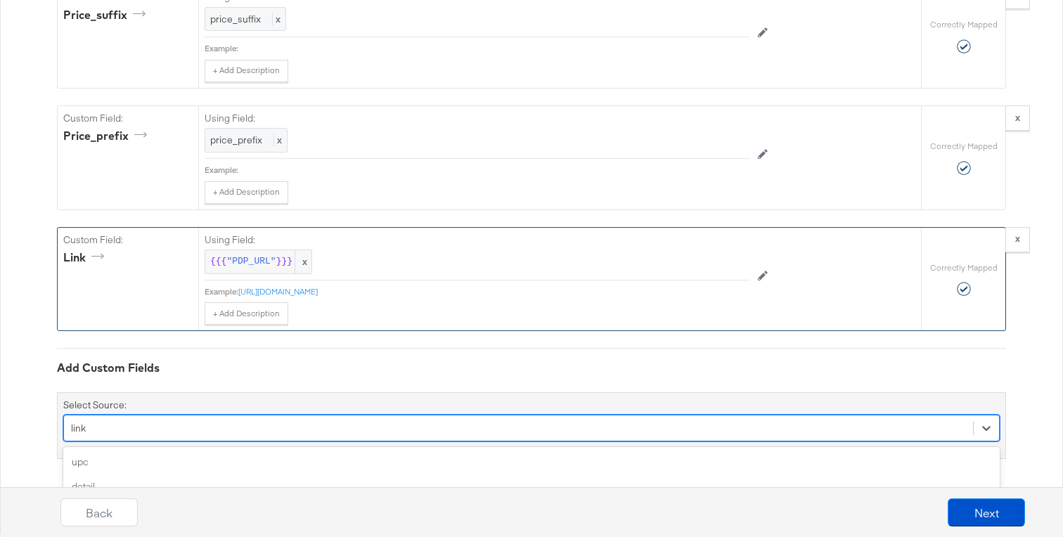
scroll to position [1678, 0]
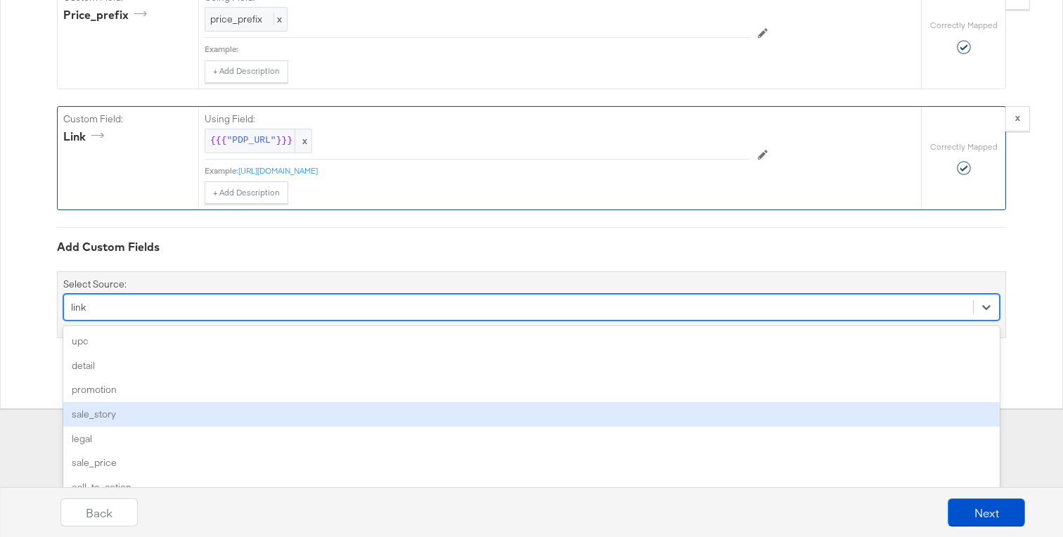
click at [211, 320] on div "option link, selected. option sale_story focused, 4 of 198. 198 results availab…" at bounding box center [531, 307] width 936 height 27
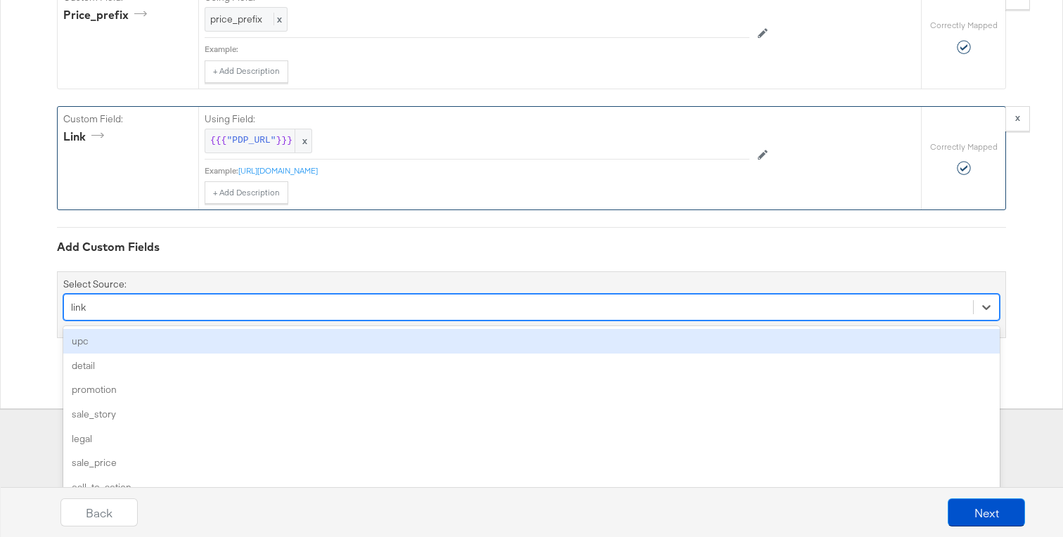
type input "c"
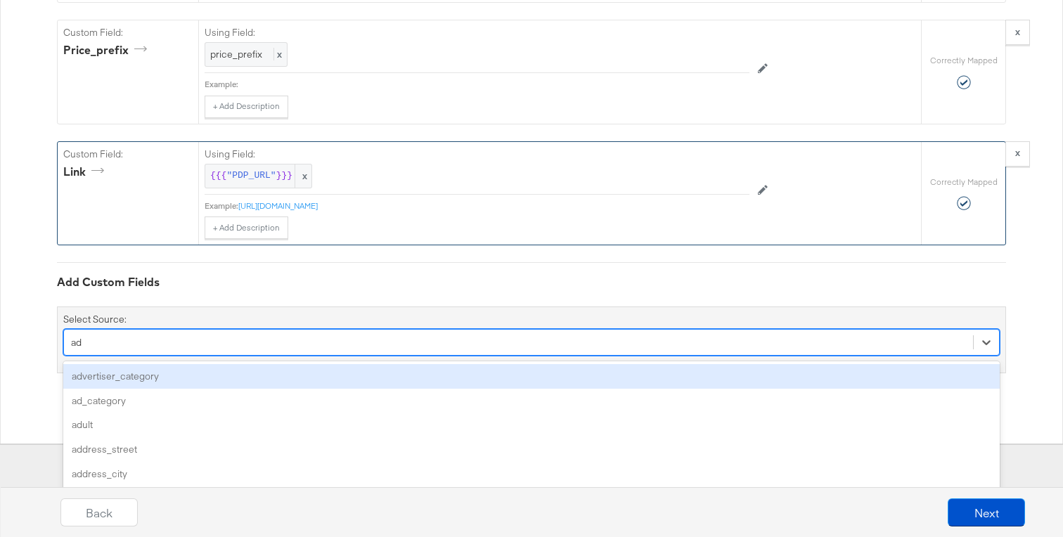
type input "add"
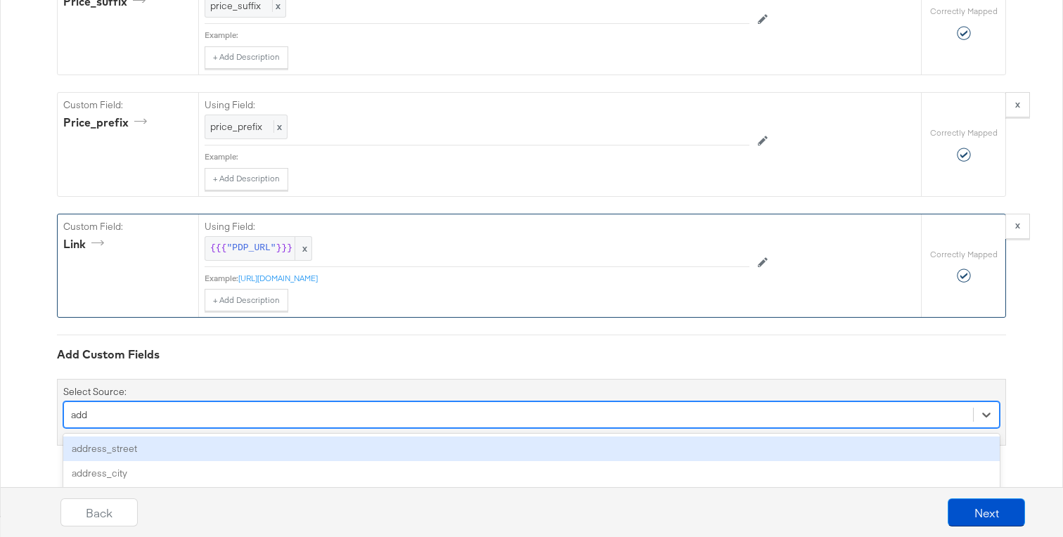
click at [148, 451] on div "address_street" at bounding box center [531, 448] width 936 height 25
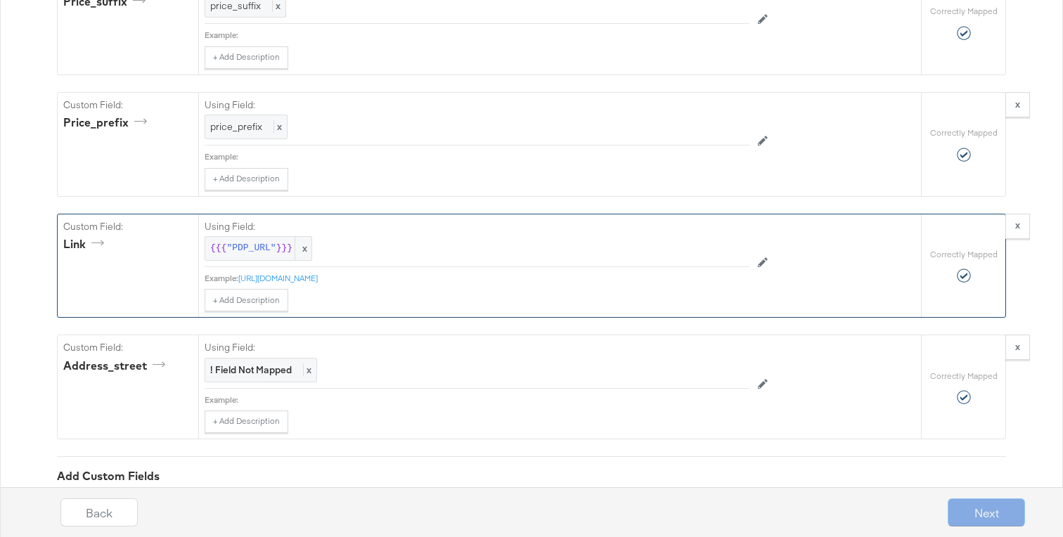
scroll to position [1678, 0]
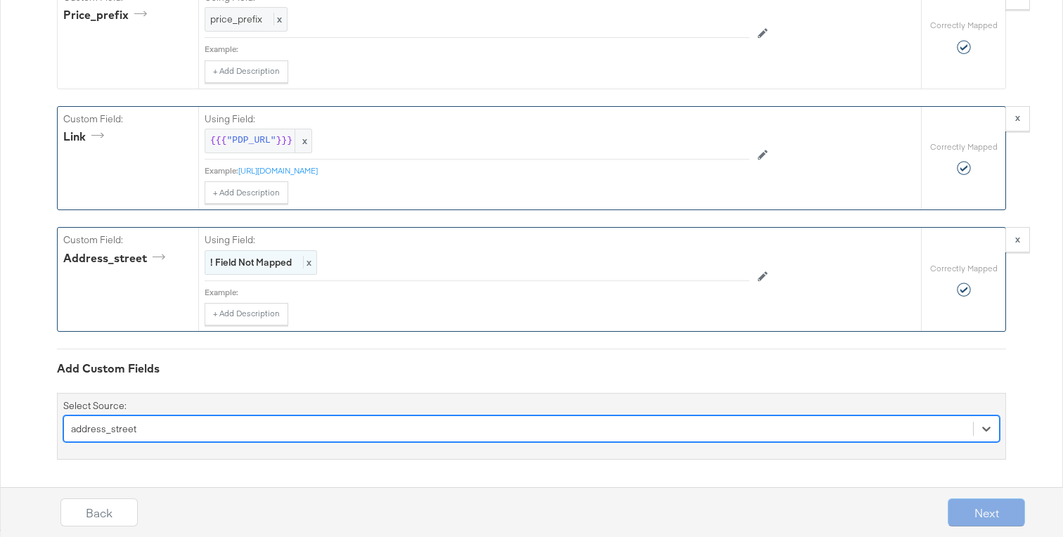
click at [238, 258] on strong "! Field Not Mapped" at bounding box center [251, 262] width 82 height 13
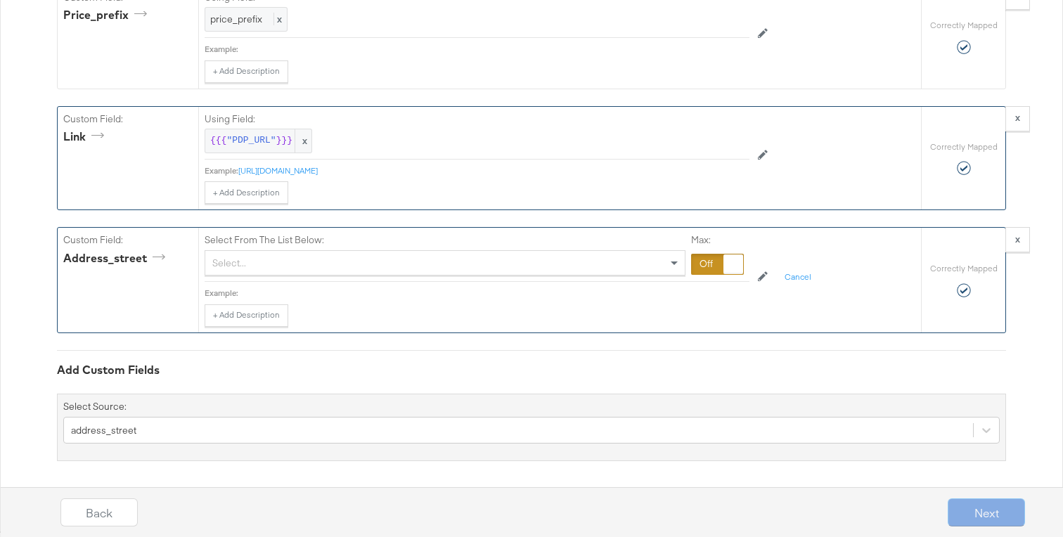
click at [238, 258] on div "Select..." at bounding box center [444, 263] width 479 height 24
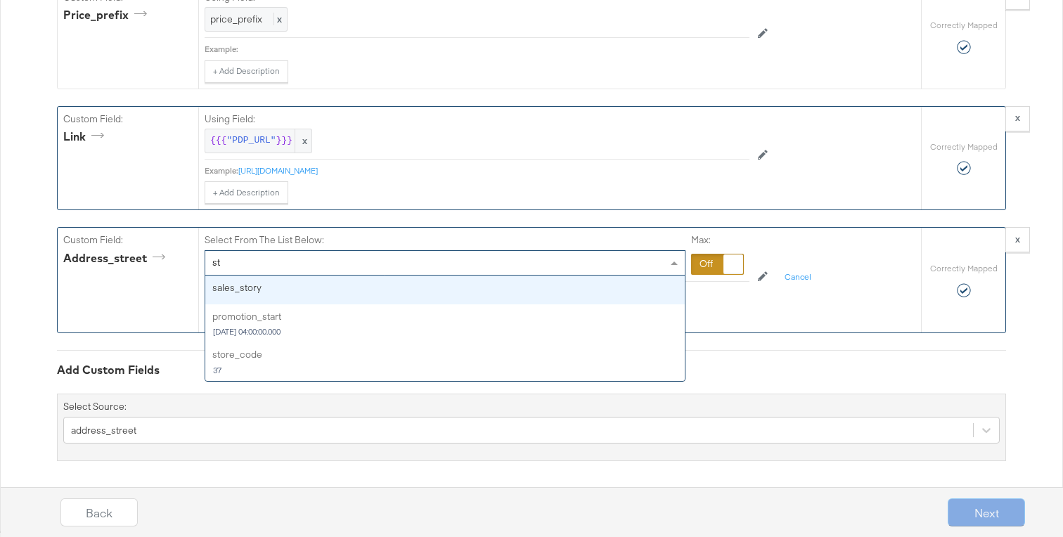
type input "s"
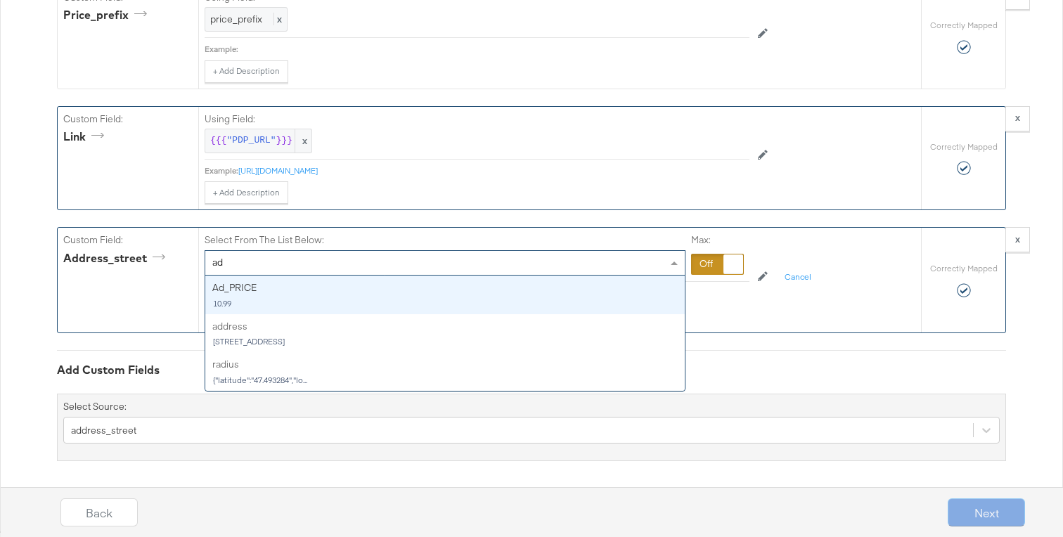
type input "add"
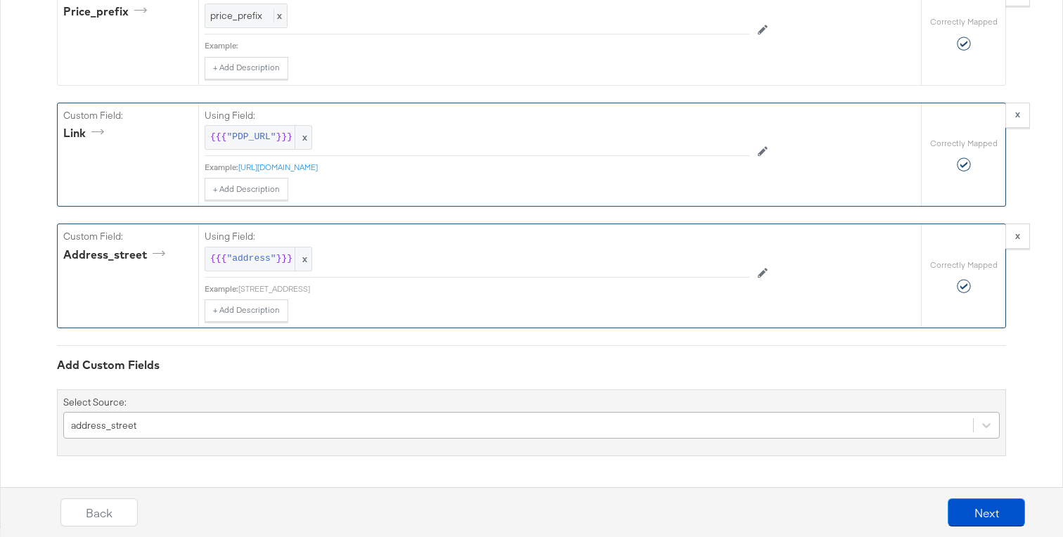
click at [175, 436] on div "address_street" at bounding box center [531, 425] width 936 height 27
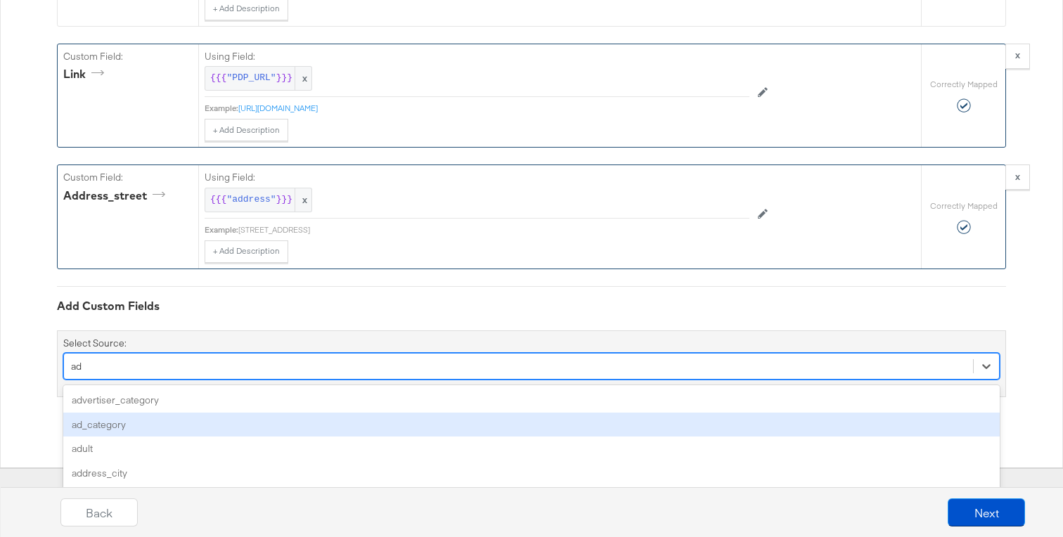
type input "add"
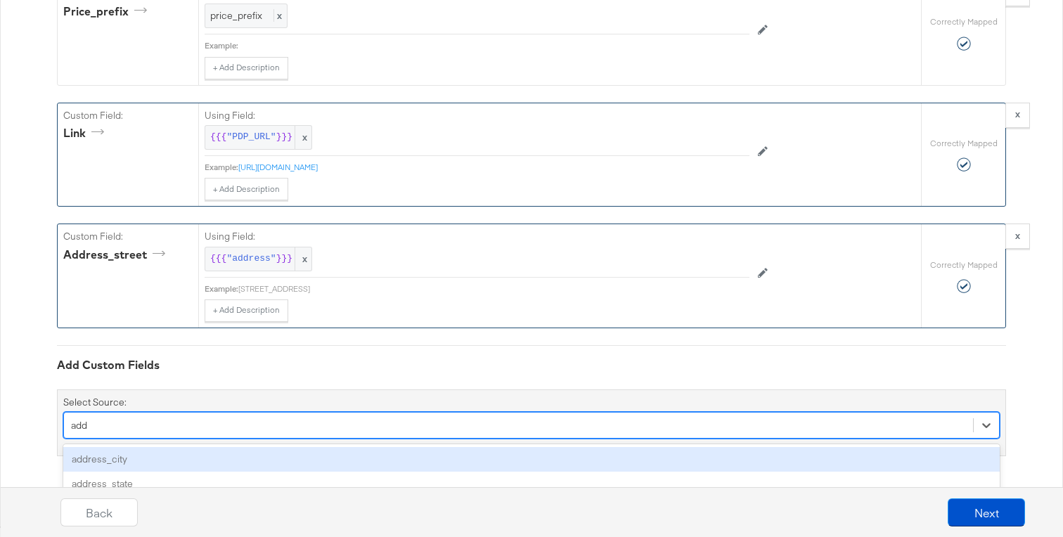
click at [169, 458] on div "address_city" at bounding box center [531, 459] width 936 height 25
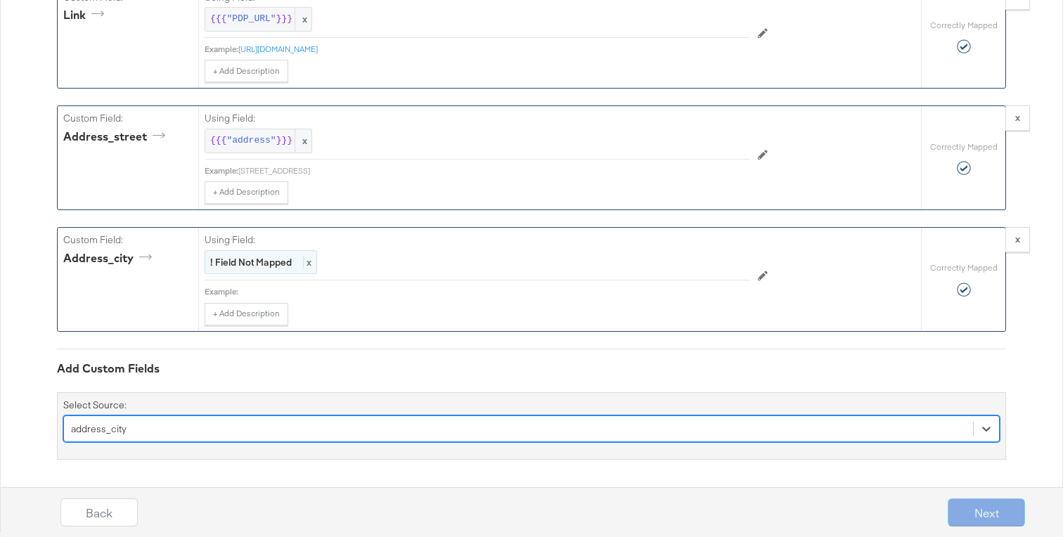
click at [260, 252] on div "! Field Not Mapped x" at bounding box center [261, 262] width 112 height 25
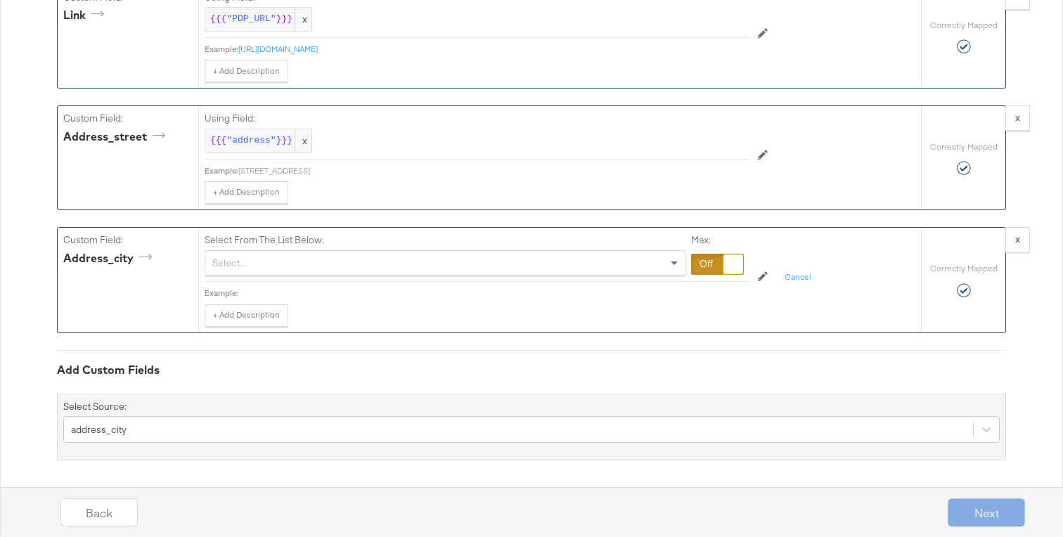
click at [260, 254] on div "Select..." at bounding box center [444, 263] width 479 height 24
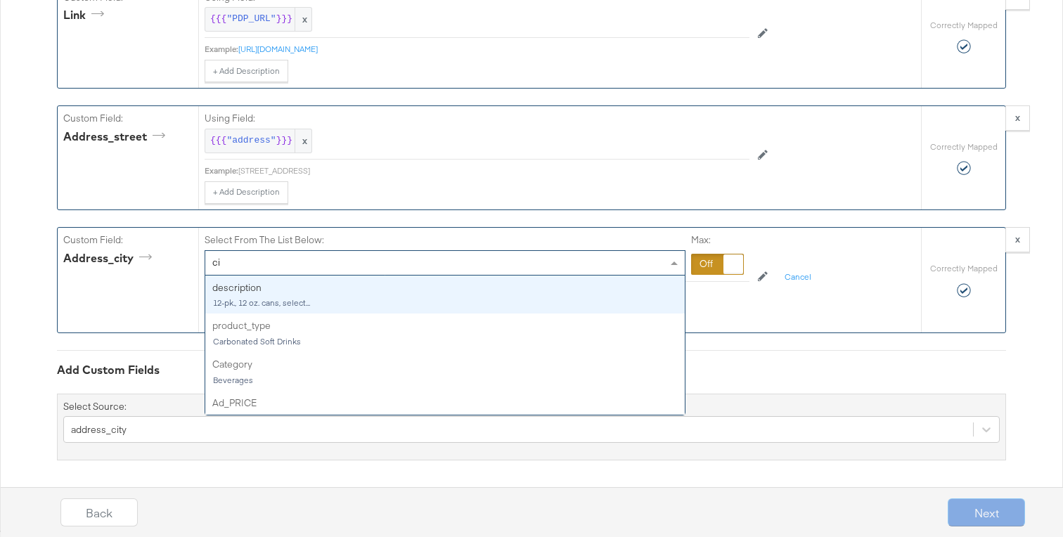
type input "cit"
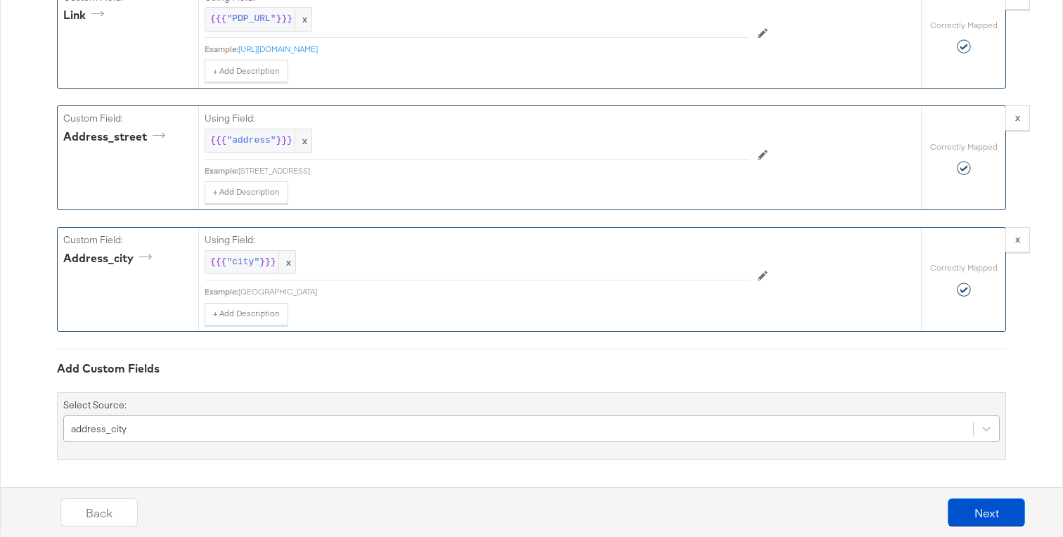
scroll to position [1921, 0]
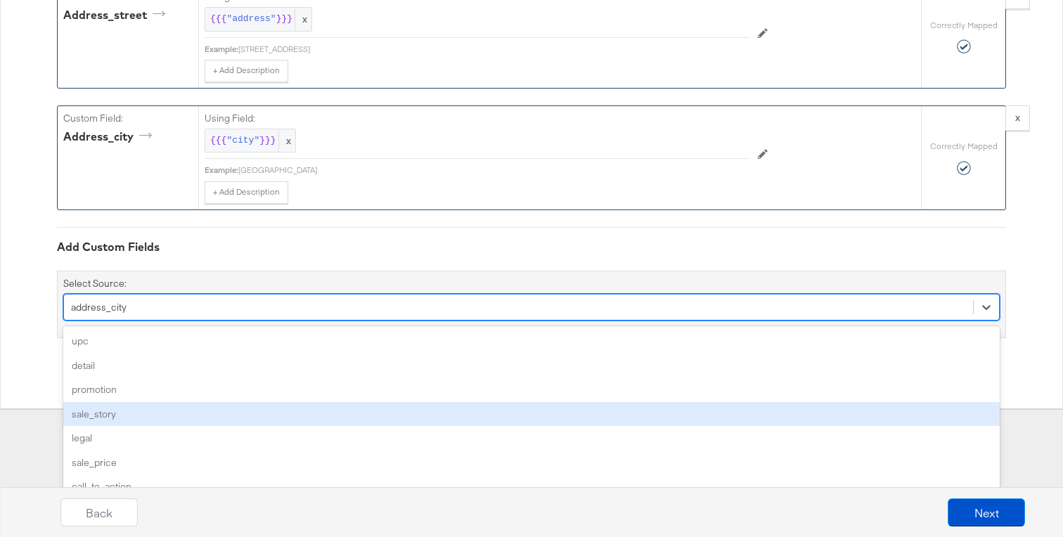
click at [200, 320] on div "option address_city, selected. option sale_story focused, 4 of 196. 196 results…" at bounding box center [531, 307] width 936 height 27
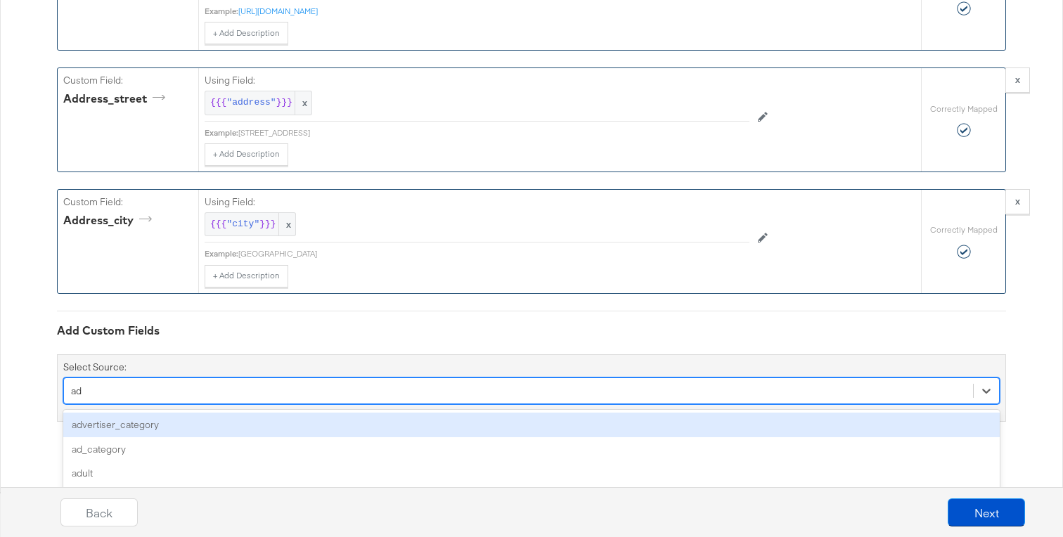
type input "add"
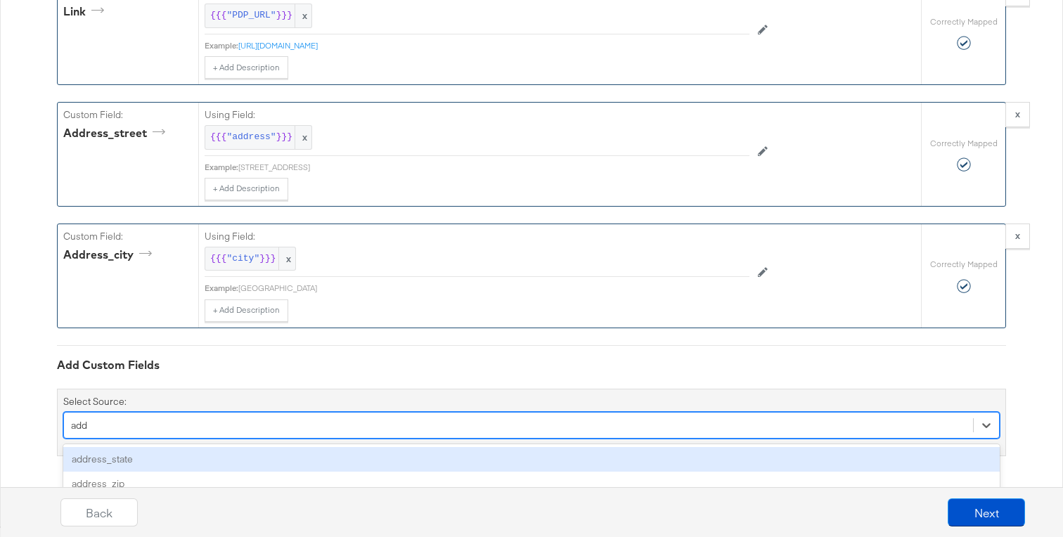
click at [184, 460] on div "address_state" at bounding box center [531, 459] width 936 height 25
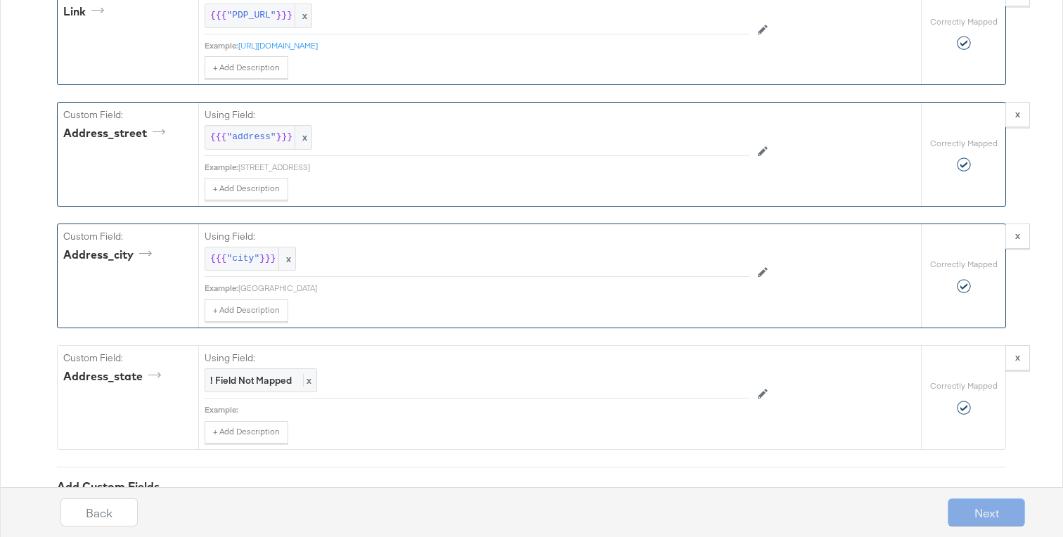
scroll to position [1921, 0]
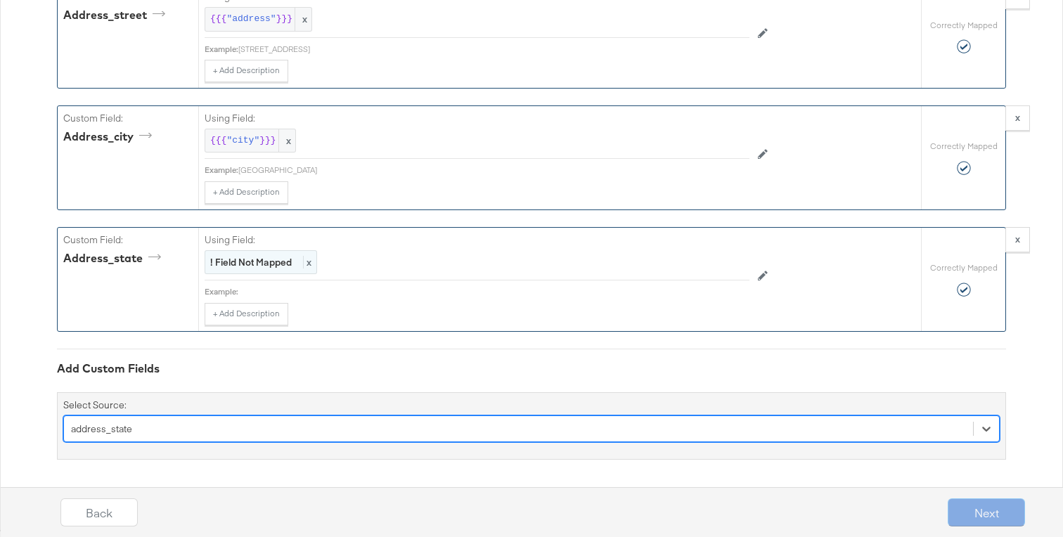
click at [258, 261] on strong "! Field Not Mapped" at bounding box center [251, 262] width 82 height 13
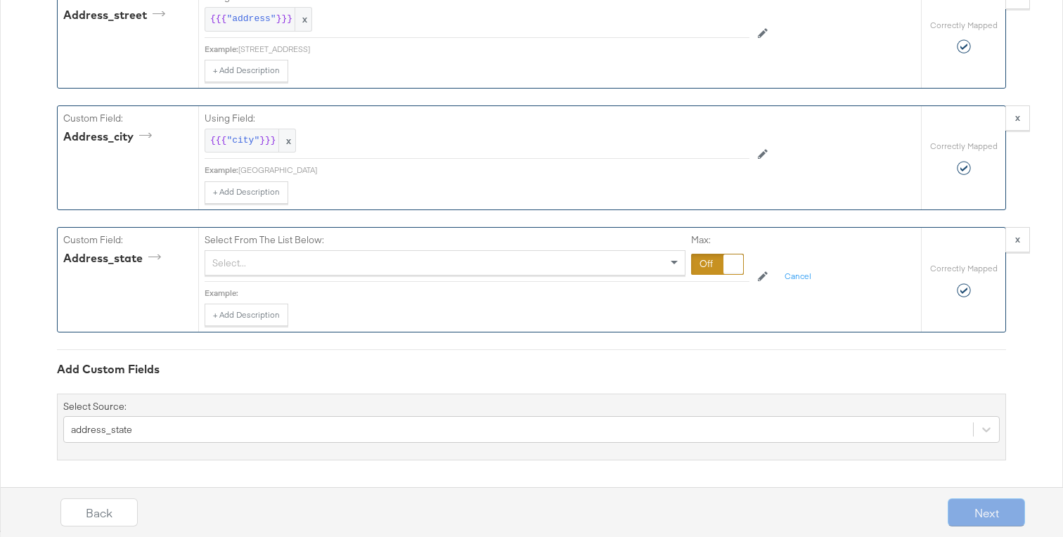
click at [258, 261] on div "Select..." at bounding box center [444, 263] width 479 height 24
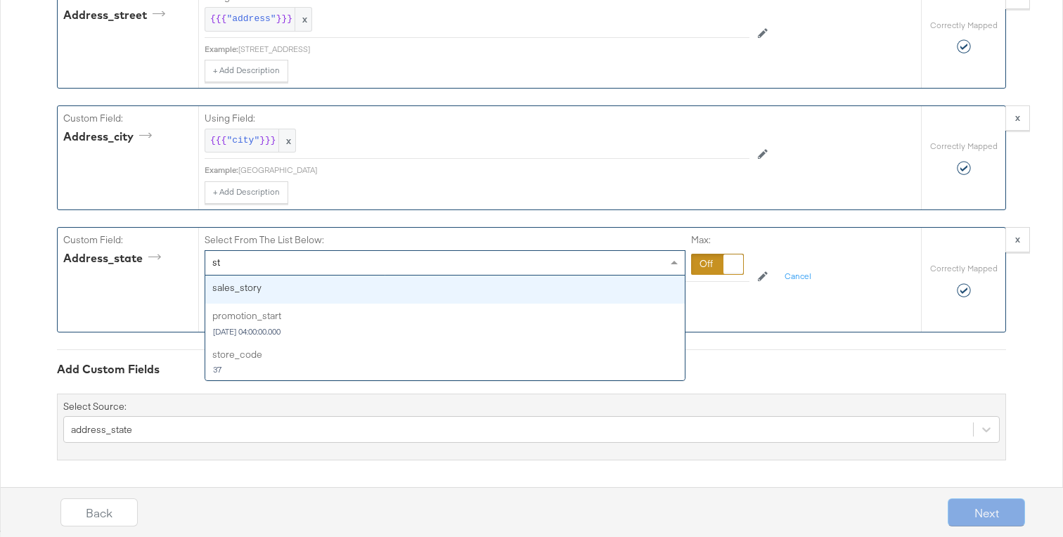
type input "s"
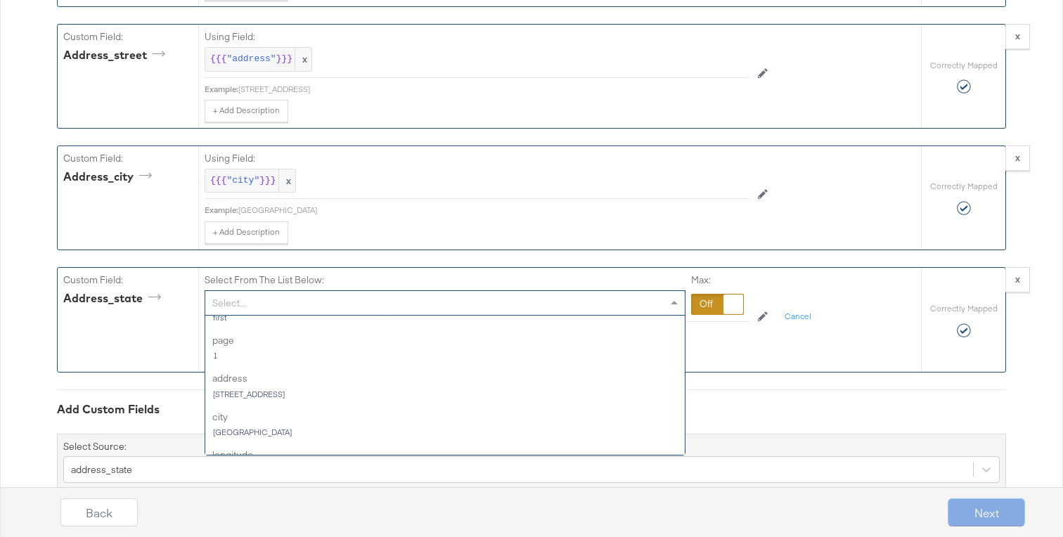
scroll to position [929, 0]
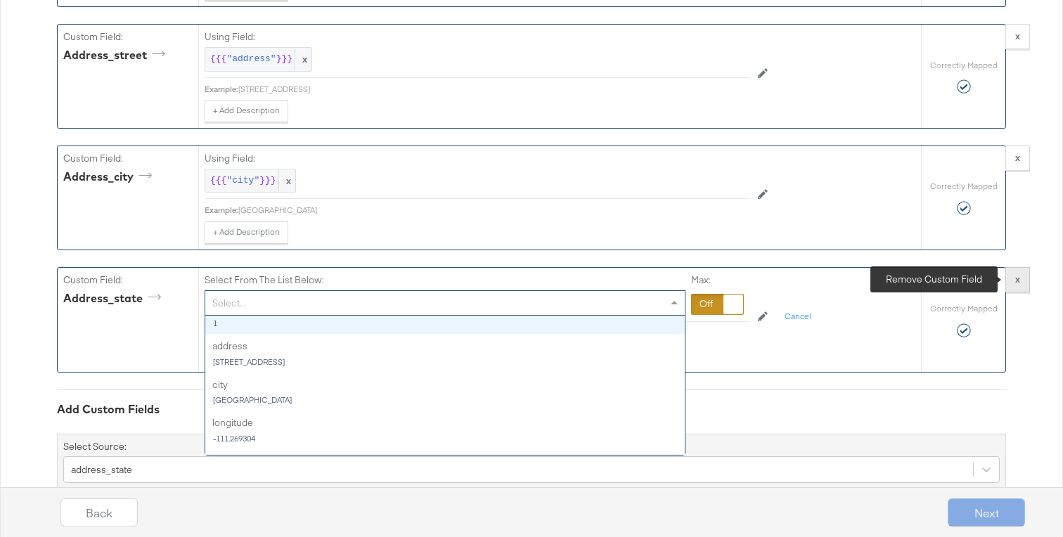
click at [1023, 282] on button "x" at bounding box center [1017, 279] width 25 height 25
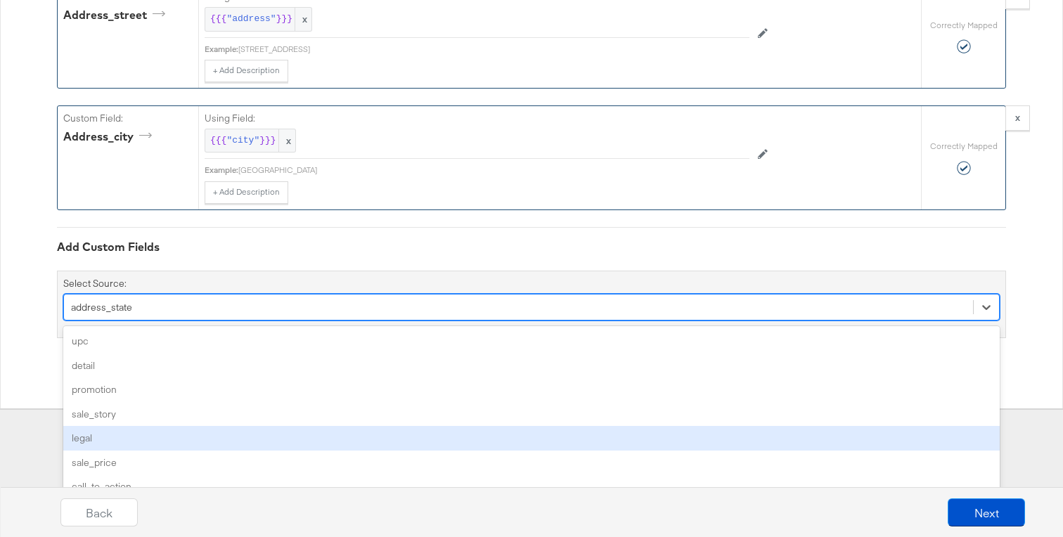
click at [472, 320] on div "option address_state, selected. option legal focused, 5 of 196. 196 results ava…" at bounding box center [531, 307] width 936 height 27
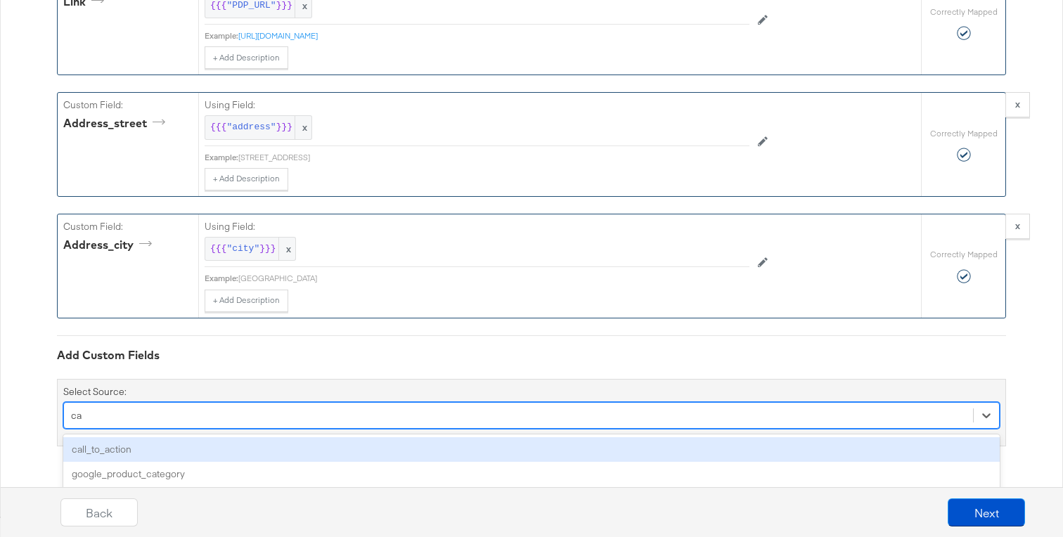
type input "cat"
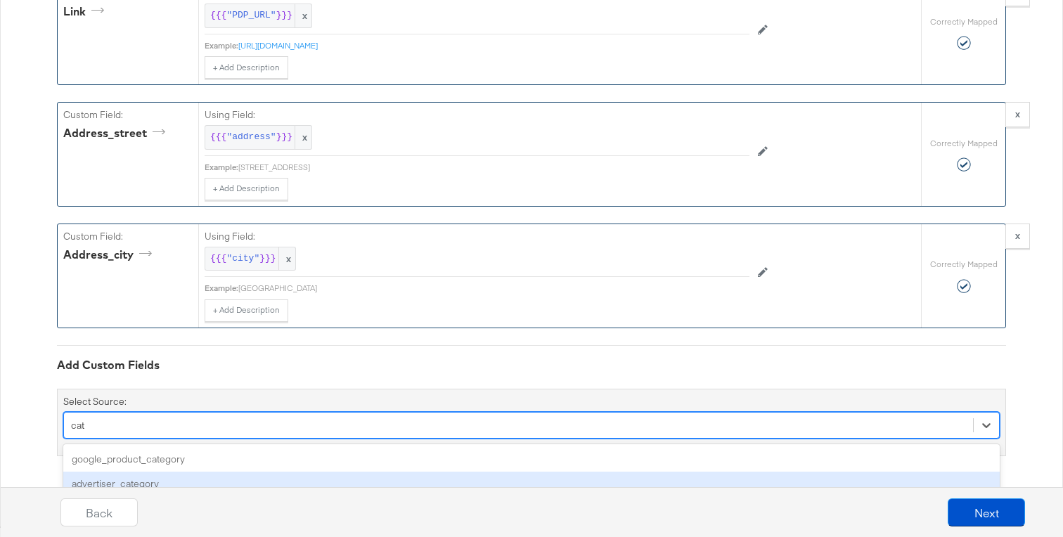
click at [403, 474] on div "advertiser_category" at bounding box center [531, 484] width 936 height 25
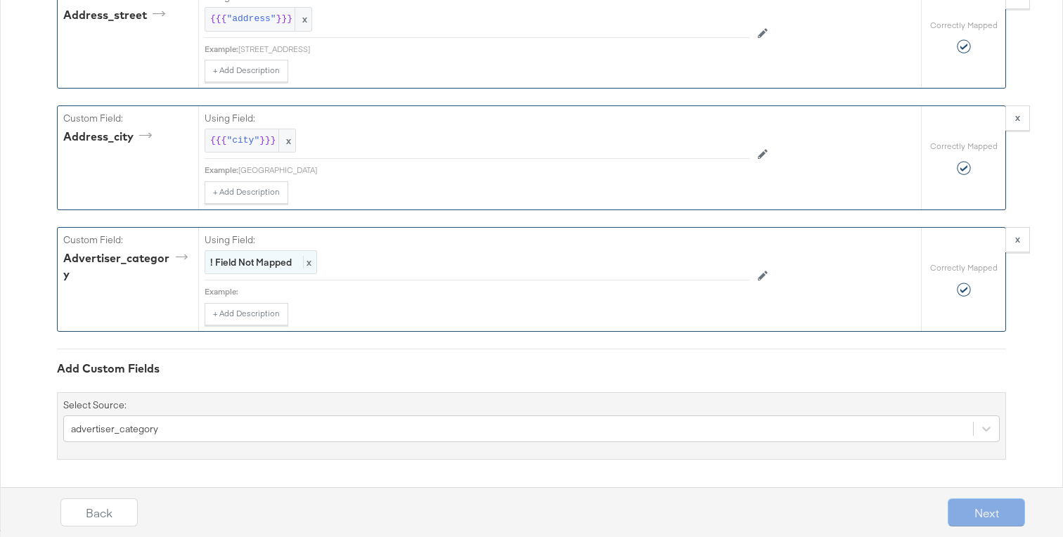
click at [279, 261] on strong "! Field Not Mapped" at bounding box center [251, 262] width 82 height 13
click at [278, 261] on div "Select..." at bounding box center [444, 263] width 479 height 24
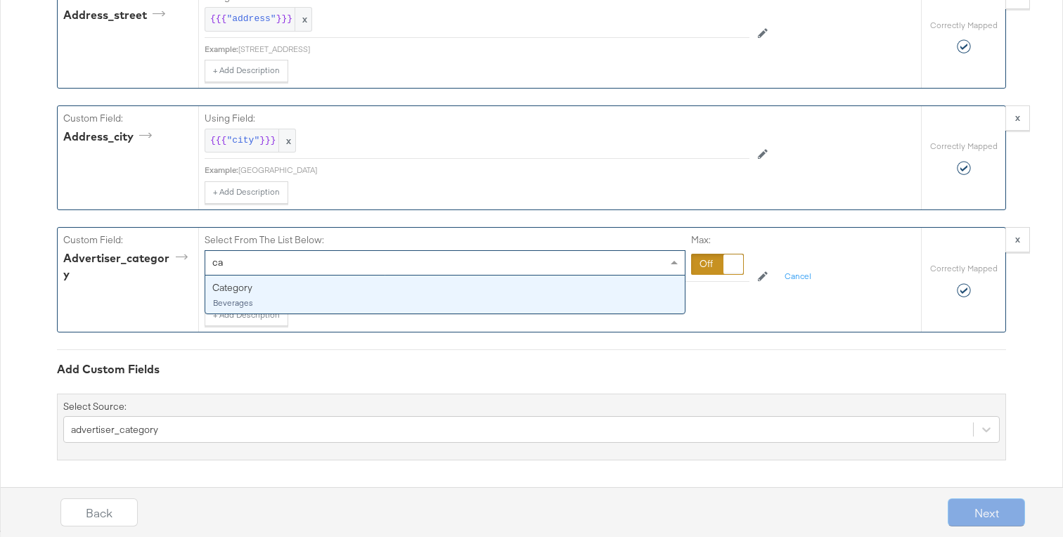
type input "cat"
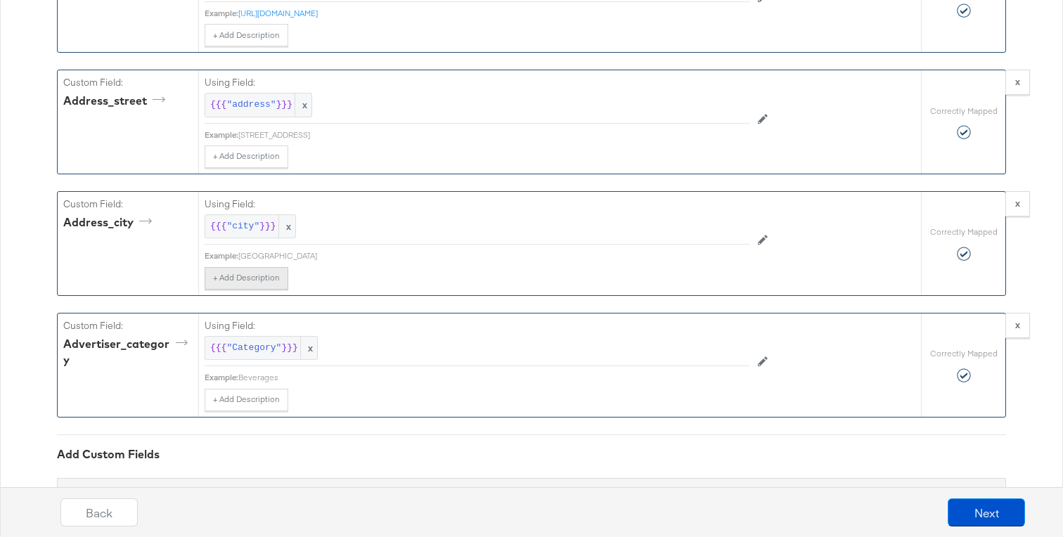
scroll to position [1924, 0]
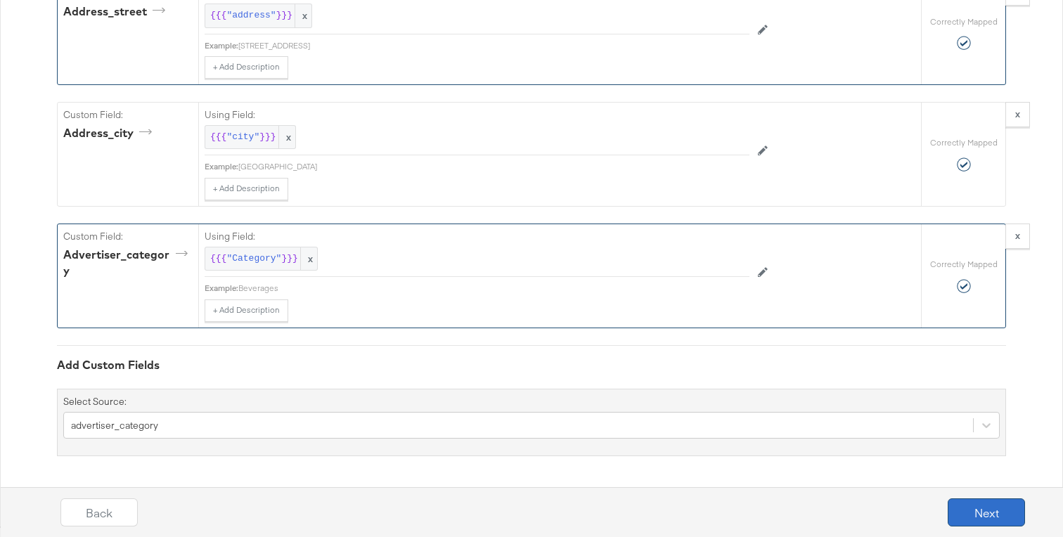
click at [976, 510] on button "Next" at bounding box center [985, 512] width 77 height 28
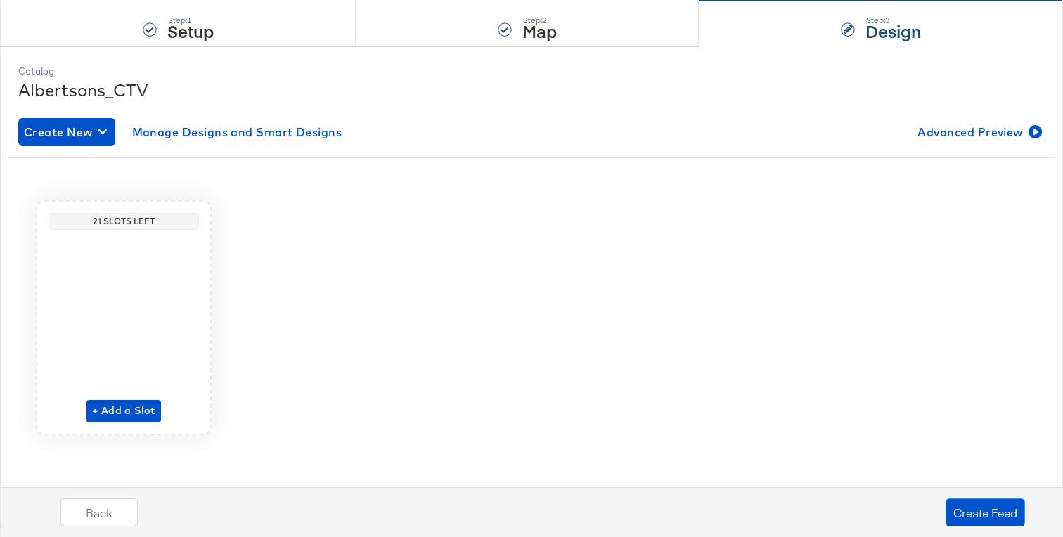
scroll to position [0, 0]
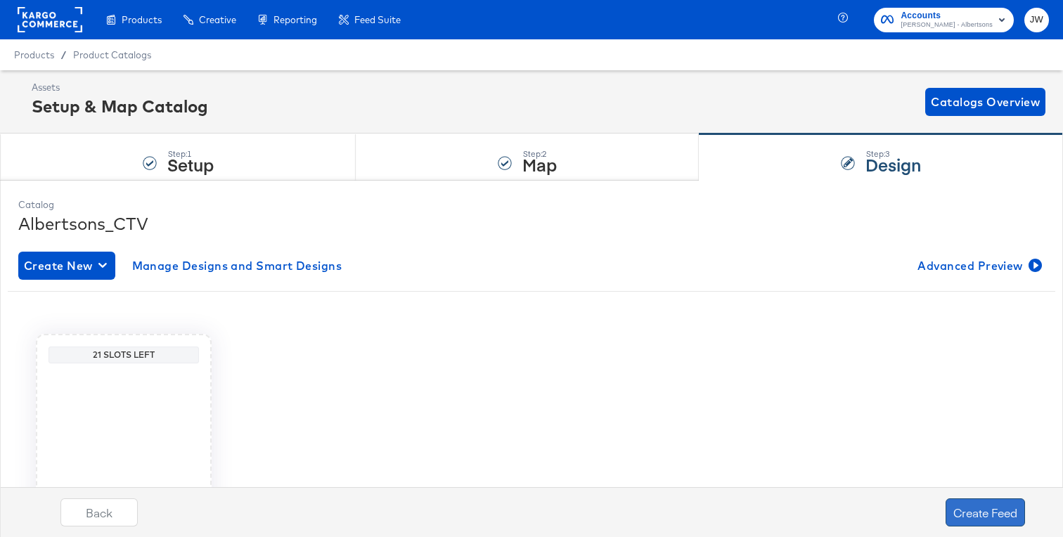
click at [976, 510] on button "Create Feed" at bounding box center [984, 512] width 79 height 28
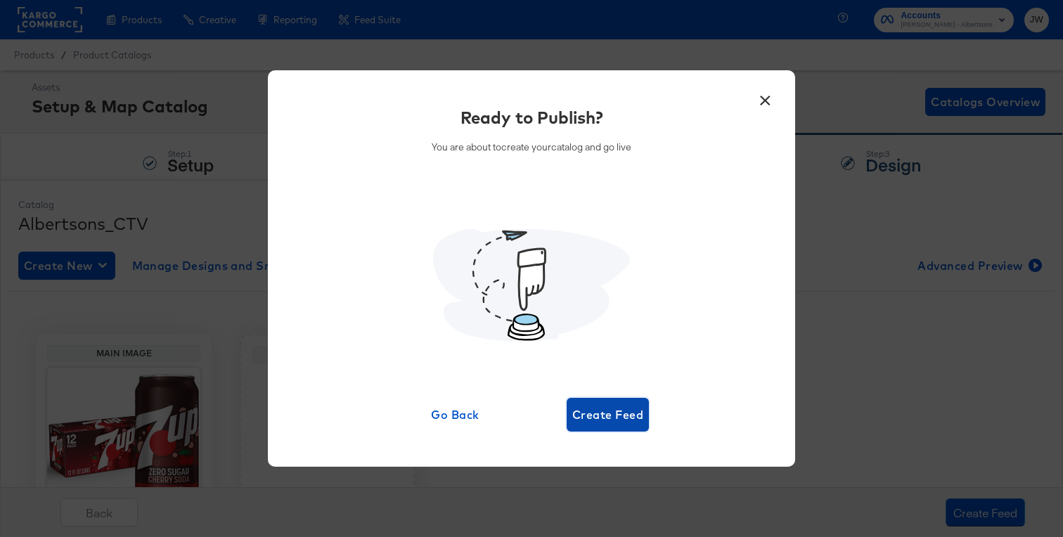
click at [612, 417] on span "Create Feed" at bounding box center [607, 415] width 71 height 20
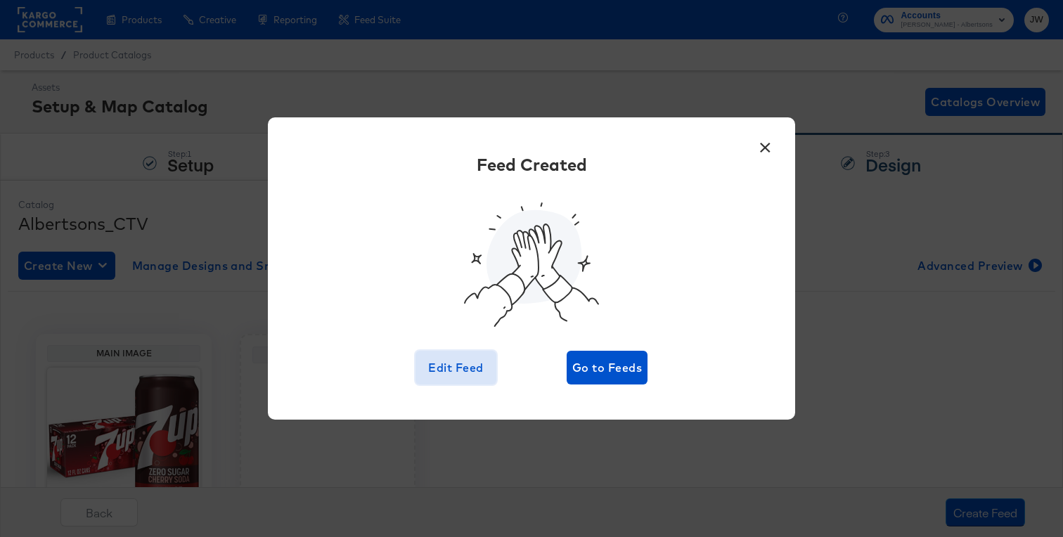
click at [465, 371] on span "Edit Feed" at bounding box center [456, 368] width 70 height 20
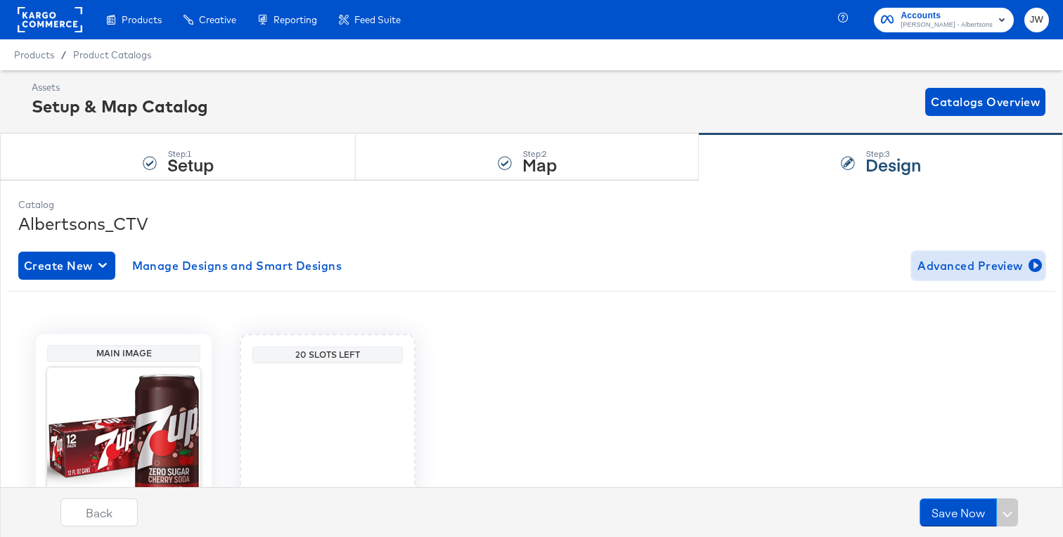
click at [940, 271] on span "Advanced Preview" at bounding box center [978, 266] width 122 height 20
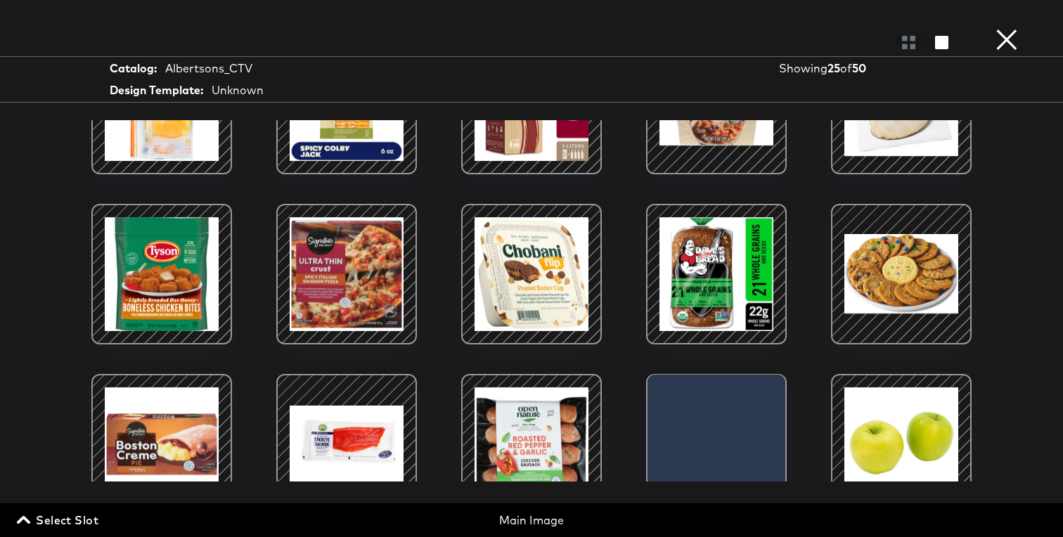
scroll to position [517, 0]
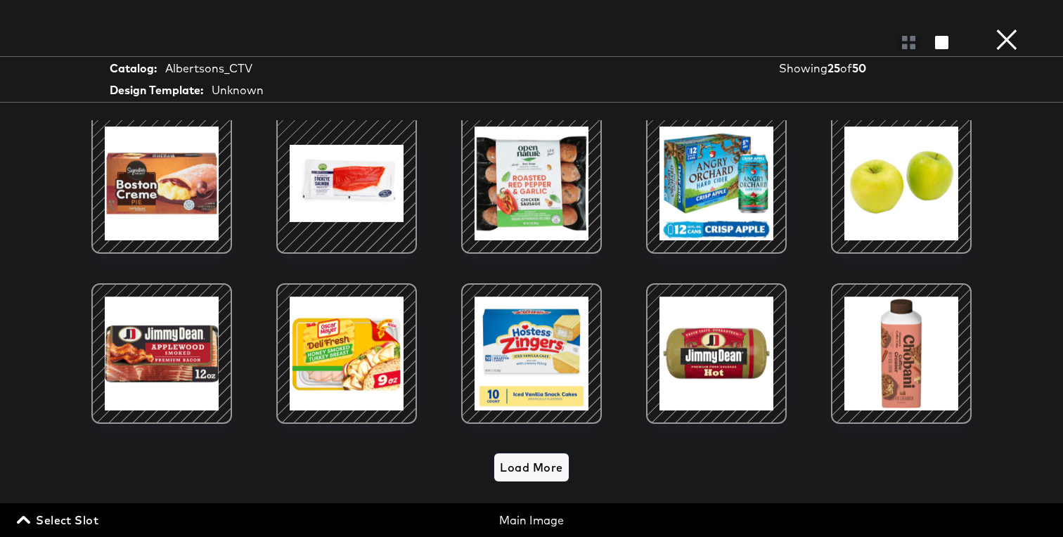
click at [531, 477] on span "Load More" at bounding box center [531, 468] width 63 height 20
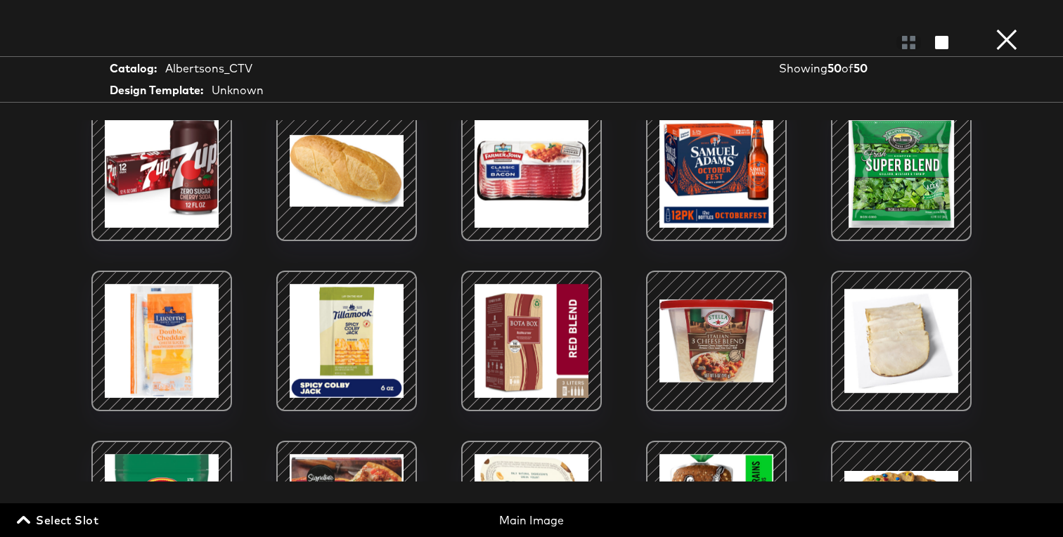
scroll to position [0, 0]
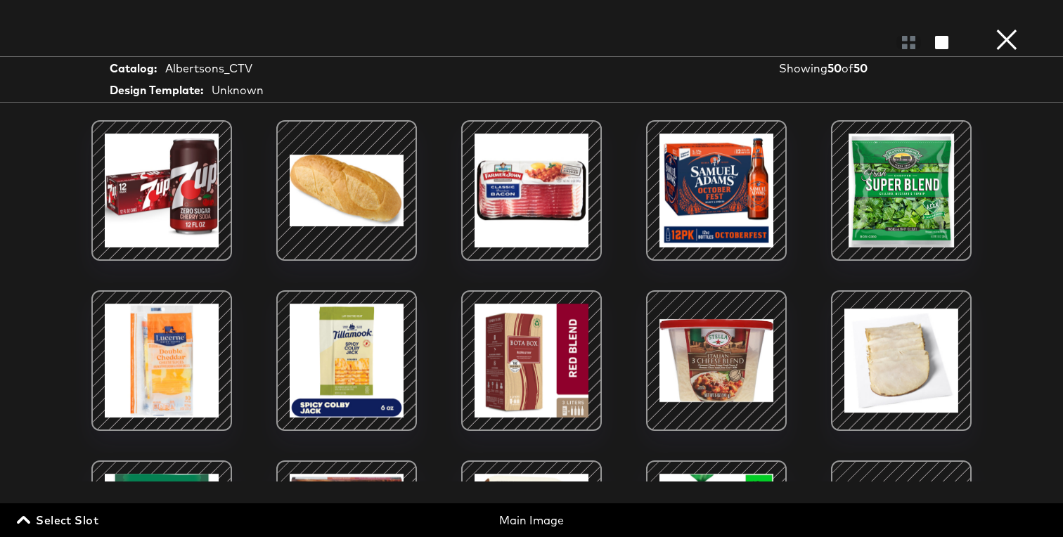
click at [1005, 28] on button "×" at bounding box center [1006, 14] width 28 height 28
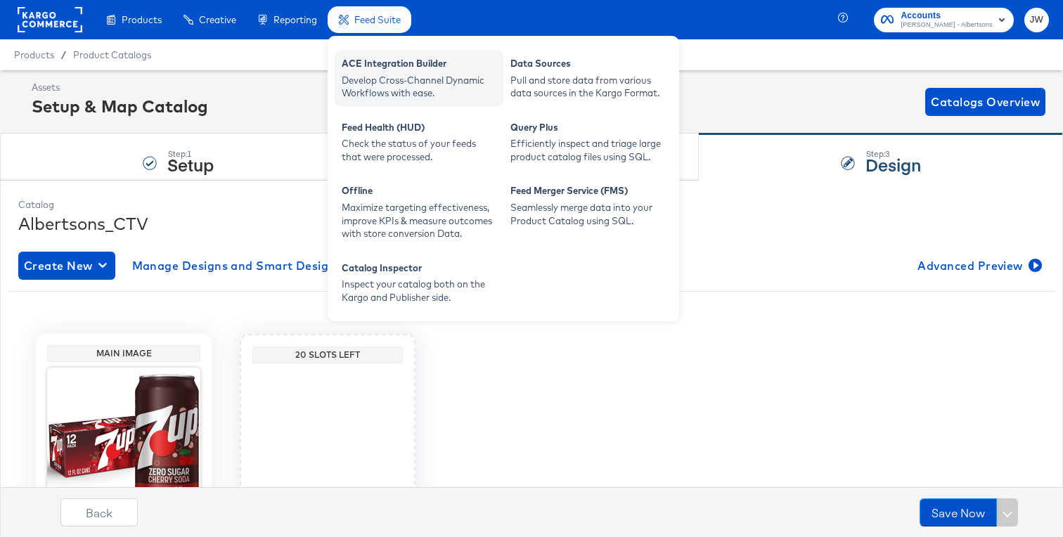
click at [400, 67] on div "ACE Integration Builder" at bounding box center [419, 65] width 155 height 17
